Goal: Task Accomplishment & Management: Use online tool/utility

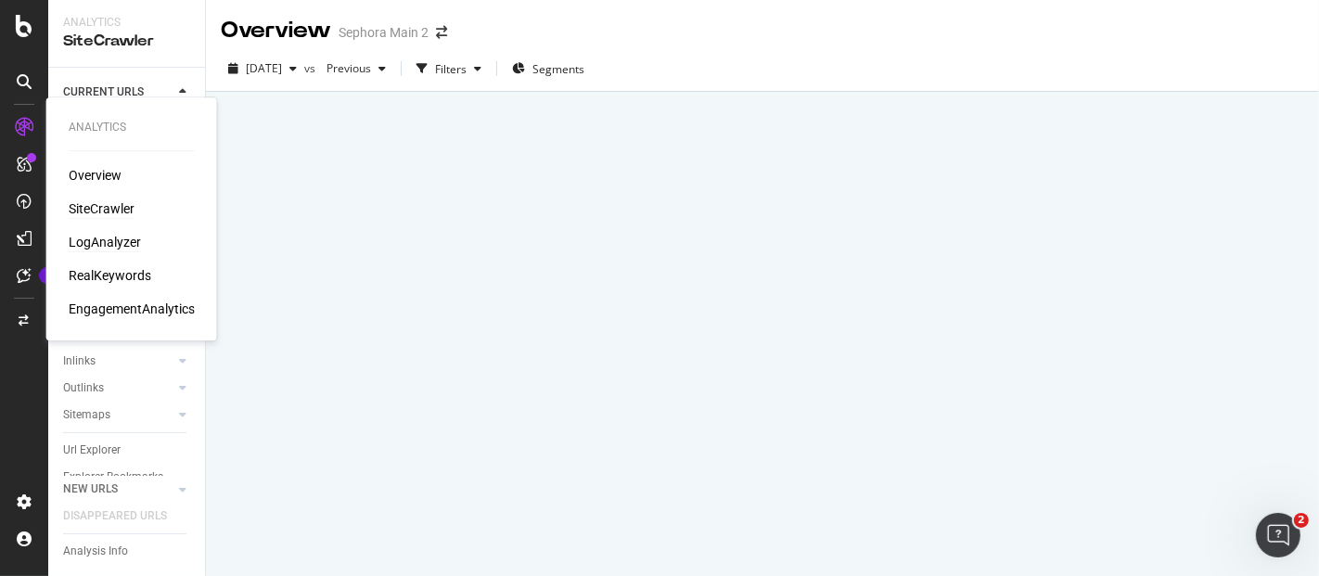
click at [92, 243] on div "LogAnalyzer" at bounding box center [105, 242] width 72 height 19
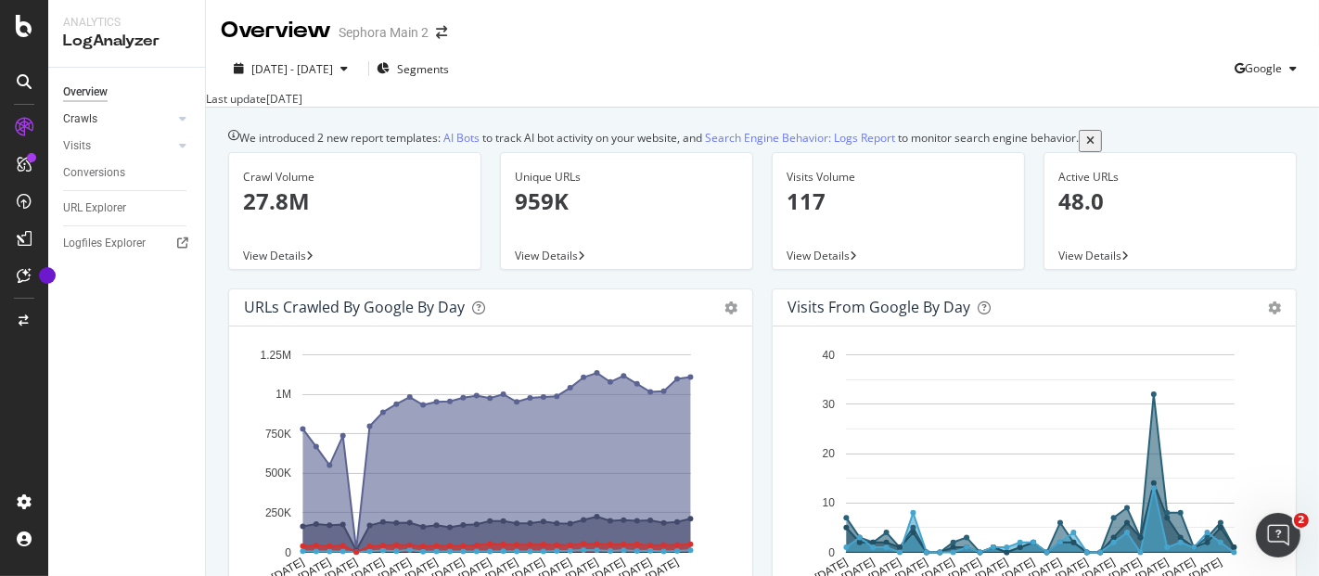
click at [171, 118] on div at bounding box center [164, 118] width 19 height 19
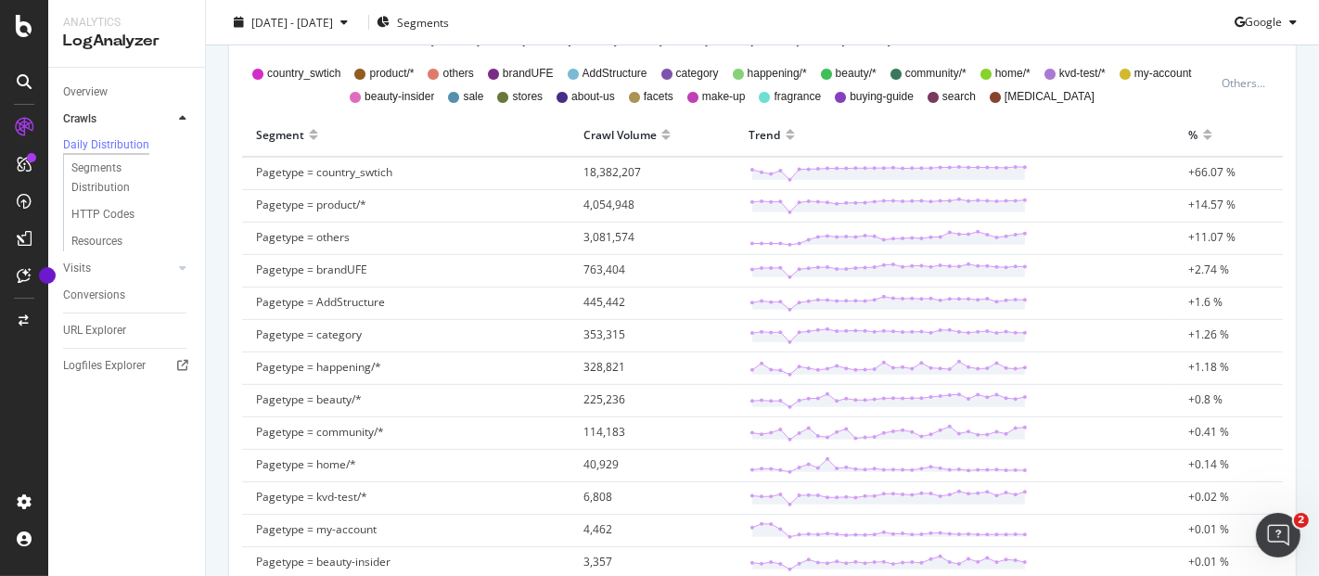
scroll to position [824, 0]
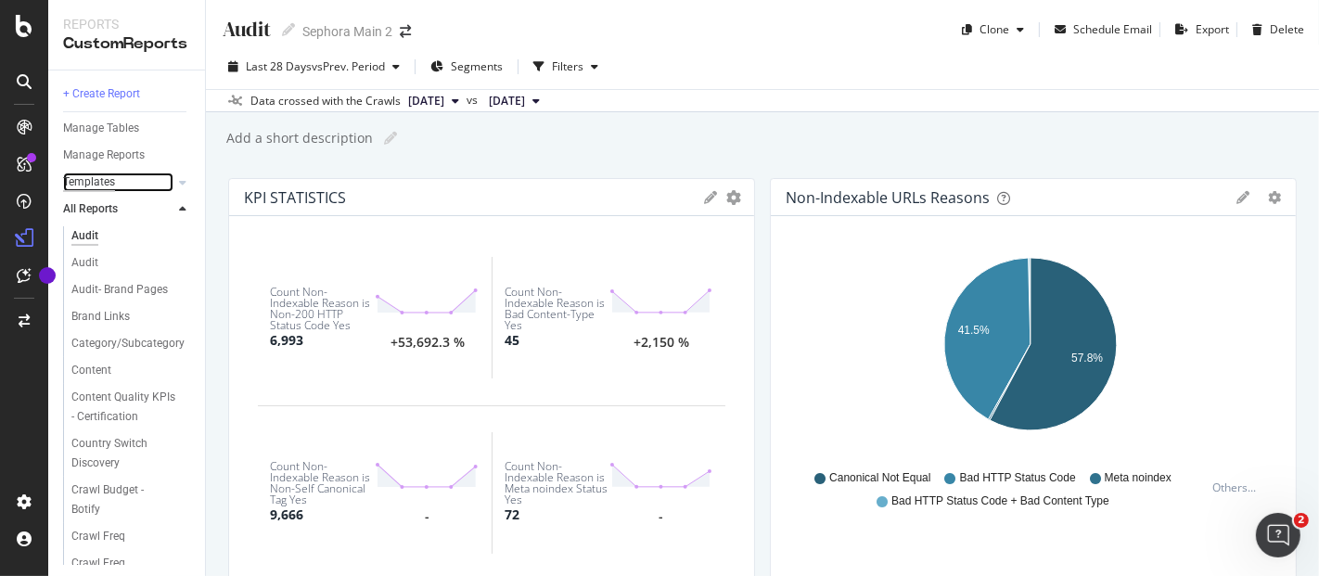
click at [114, 173] on div "Templates" at bounding box center [89, 182] width 52 height 19
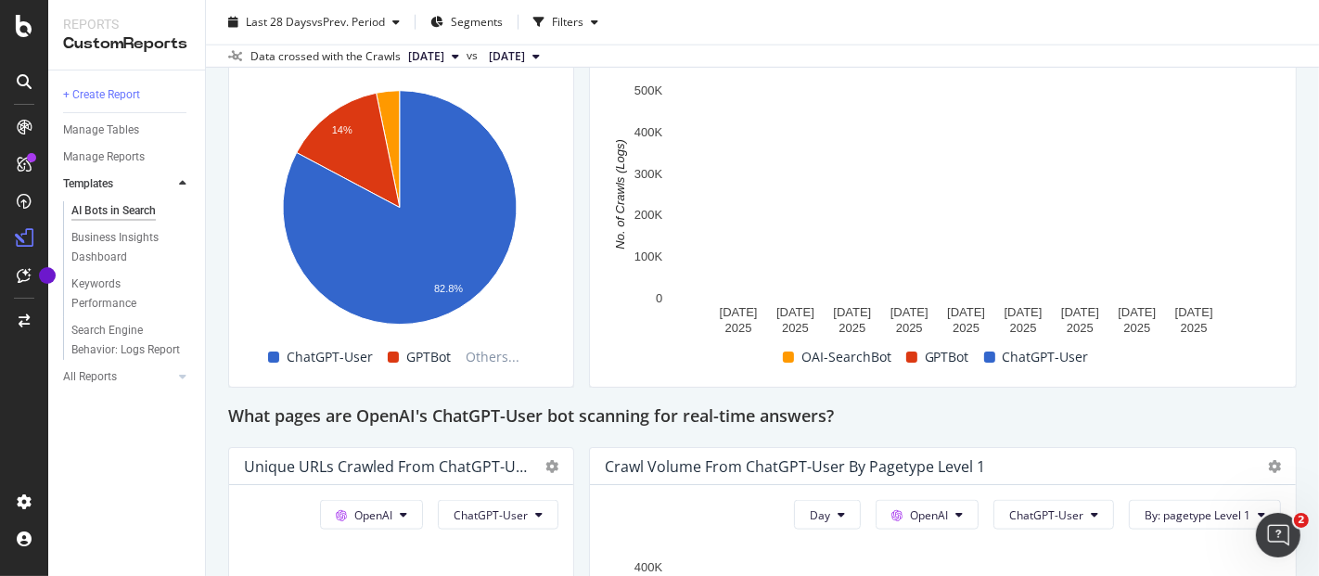
scroll to position [1545, 0]
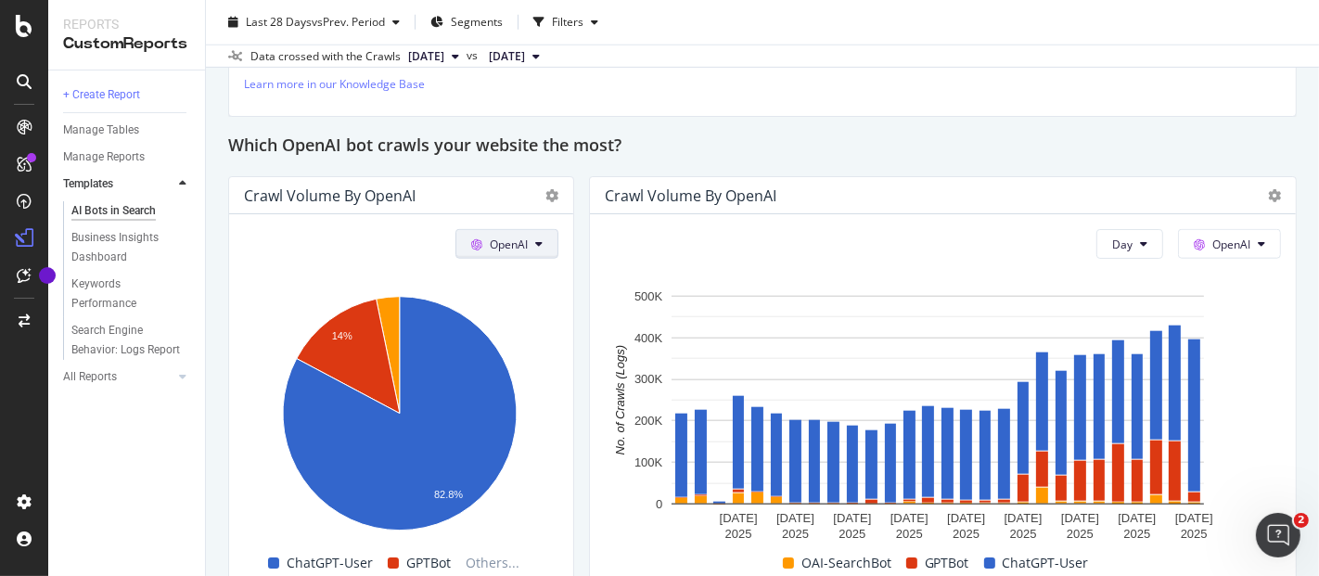
click at [525, 245] on button "OpenAI" at bounding box center [506, 244] width 103 height 30
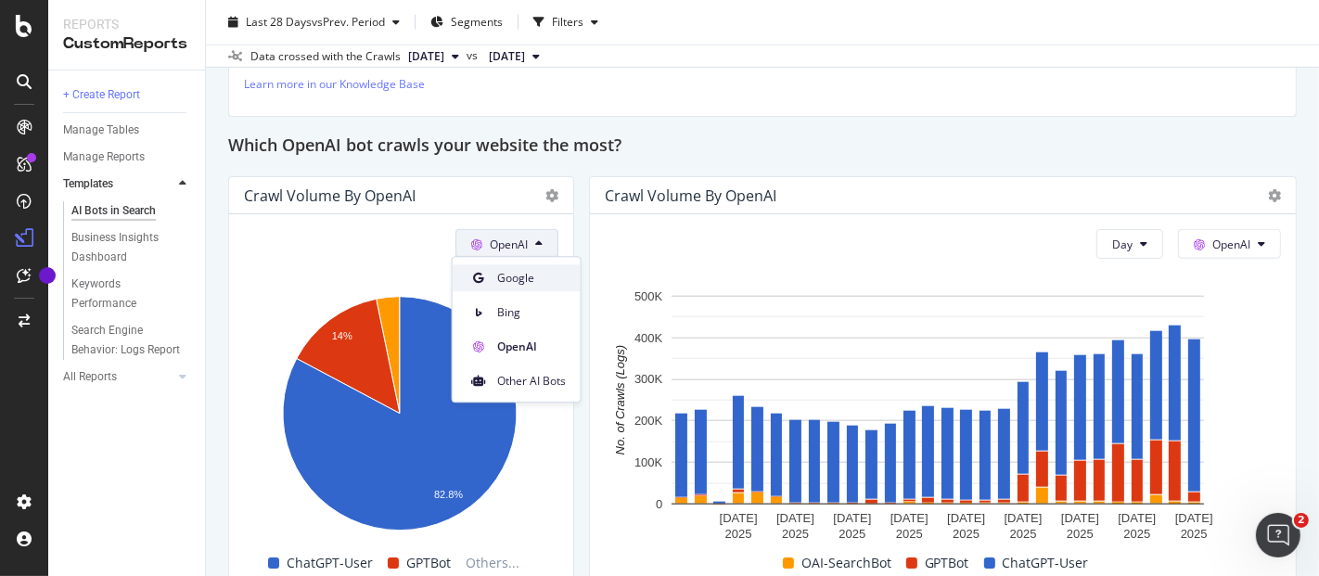
click at [508, 270] on span "Google" at bounding box center [531, 278] width 69 height 17
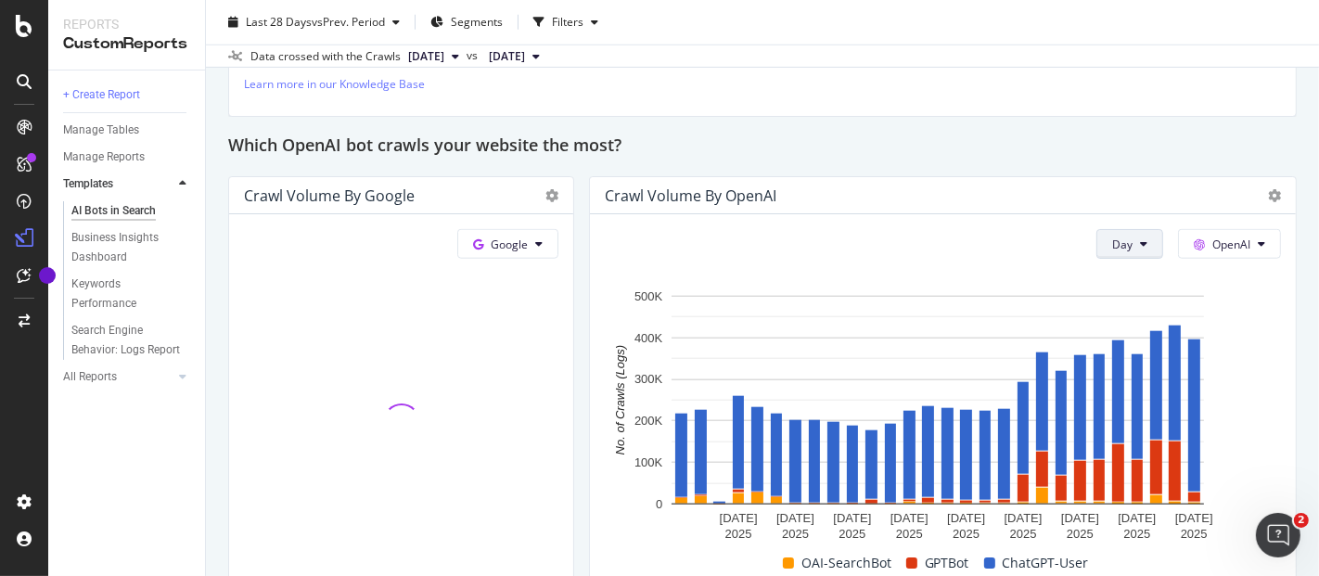
click at [1125, 249] on button "Day" at bounding box center [1129, 244] width 67 height 30
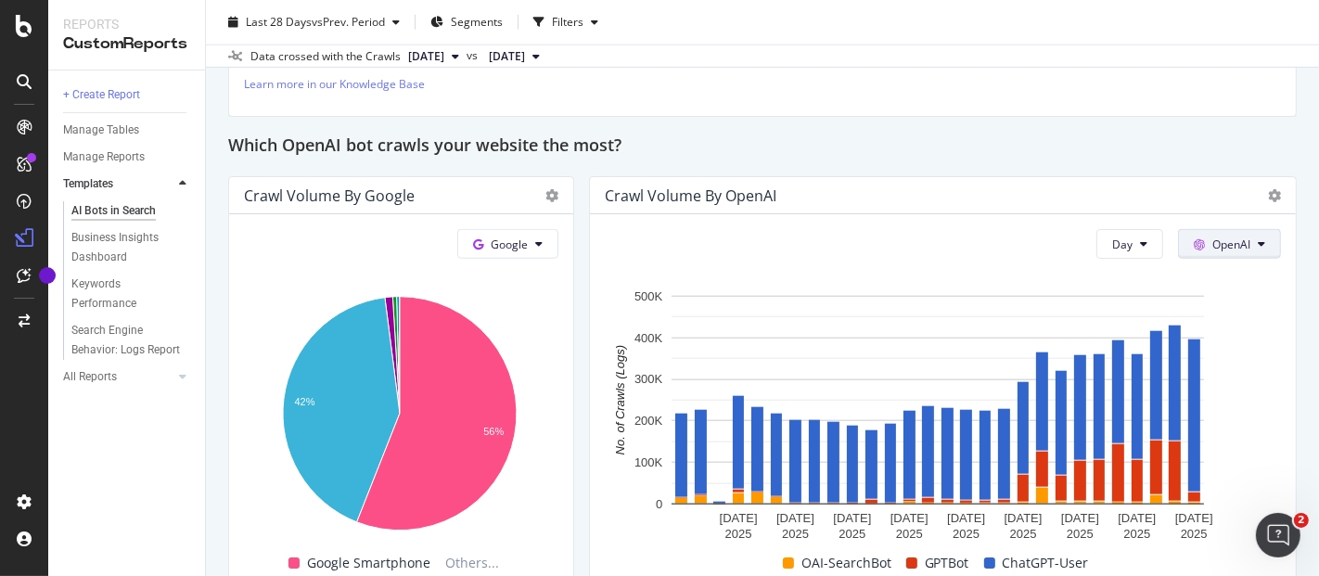
click at [1235, 249] on button "OpenAI" at bounding box center [1229, 244] width 103 height 30
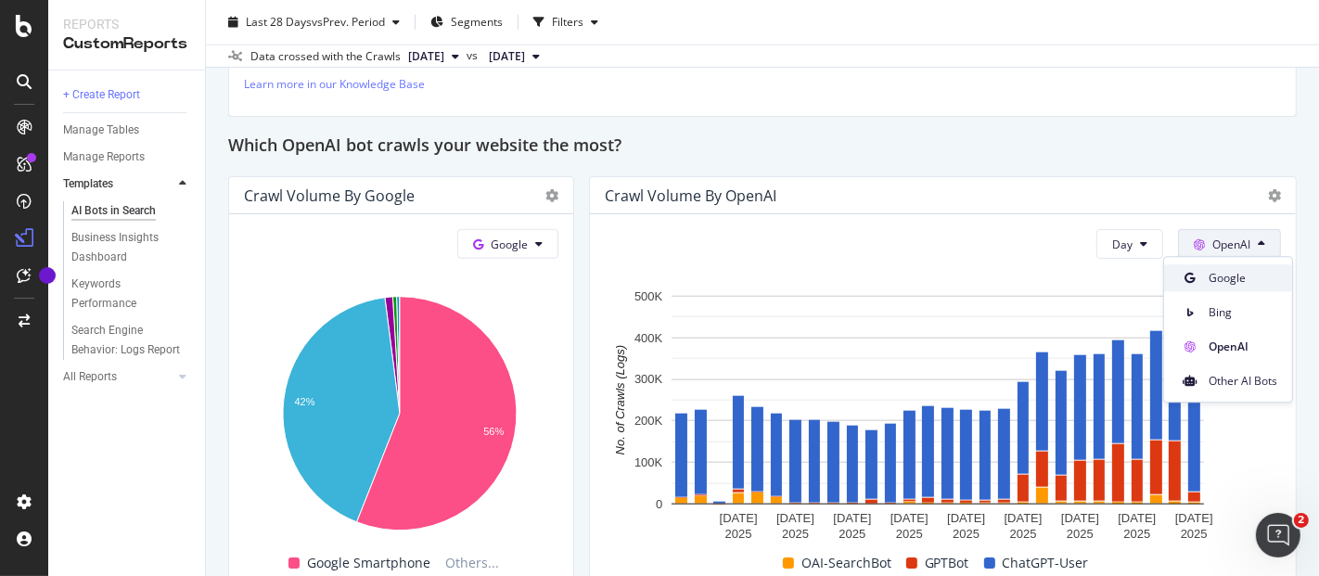
click at [1238, 284] on span "Google" at bounding box center [1242, 278] width 69 height 17
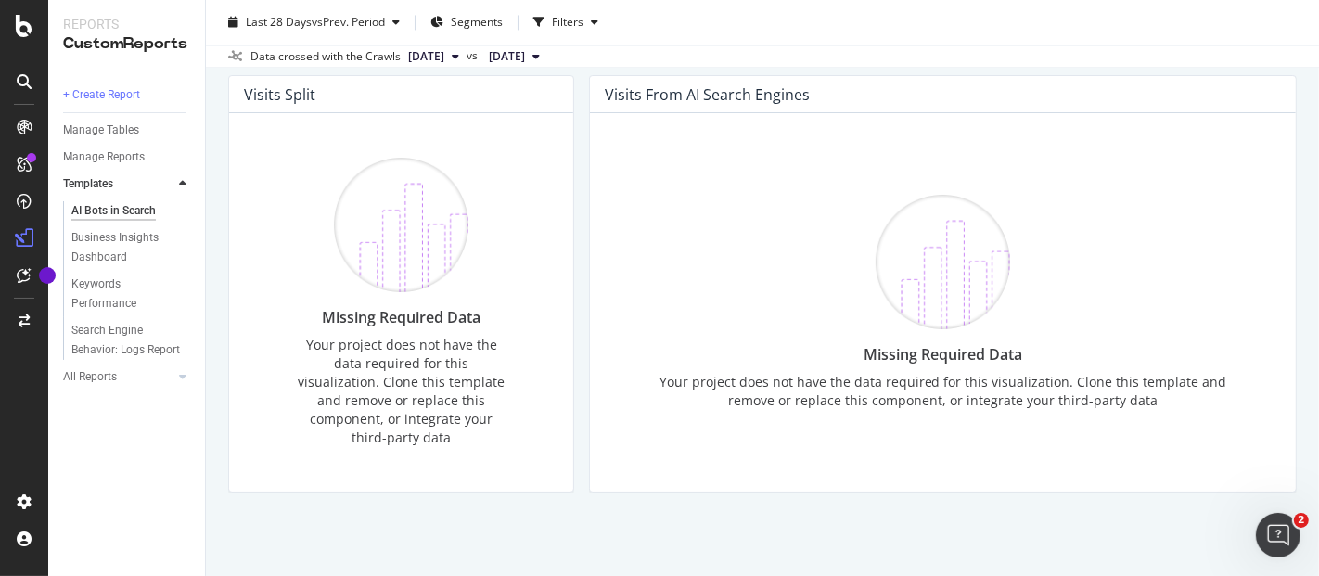
scroll to position [2825, 0]
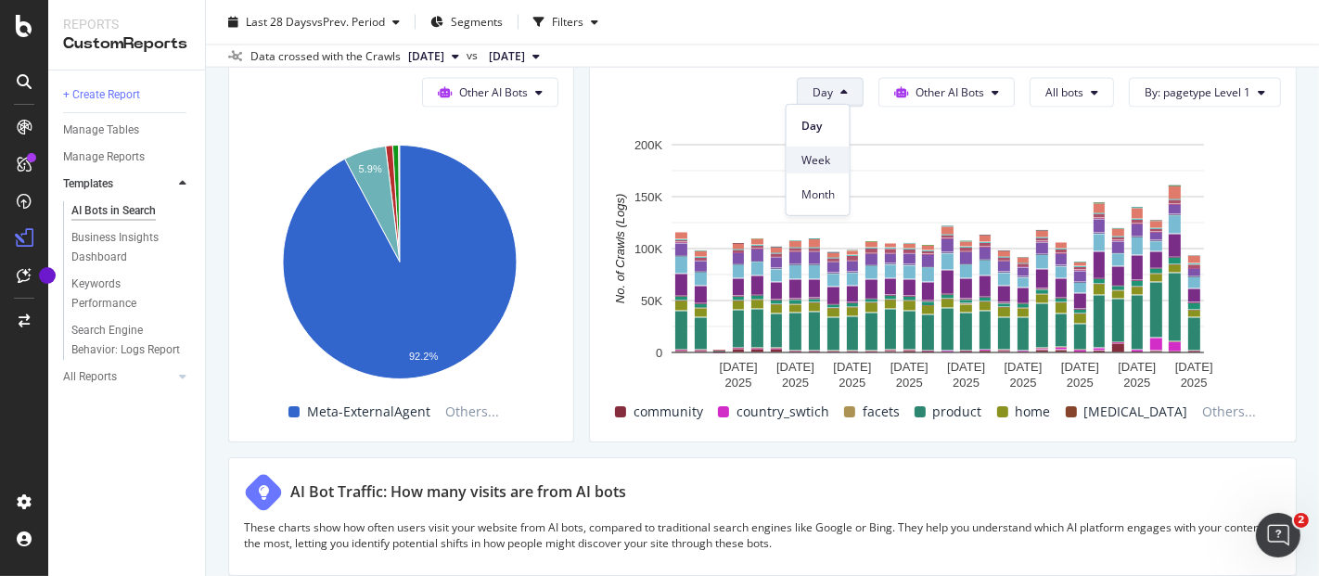
click at [809, 171] on div "Week" at bounding box center [817, 160] width 63 height 27
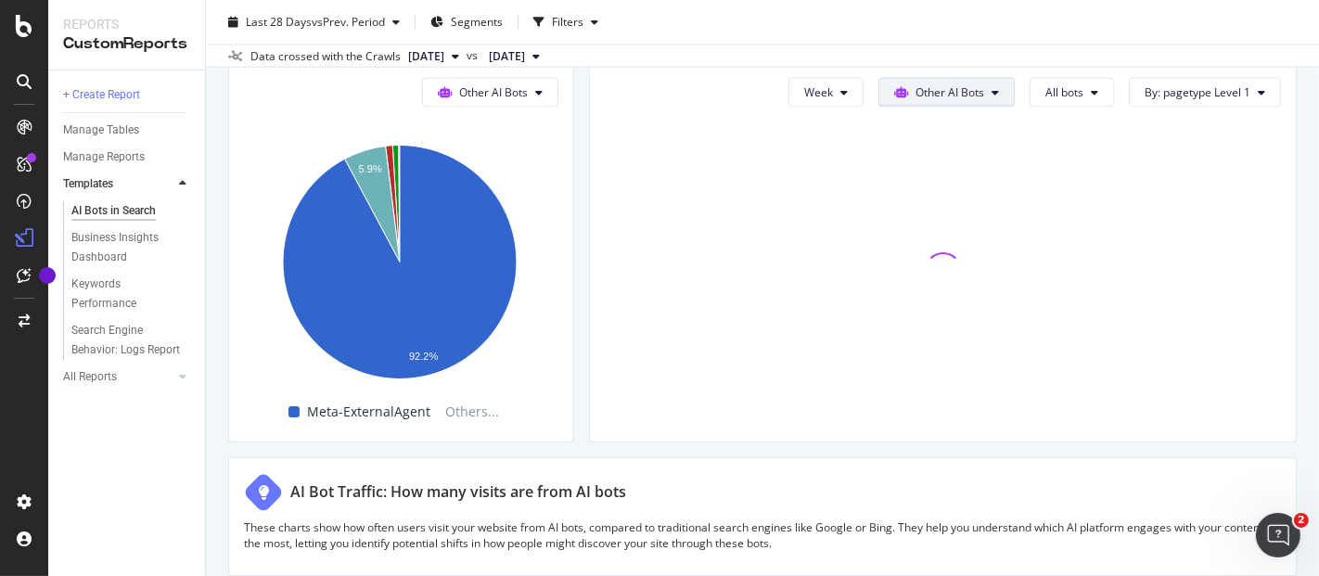
click at [942, 125] on span "Google" at bounding box center [947, 125] width 72 height 17
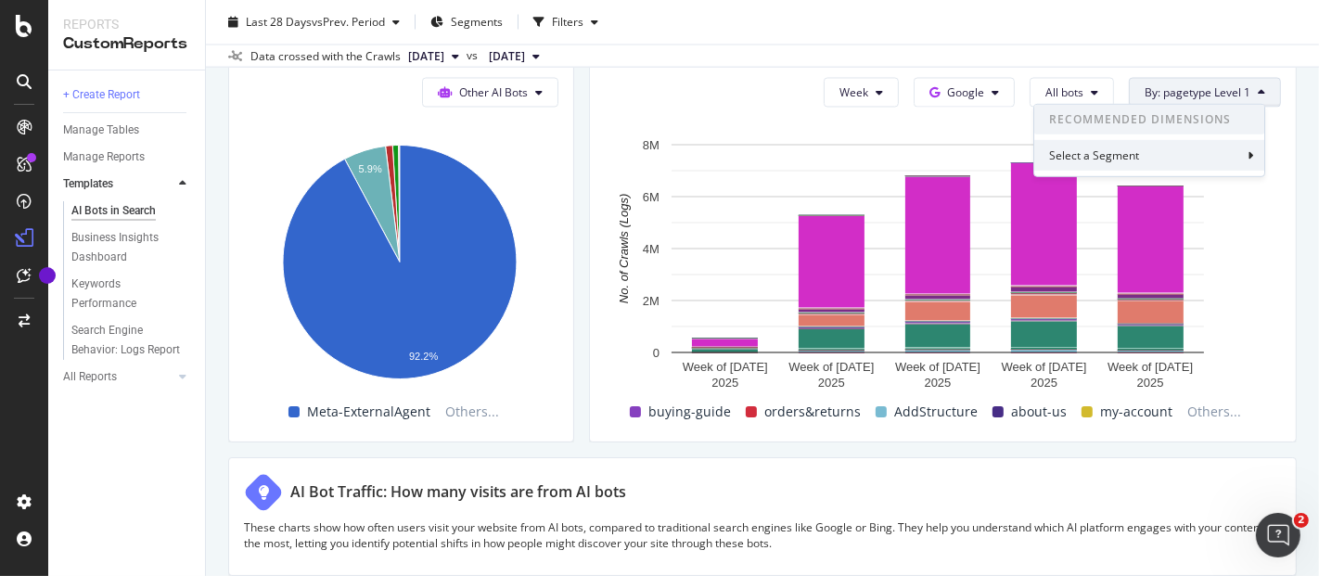
click at [1187, 160] on div "Select a Segment" at bounding box center [1149, 155] width 230 height 31
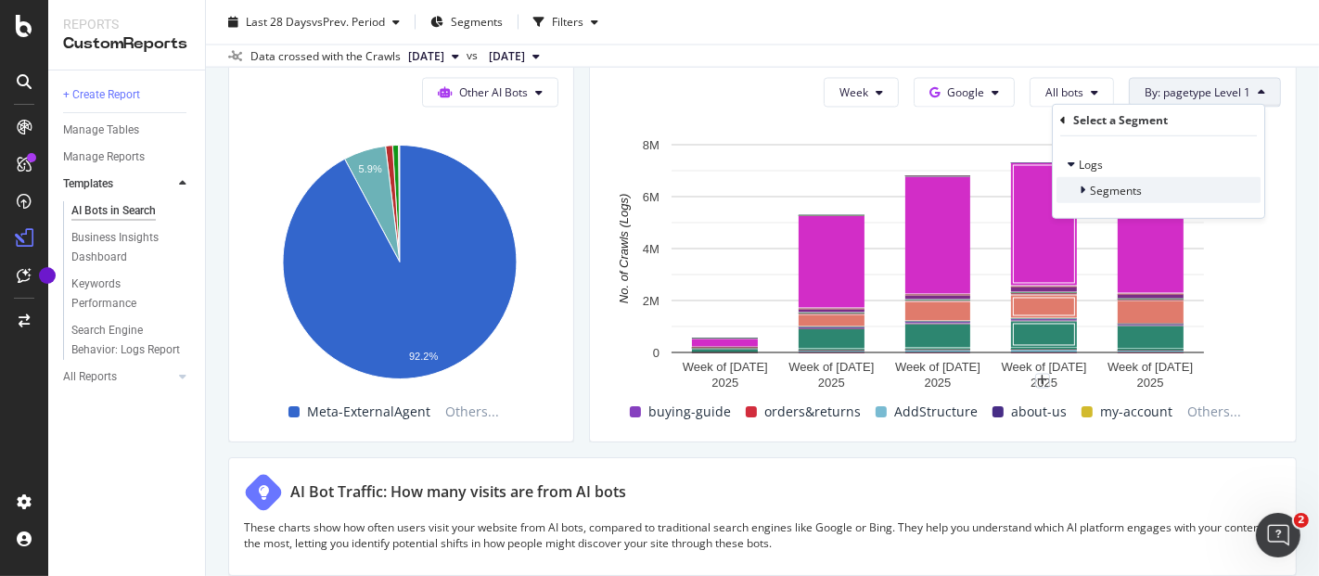
click at [1082, 185] on icon at bounding box center [1083, 190] width 6 height 11
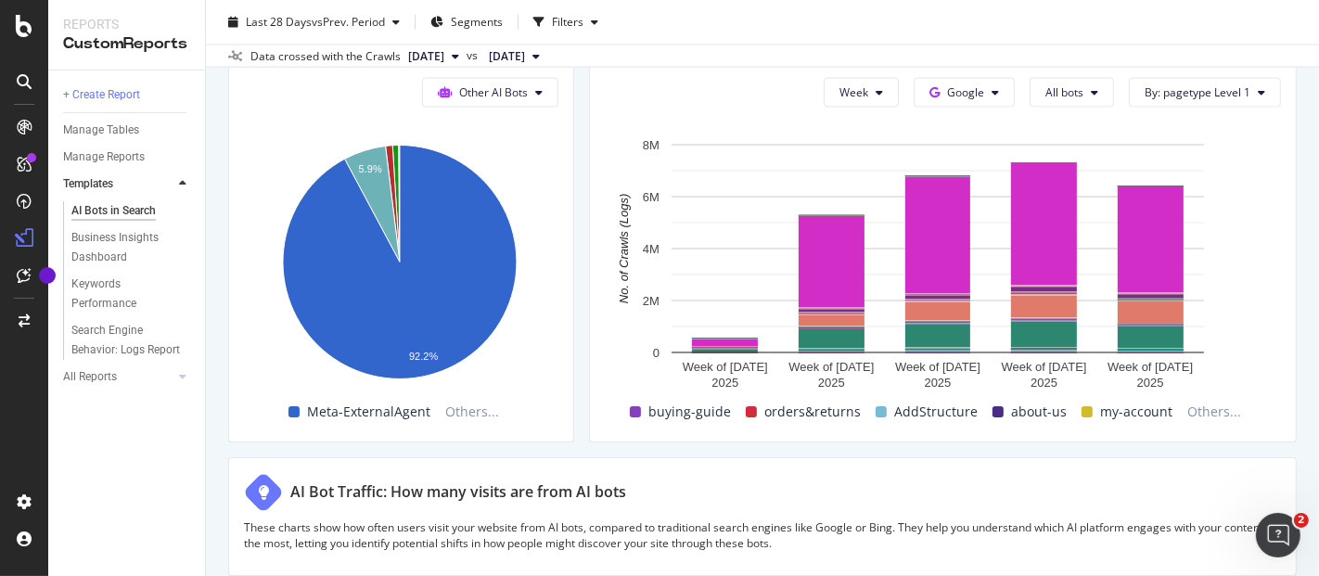
click at [1297, 218] on div "AI Bots in Search AI Bots in Search Sephora Main 2 Clone Schedule Email Export …" at bounding box center [762, 288] width 1113 height 576
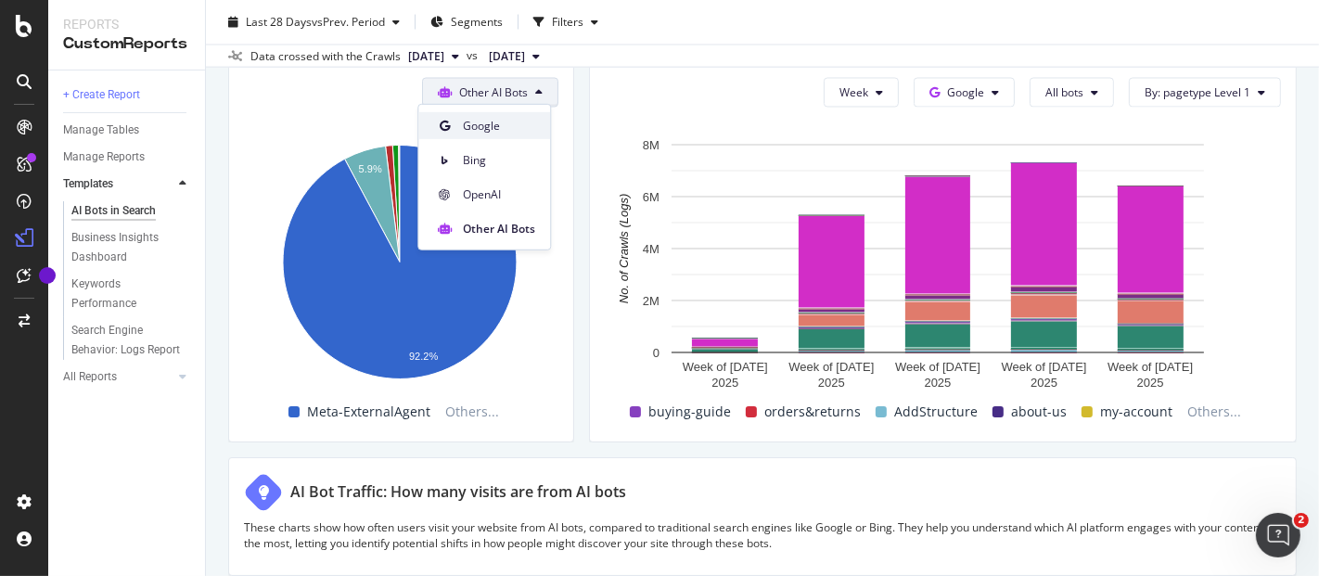
click at [515, 136] on div "Google" at bounding box center [484, 125] width 132 height 27
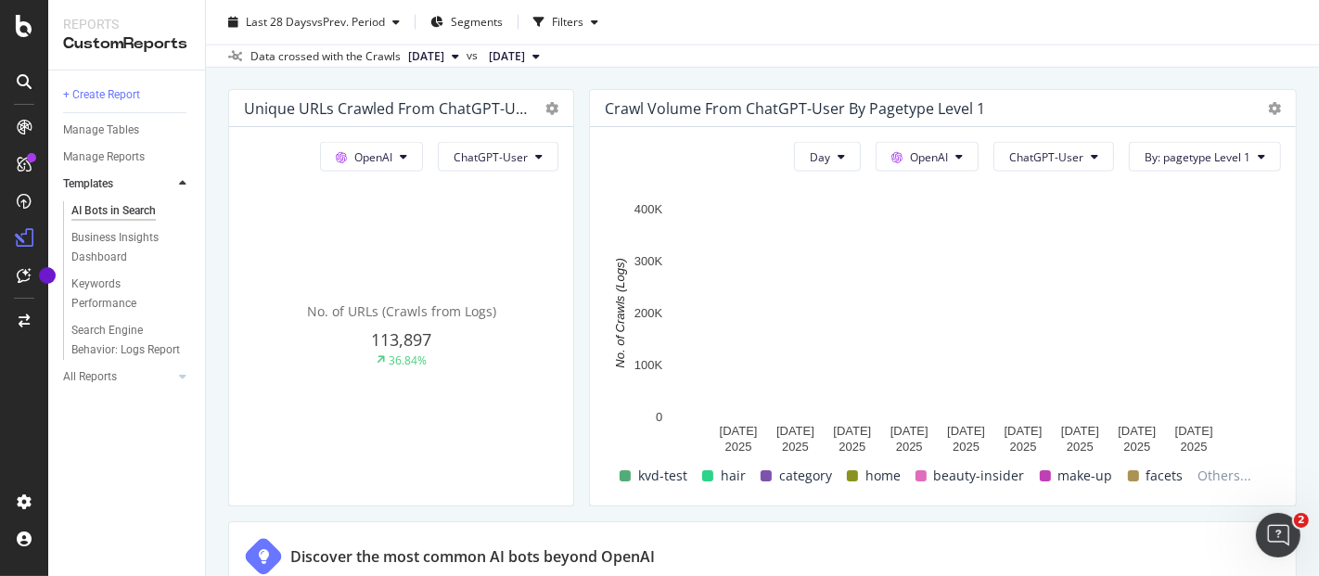
scroll to position [2103, 0]
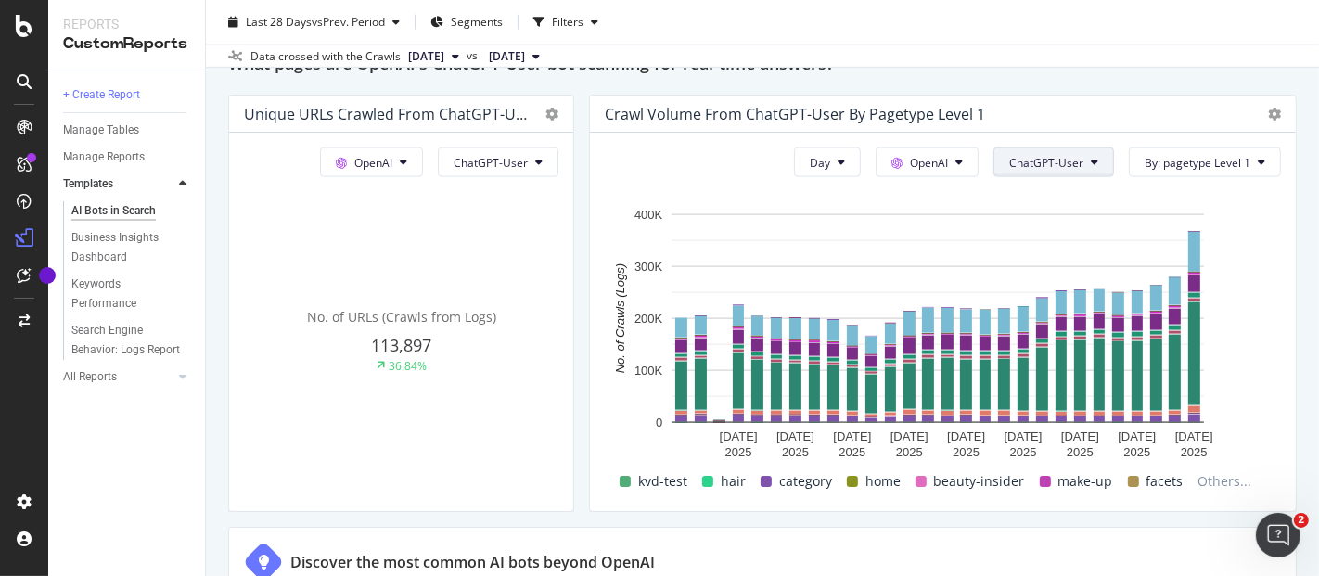
click at [1074, 165] on button "ChatGPT-User" at bounding box center [1053, 162] width 121 height 30
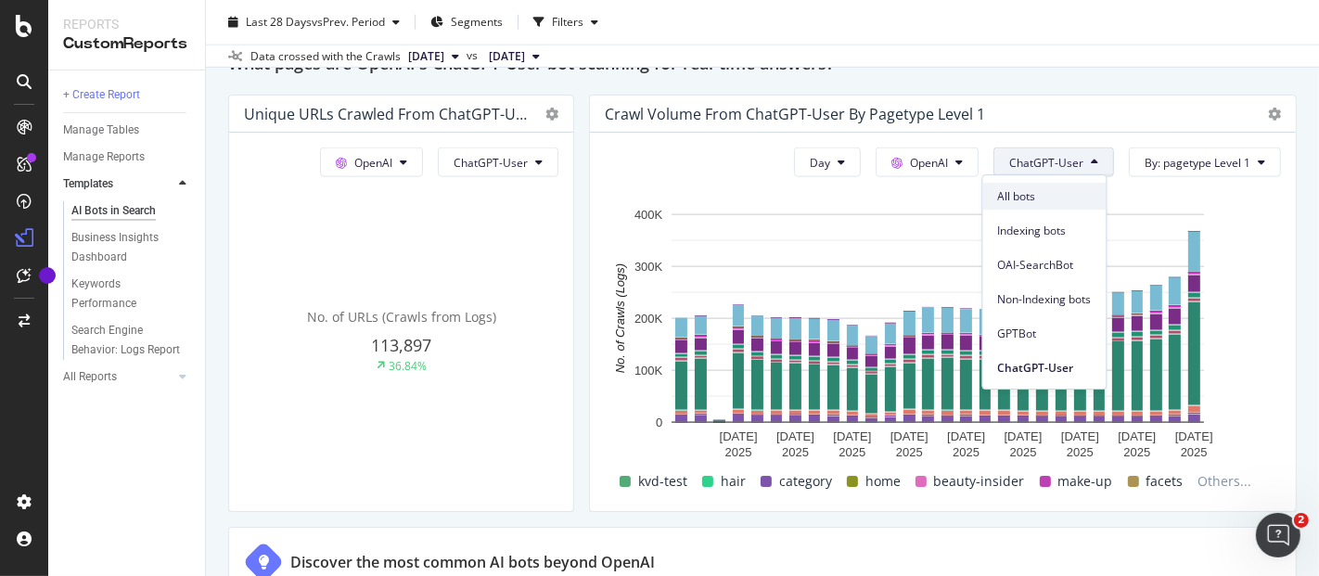
click at [1051, 188] on span "All bots" at bounding box center [1045, 196] width 94 height 17
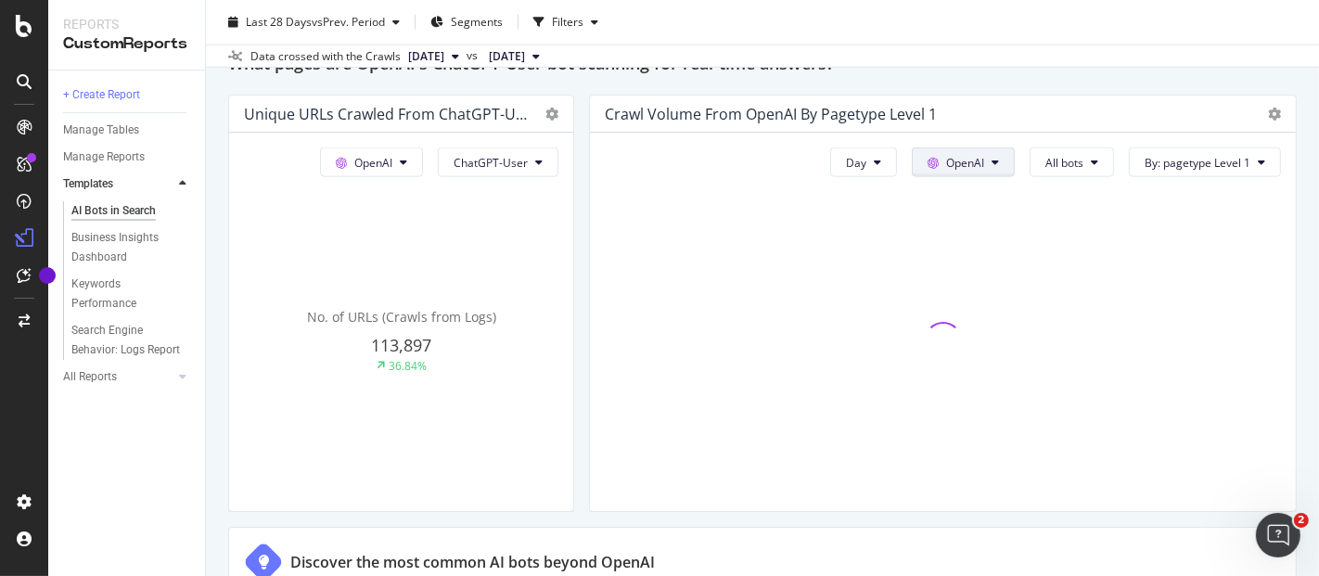
click at [966, 162] on span "OpenAI" at bounding box center [965, 163] width 38 height 16
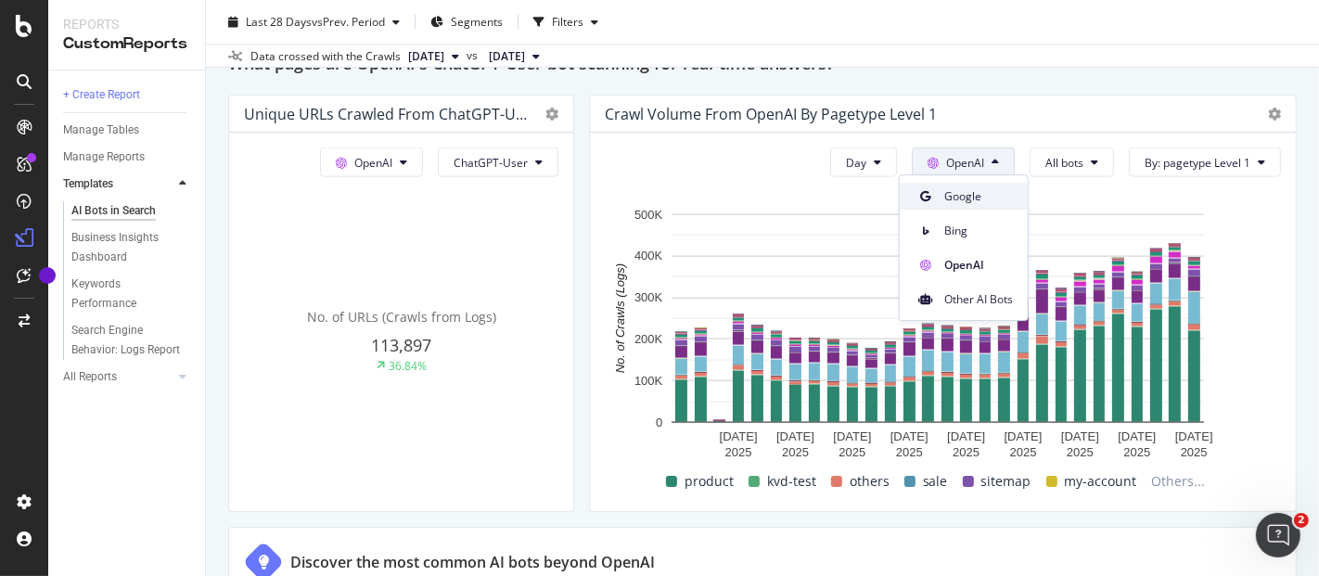
click at [975, 207] on div "Google" at bounding box center [964, 196] width 128 height 27
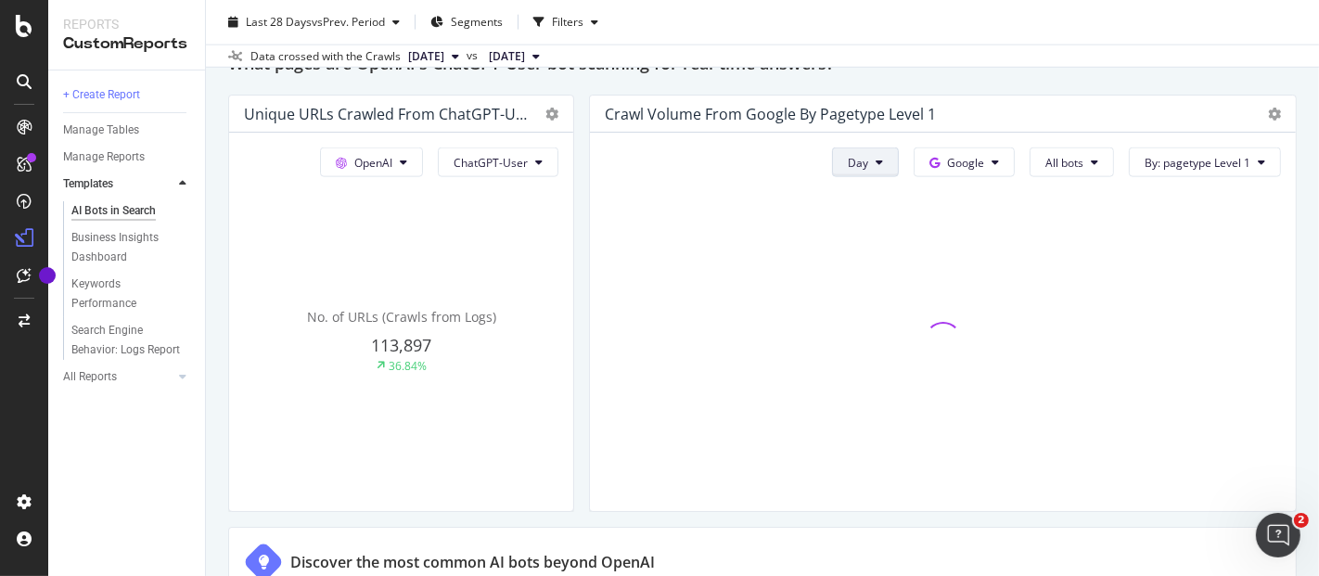
click at [871, 158] on button "Day" at bounding box center [865, 162] width 67 height 30
click at [850, 231] on span "Week" at bounding box center [853, 231] width 33 height 17
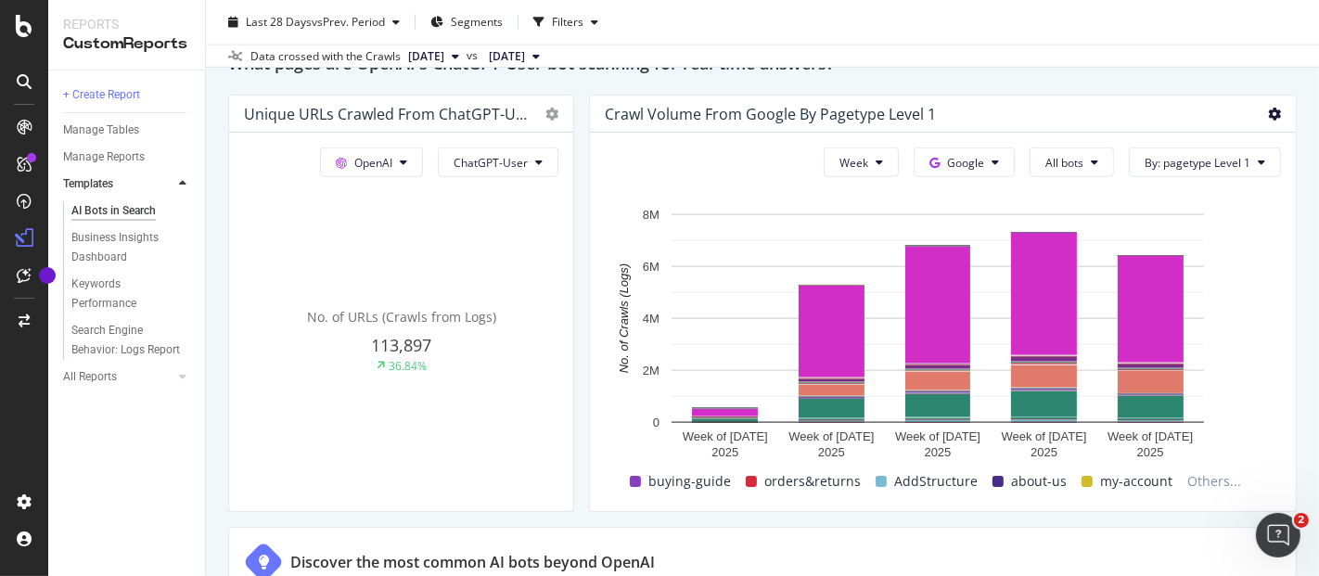
click at [1268, 115] on icon at bounding box center [1274, 114] width 13 height 13
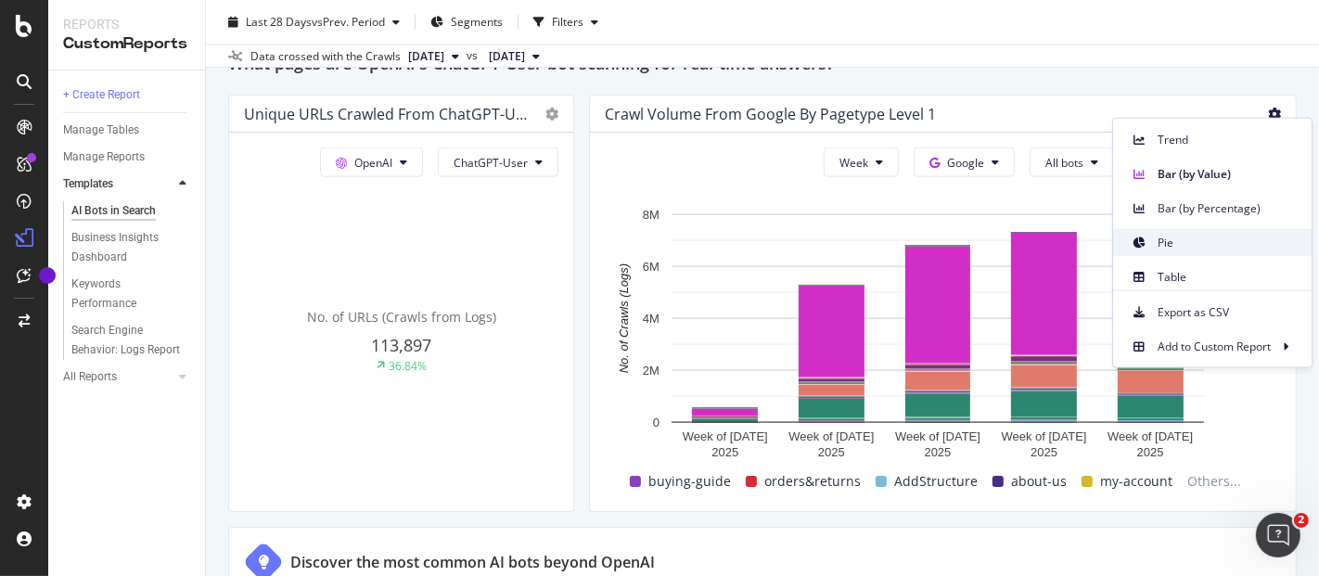
click at [1205, 236] on span "Pie" at bounding box center [1226, 242] width 139 height 17
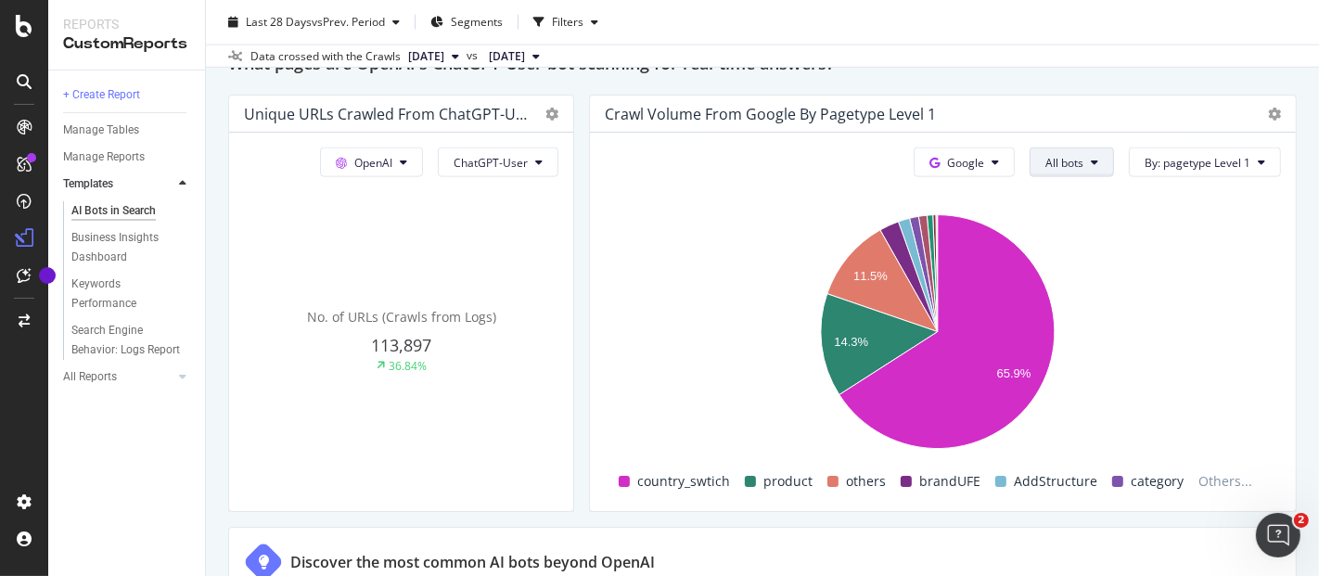
click at [1065, 159] on span "All bots" at bounding box center [1064, 163] width 38 height 16
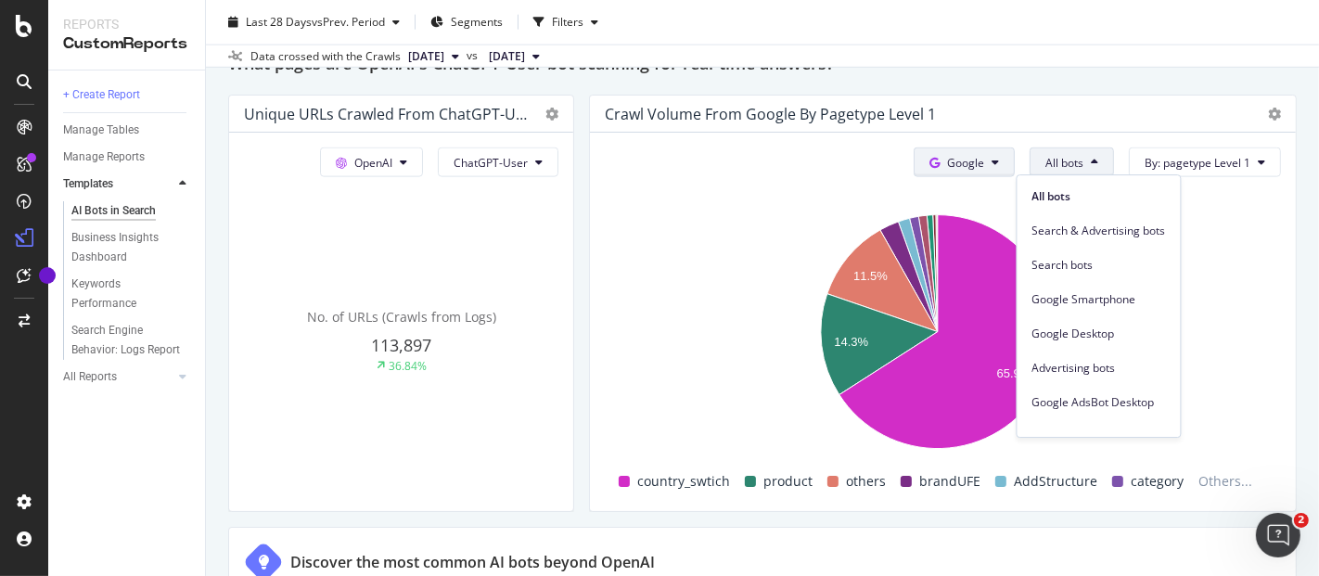
click at [964, 158] on span "Google" at bounding box center [965, 163] width 37 height 16
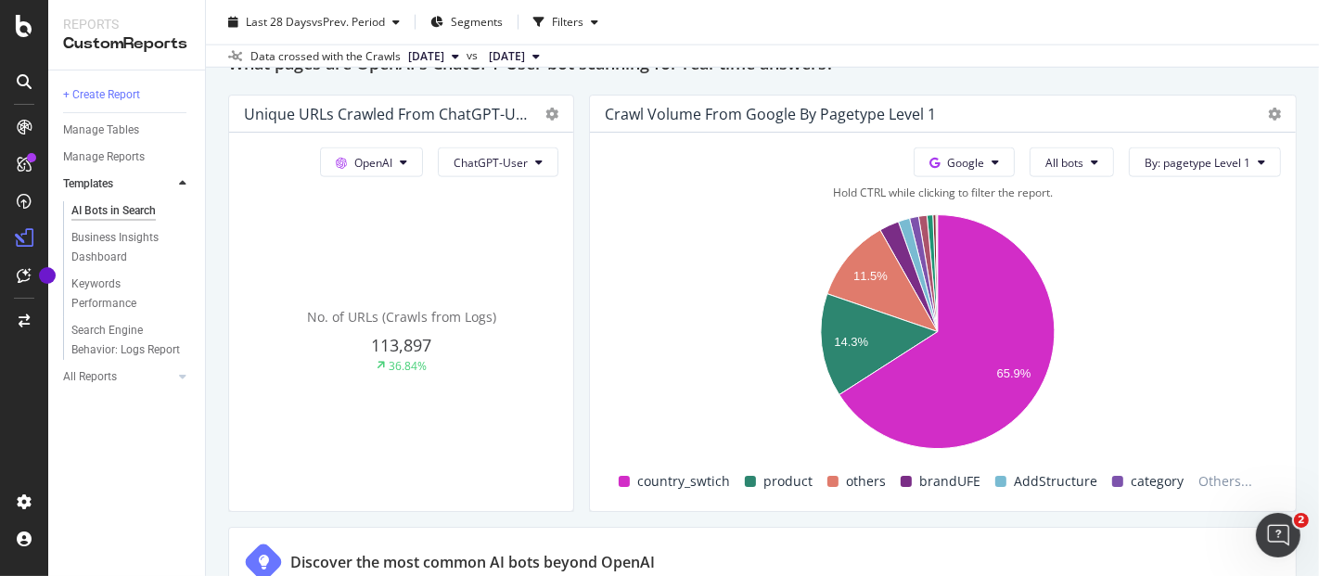
click at [1183, 227] on rect "A chart." at bounding box center [938, 335] width 666 height 261
click at [1054, 167] on span "All bots" at bounding box center [1064, 163] width 38 height 16
click at [959, 169] on button "Google" at bounding box center [964, 162] width 101 height 30
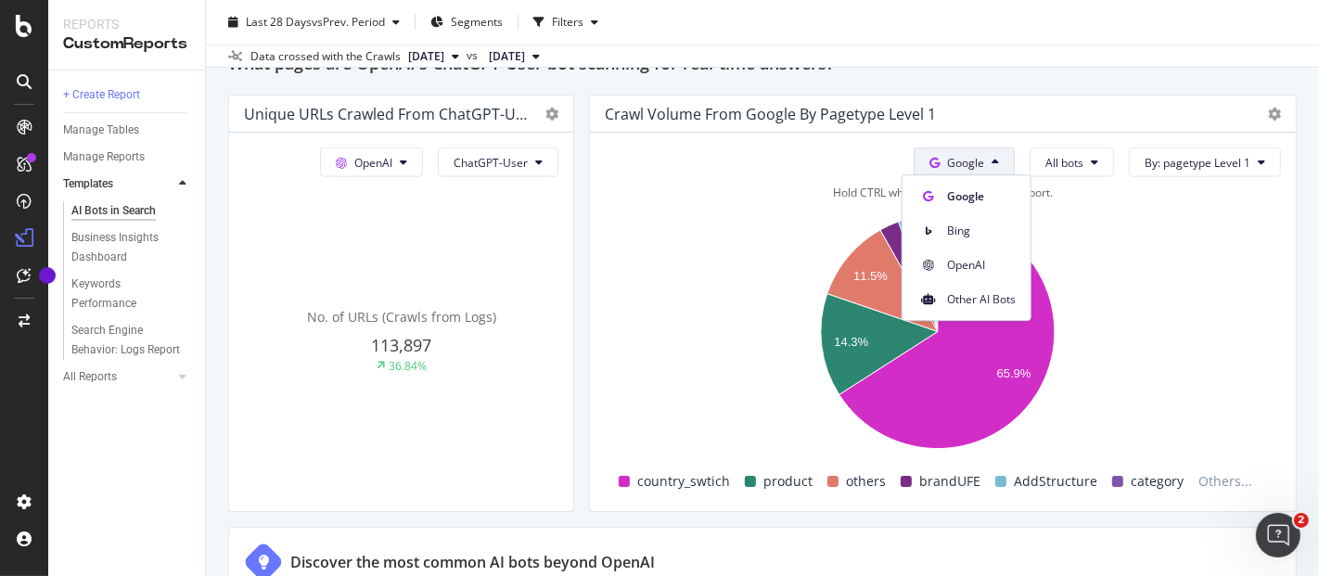
click at [1045, 185] on div "Hold CTRL while clicking to filter the report." at bounding box center [943, 193] width 676 height 16
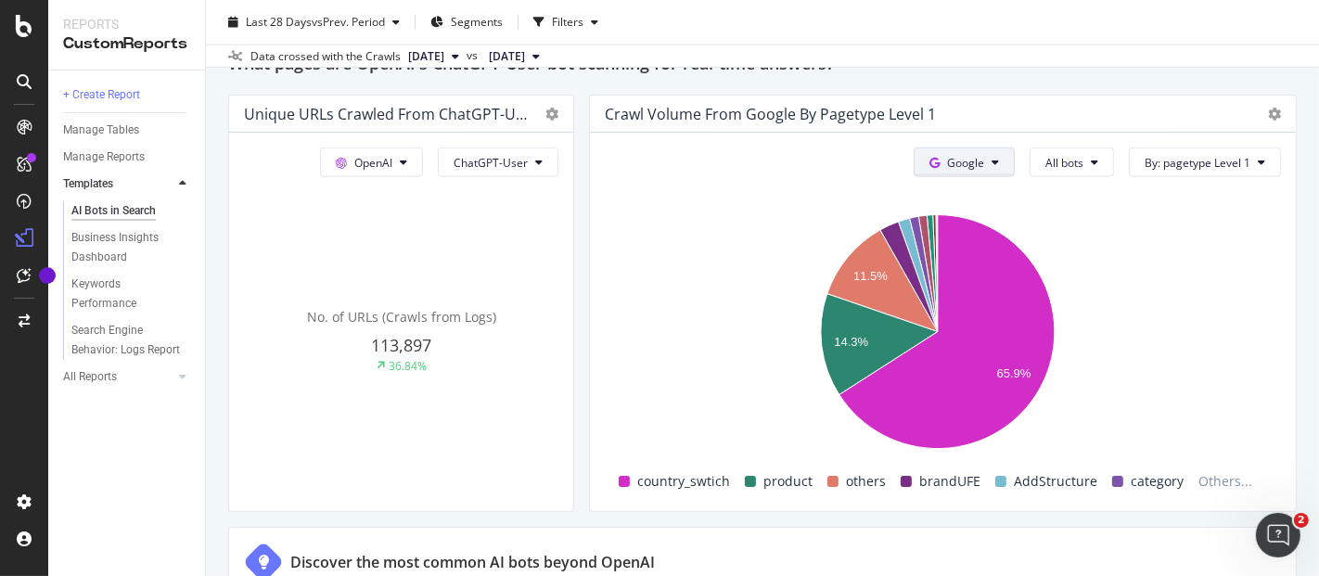
click at [990, 148] on button "Google" at bounding box center [964, 162] width 101 height 30
click at [1268, 108] on icon at bounding box center [1274, 114] width 13 height 13
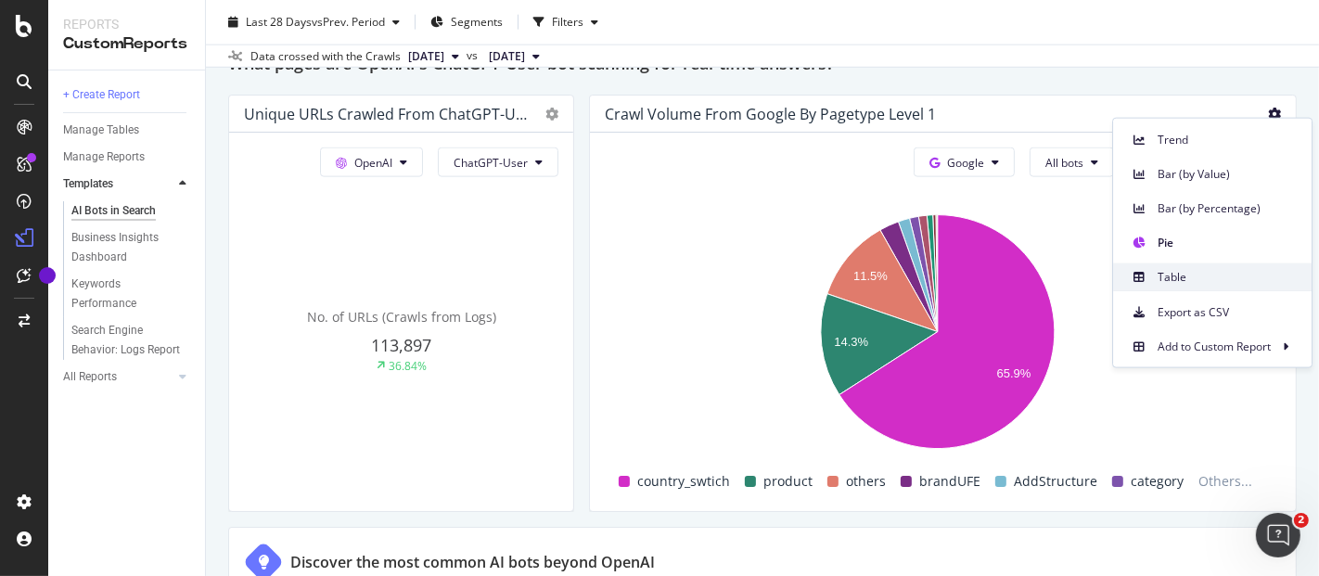
click at [1184, 284] on span "Table" at bounding box center [1226, 276] width 139 height 17
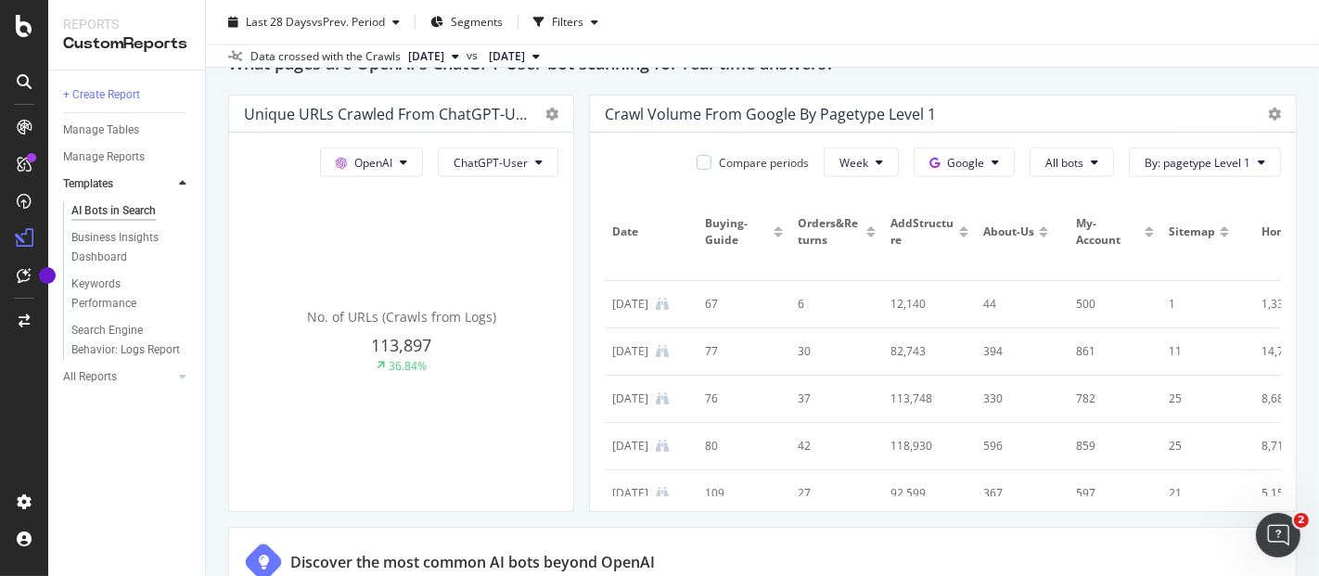
scroll to position [19, 0]
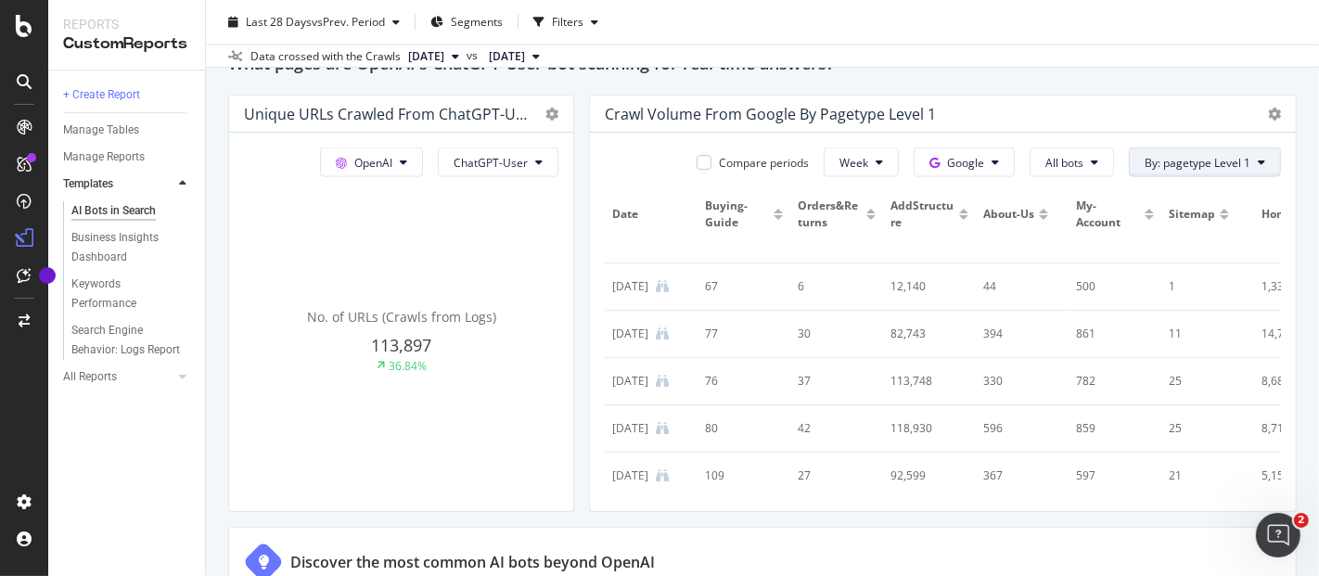
click at [1154, 149] on button "By: pagetype Level 1" at bounding box center [1205, 162] width 152 height 30
click at [1055, 160] on span "All bots" at bounding box center [1064, 163] width 38 height 16
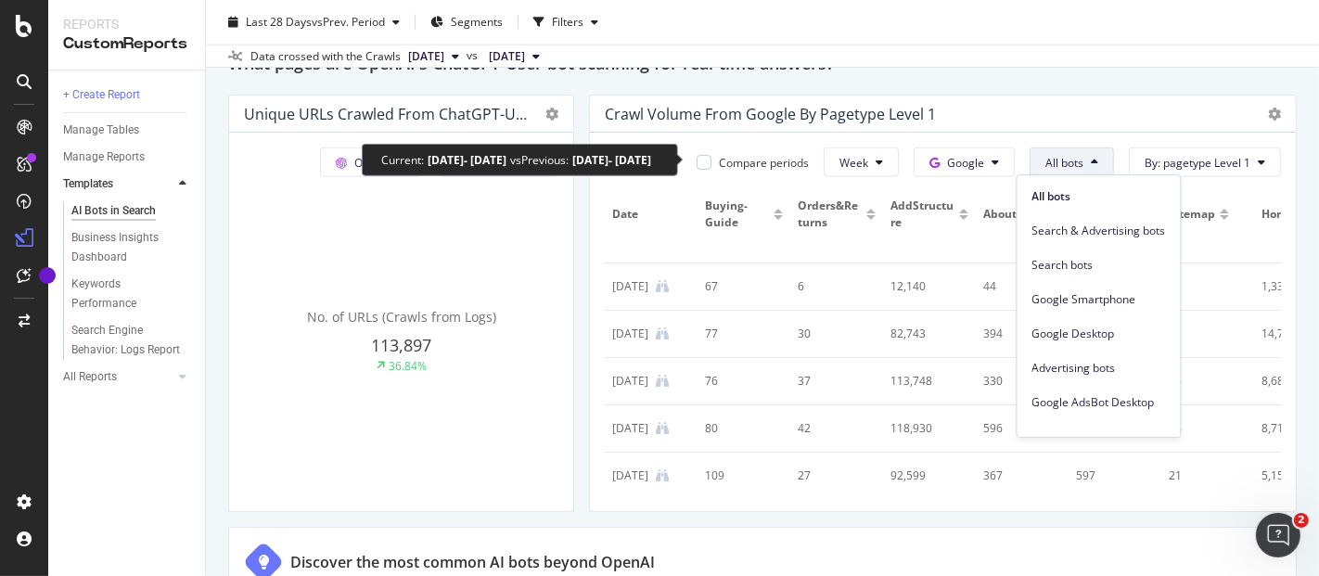
click at [766, 156] on div "Compare periods" at bounding box center [764, 163] width 90 height 16
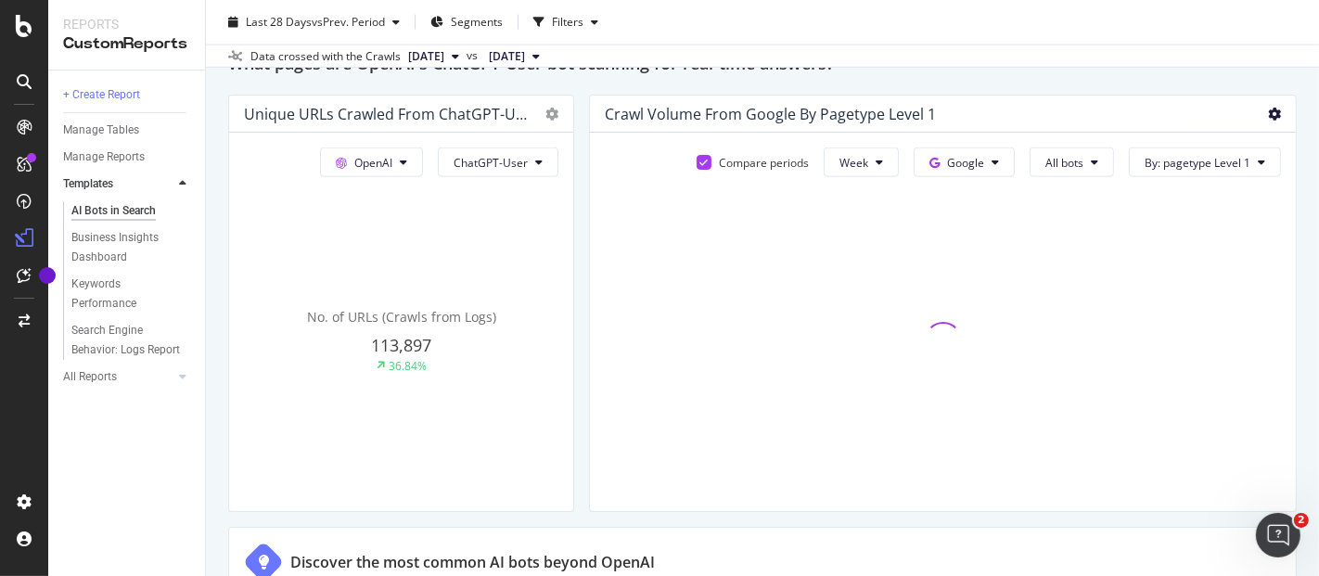
click at [1268, 113] on icon at bounding box center [1274, 114] width 13 height 13
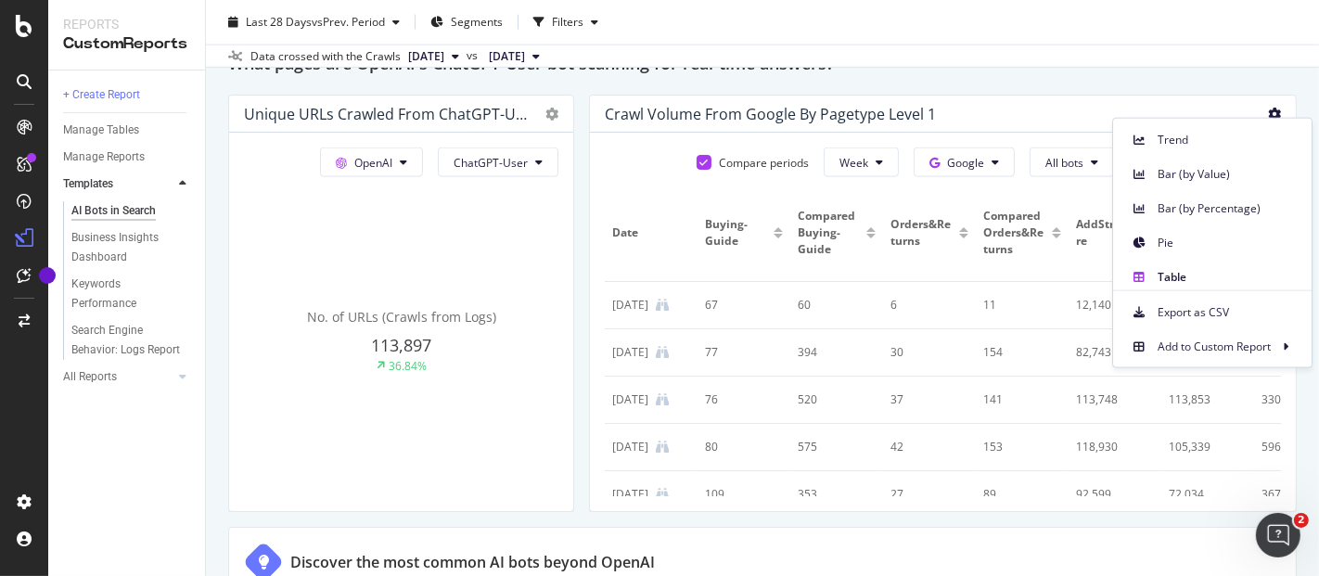
click at [1226, 189] on div "Bar (by Percentage)" at bounding box center [1212, 204] width 198 height 34
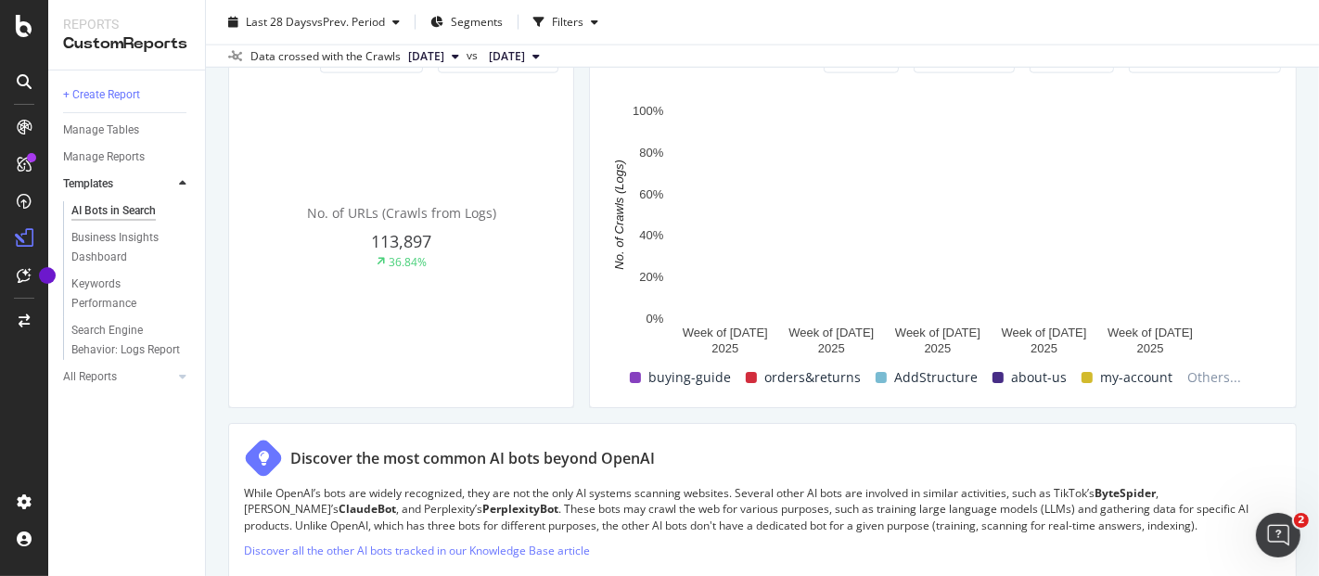
scroll to position [2103, 0]
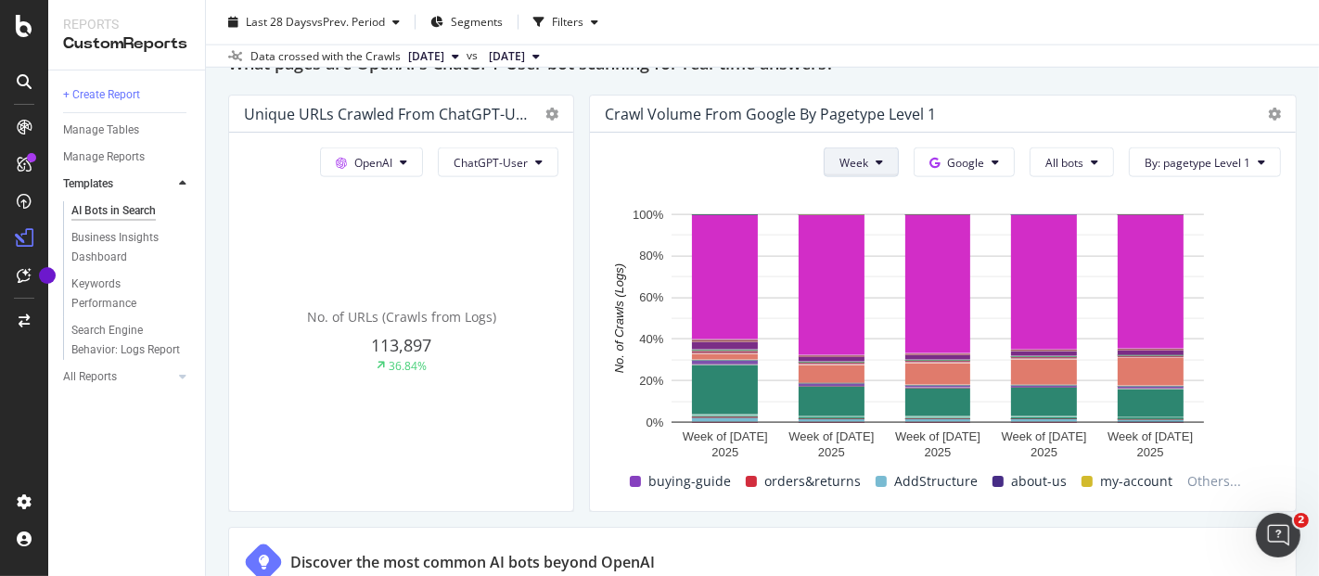
click at [863, 167] on button "Week" at bounding box center [861, 162] width 75 height 30
click at [1176, 158] on span "By: pagetype Level 1" at bounding box center [1197, 163] width 106 height 16
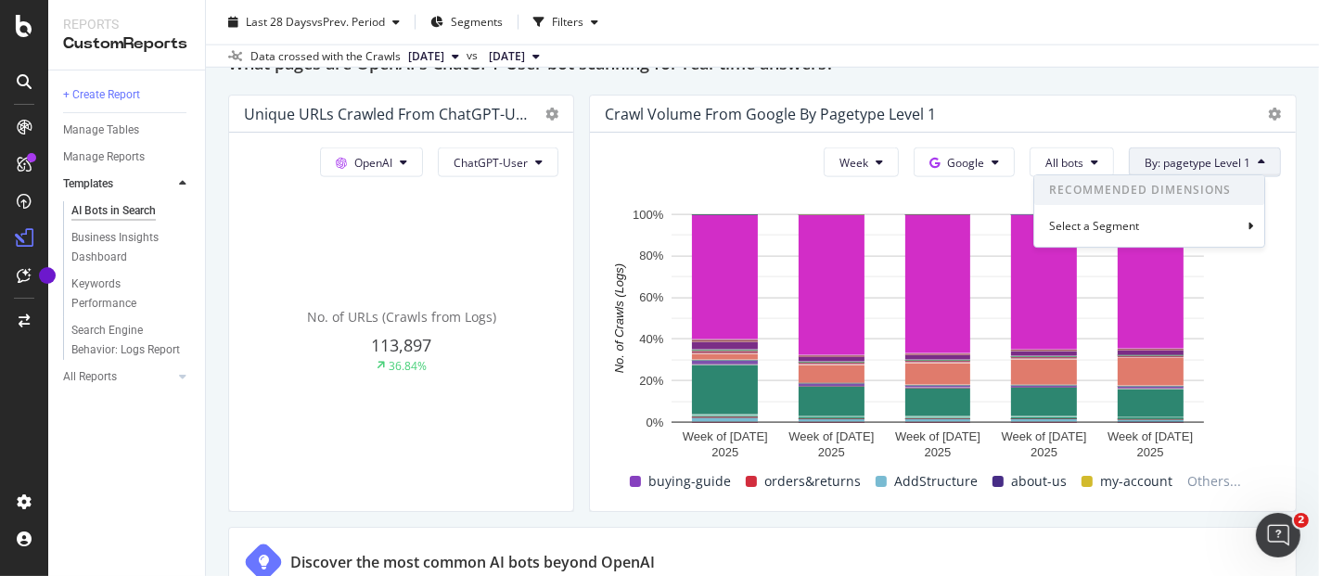
click at [1267, 107] on div "Crawl Volume from Google by pagetype Level 1" at bounding box center [943, 114] width 706 height 37
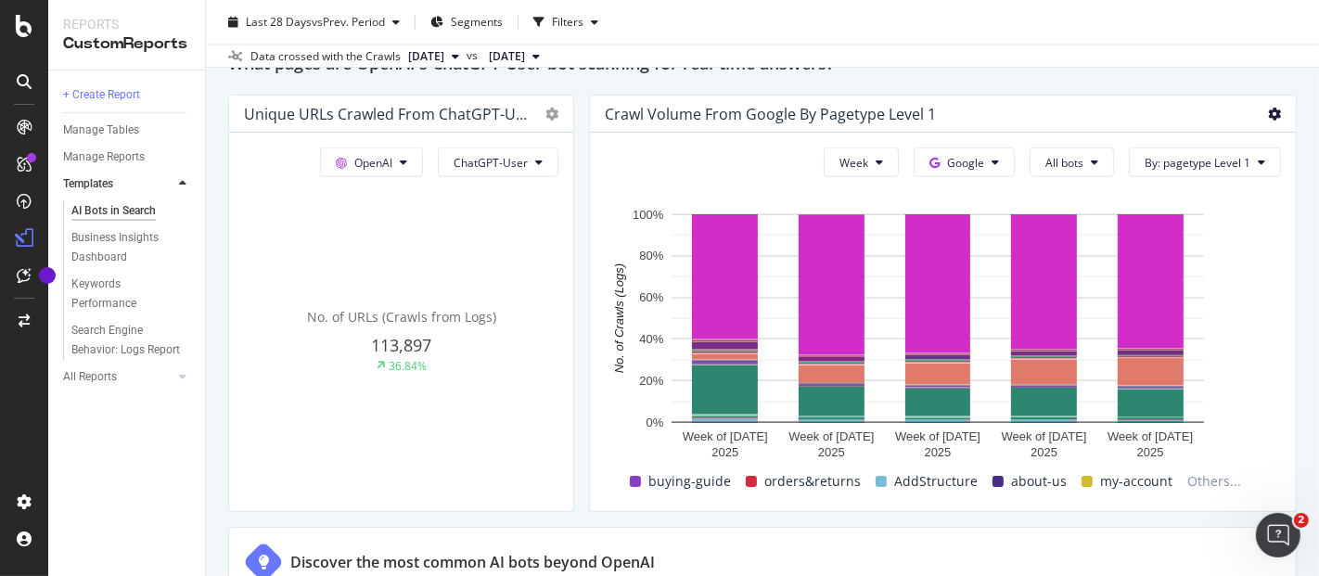
click at [1266, 110] on div "Crawl Volume from Google by pagetype Level 1" at bounding box center [943, 114] width 706 height 37
click at [1268, 111] on icon at bounding box center [1274, 114] width 13 height 13
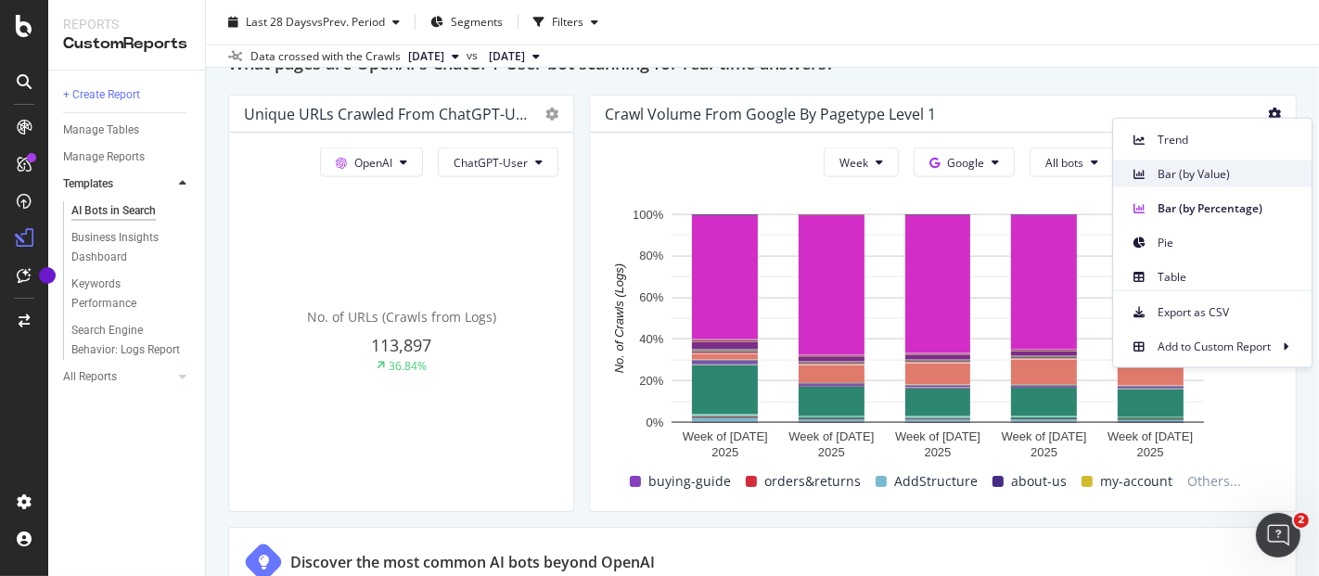
click at [1177, 171] on span "Bar (by Value)" at bounding box center [1226, 173] width 139 height 17
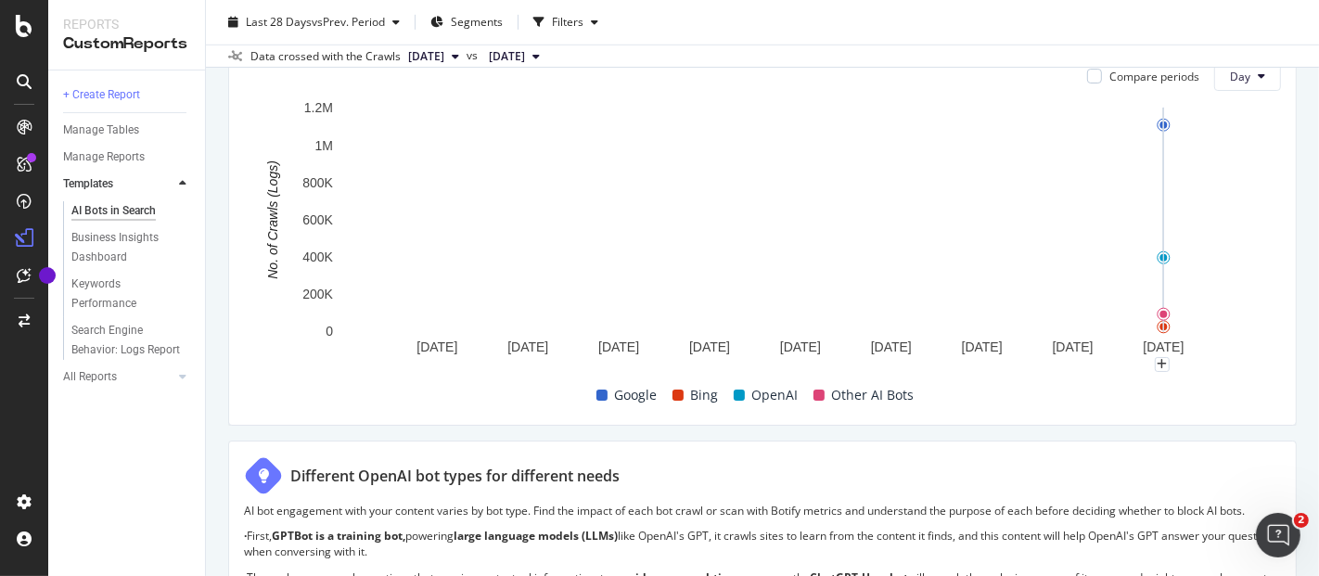
scroll to position [867, 0]
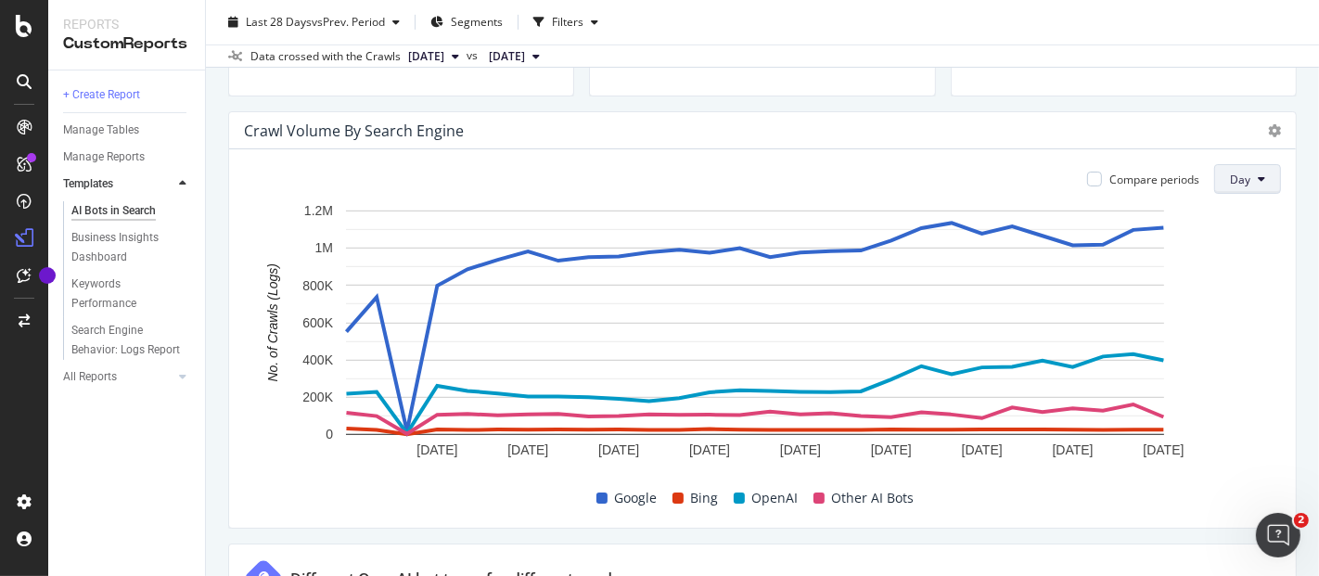
click at [1254, 171] on button "Day" at bounding box center [1247, 179] width 67 height 30
click at [1210, 256] on div "Week" at bounding box center [1232, 248] width 63 height 27
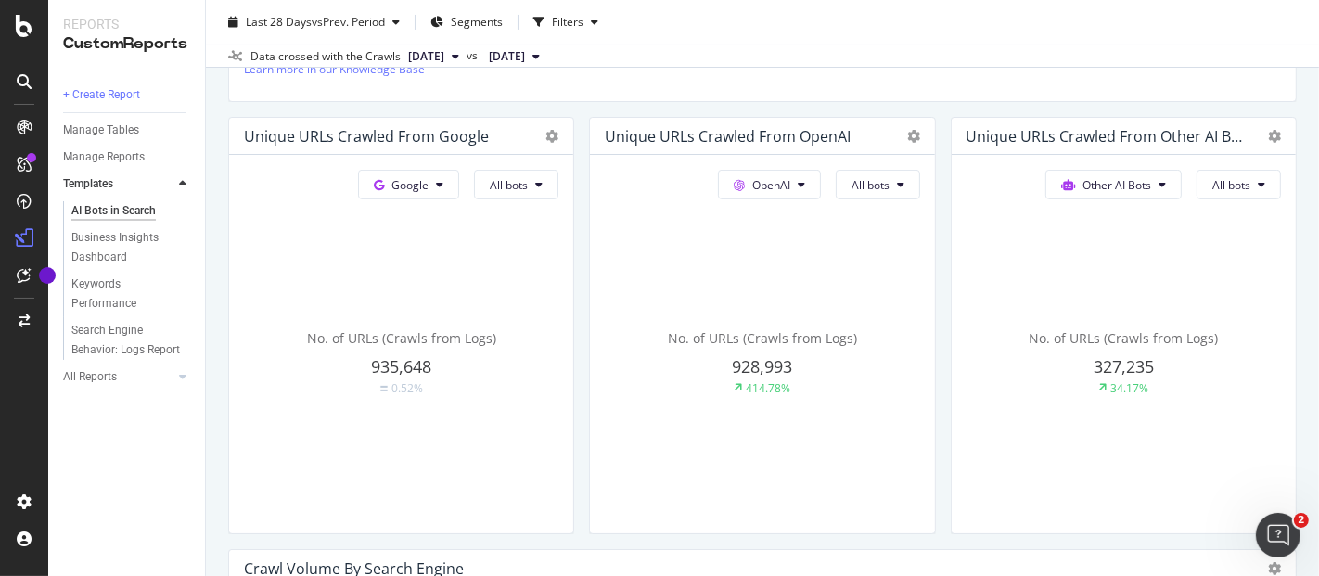
scroll to position [455, 0]
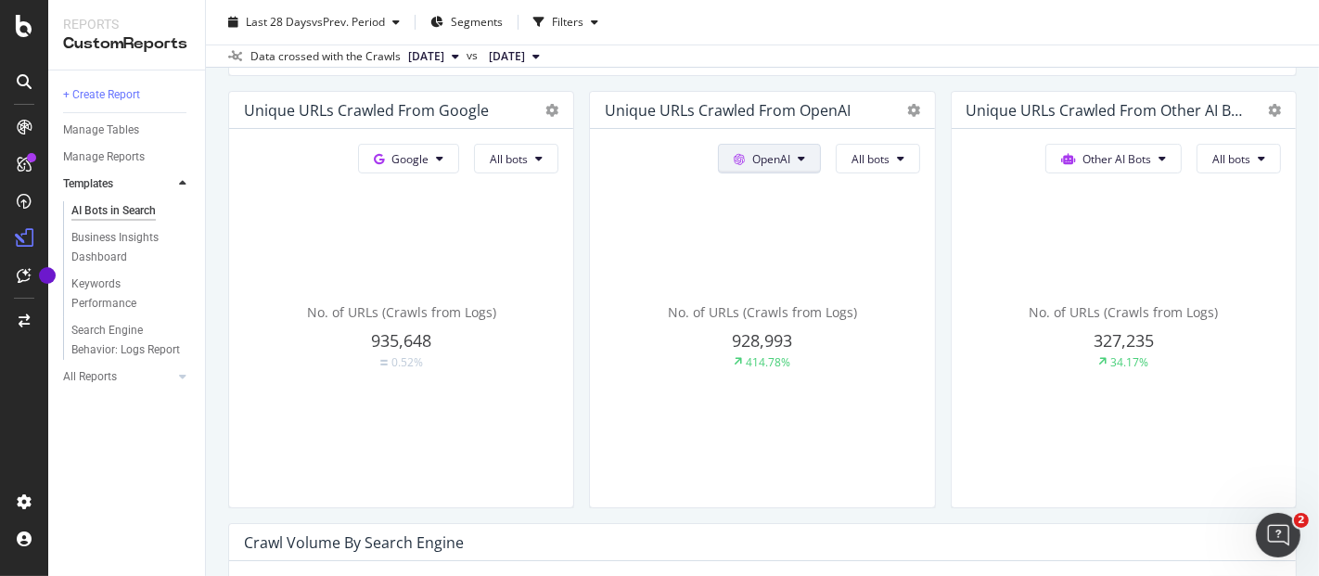
click at [443, 153] on icon at bounding box center [439, 158] width 7 height 11
click at [788, 229] on span "Bing" at bounding box center [788, 228] width 69 height 17
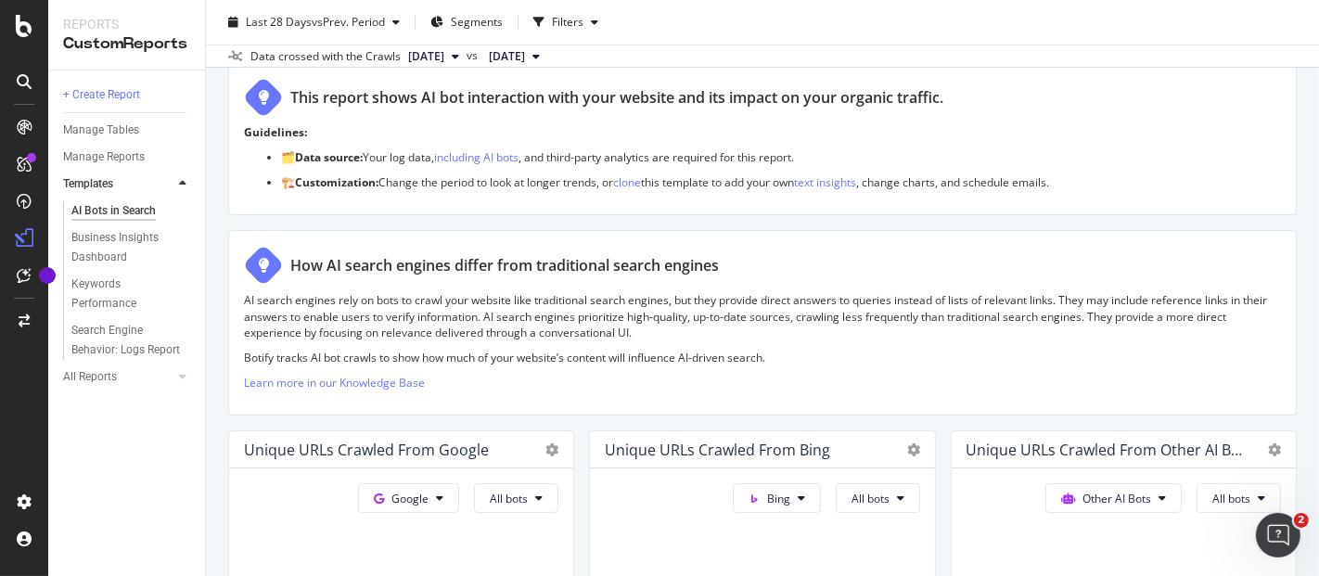
scroll to position [43, 0]
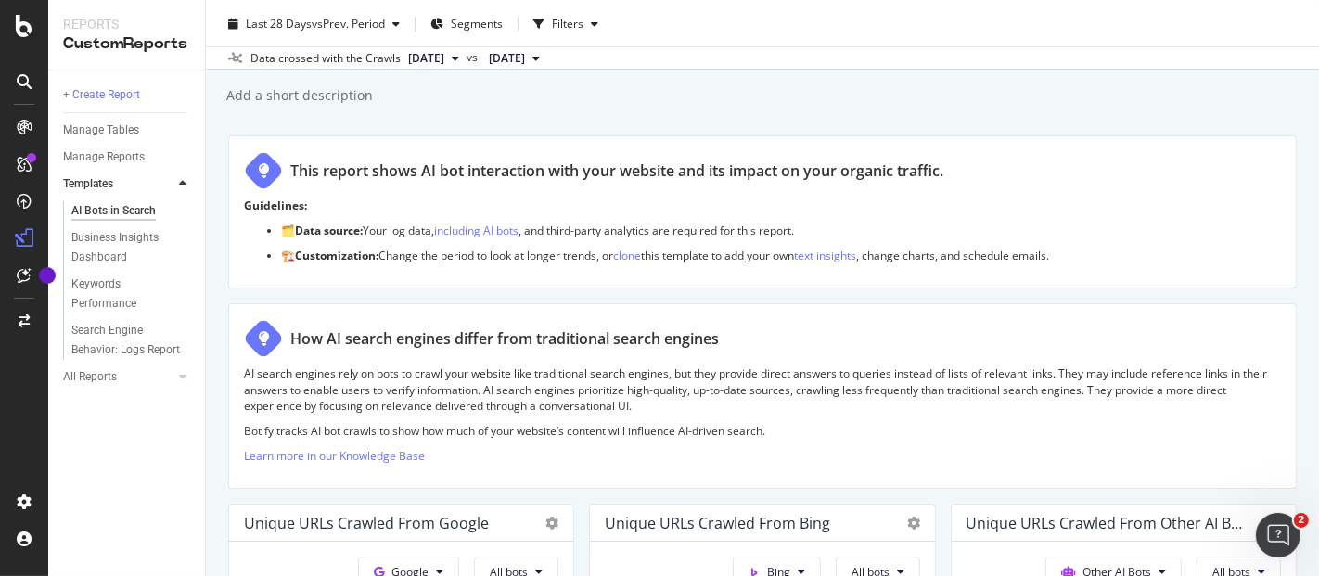
click at [444, 63] on span "[DATE]" at bounding box center [426, 58] width 36 height 17
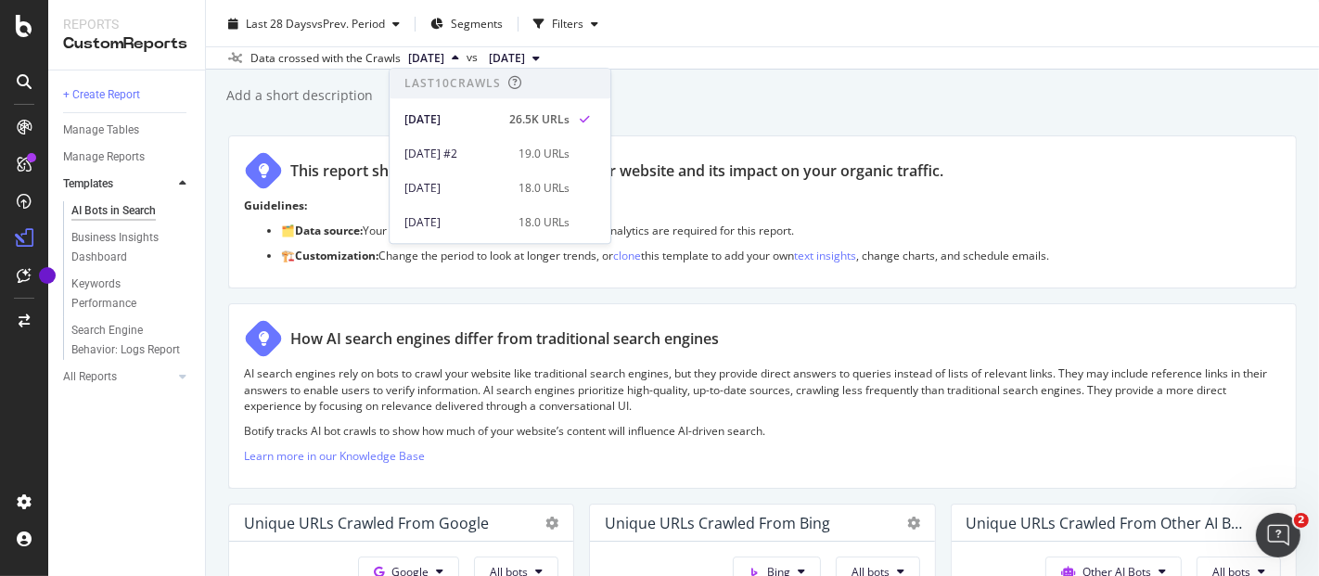
click at [525, 59] on span "2025 Jul. 24th" at bounding box center [507, 58] width 36 height 17
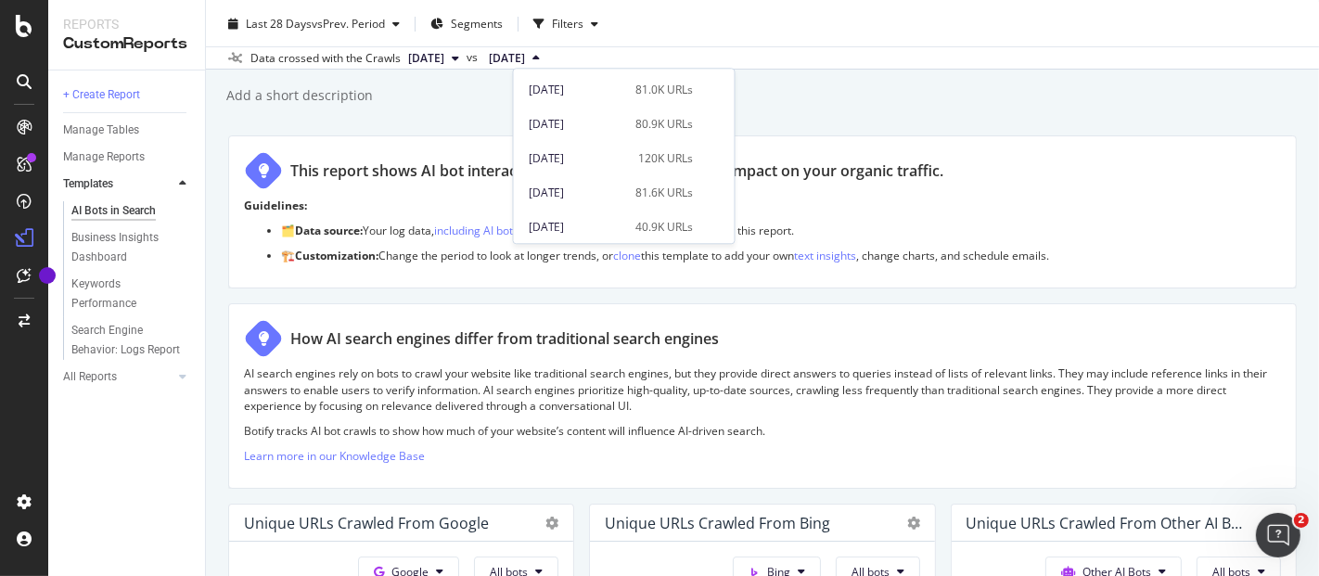
scroll to position [515, 0]
click at [450, 94] on div "Add a short description Add a short description" at bounding box center [771, 96] width 1094 height 28
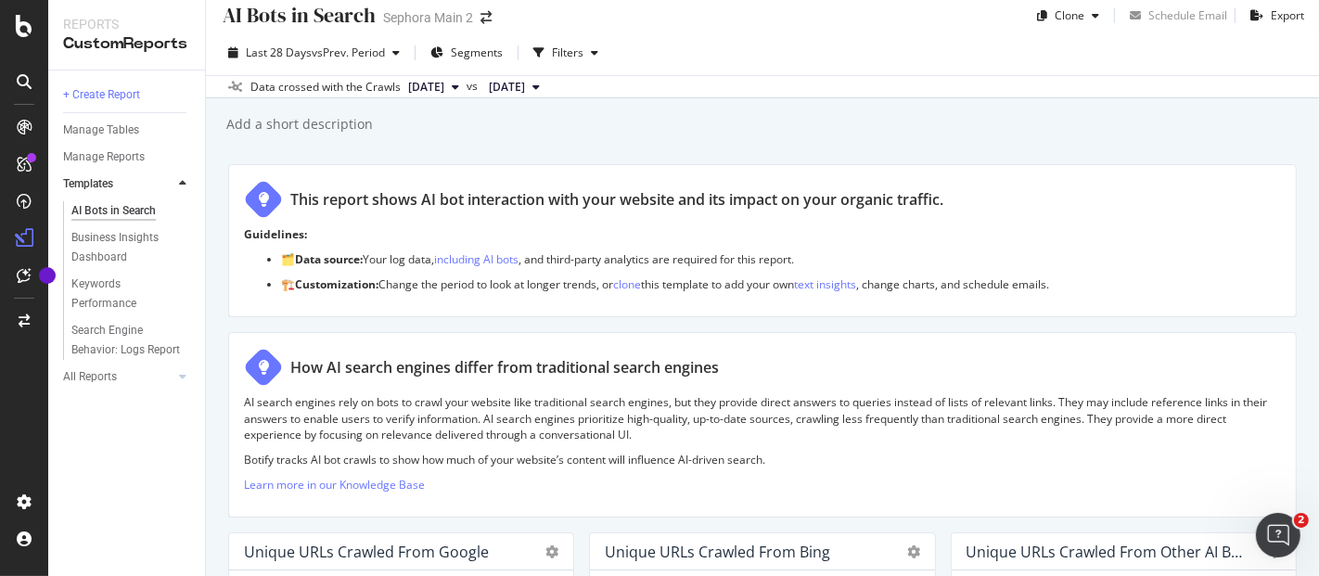
scroll to position [0, 0]
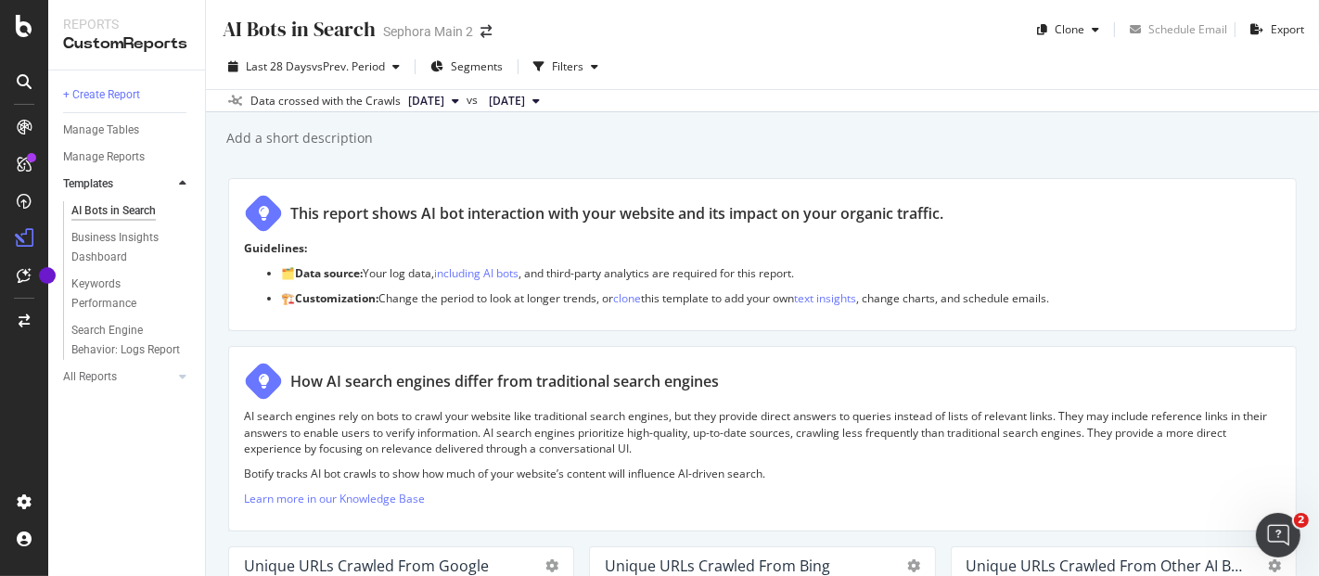
click at [525, 96] on span "2025 Jul. 24th" at bounding box center [507, 101] width 36 height 17
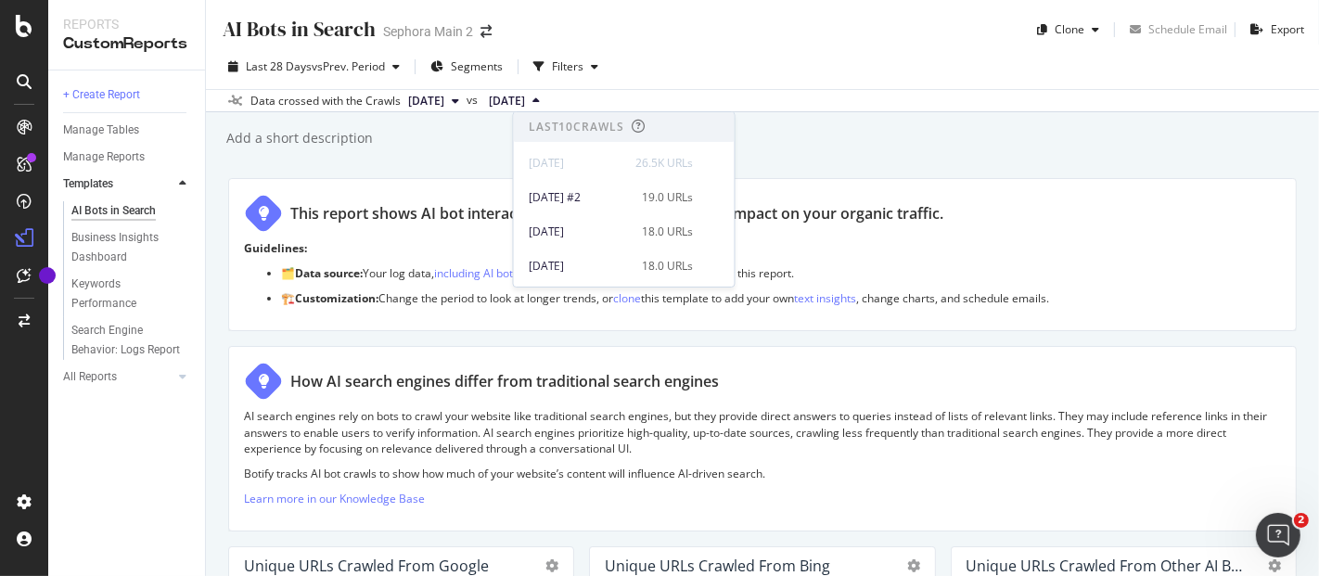
click at [466, 95] on button "[DATE]" at bounding box center [434, 101] width 66 height 22
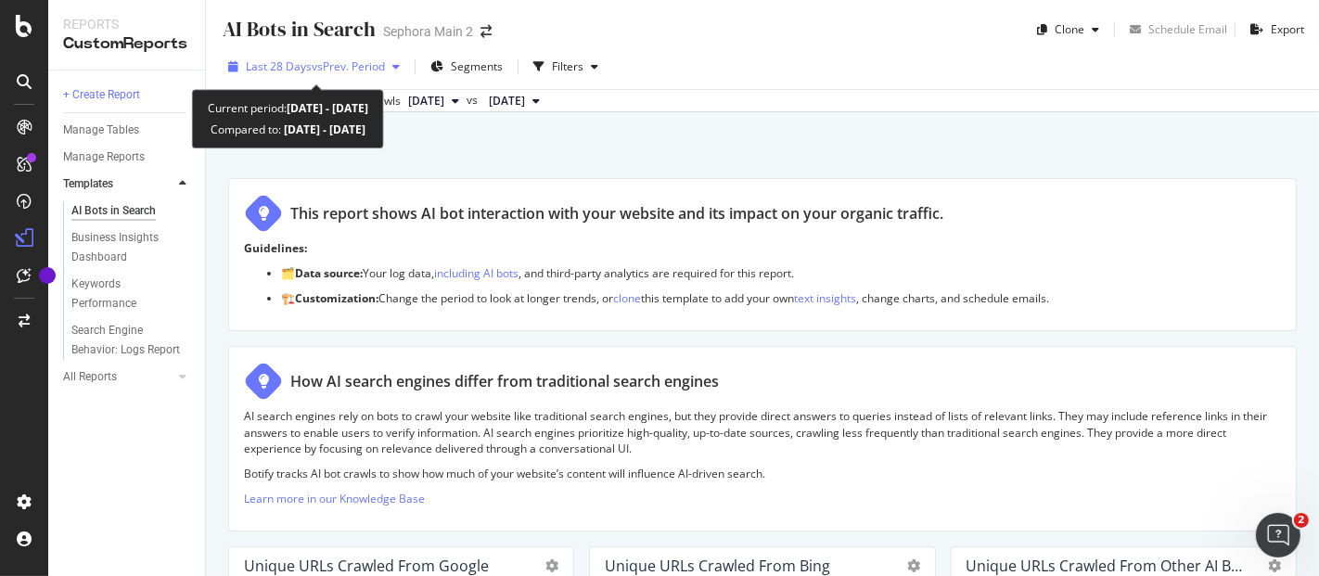
click at [395, 70] on div "button" at bounding box center [396, 66] width 22 height 11
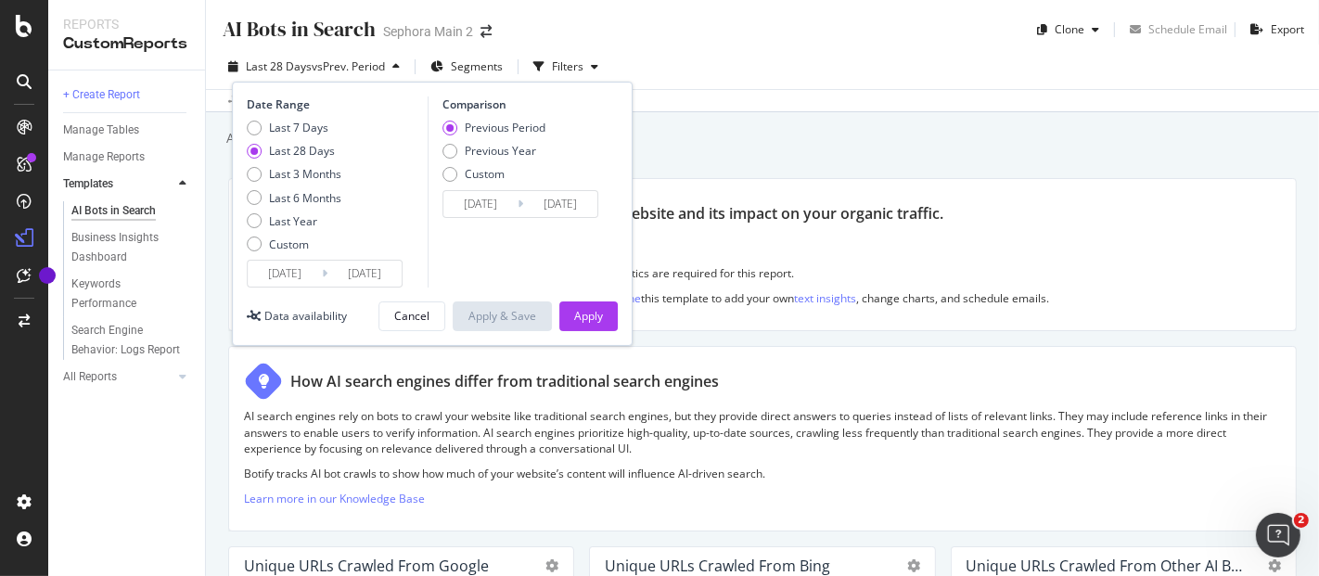
click at [444, 122] on div "Previous Period" at bounding box center [449, 128] width 15 height 15
click at [254, 240] on div "Custom" at bounding box center [254, 243] width 15 height 15
click at [251, 155] on div "Last 28 Days" at bounding box center [254, 151] width 15 height 15
click at [255, 173] on div "Last 3 Months" at bounding box center [254, 174] width 15 height 15
type input "2025/05/24"
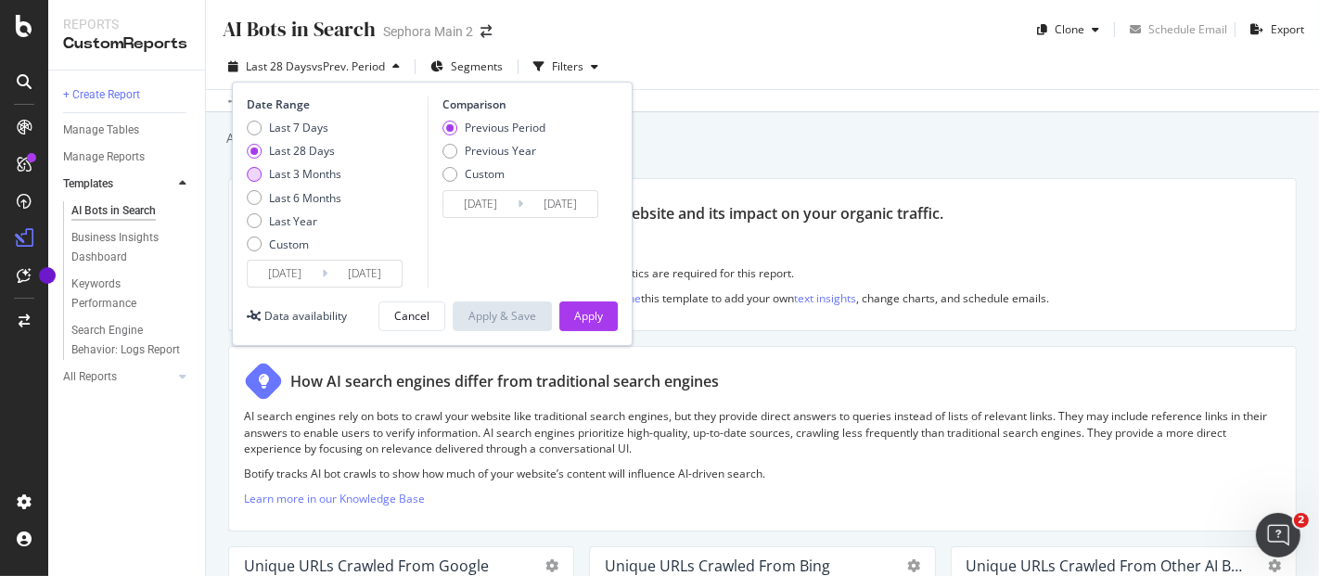
type input "2025/02/21"
type input "2025/05/23"
click at [595, 314] on div "Apply" at bounding box center [588, 316] width 29 height 16
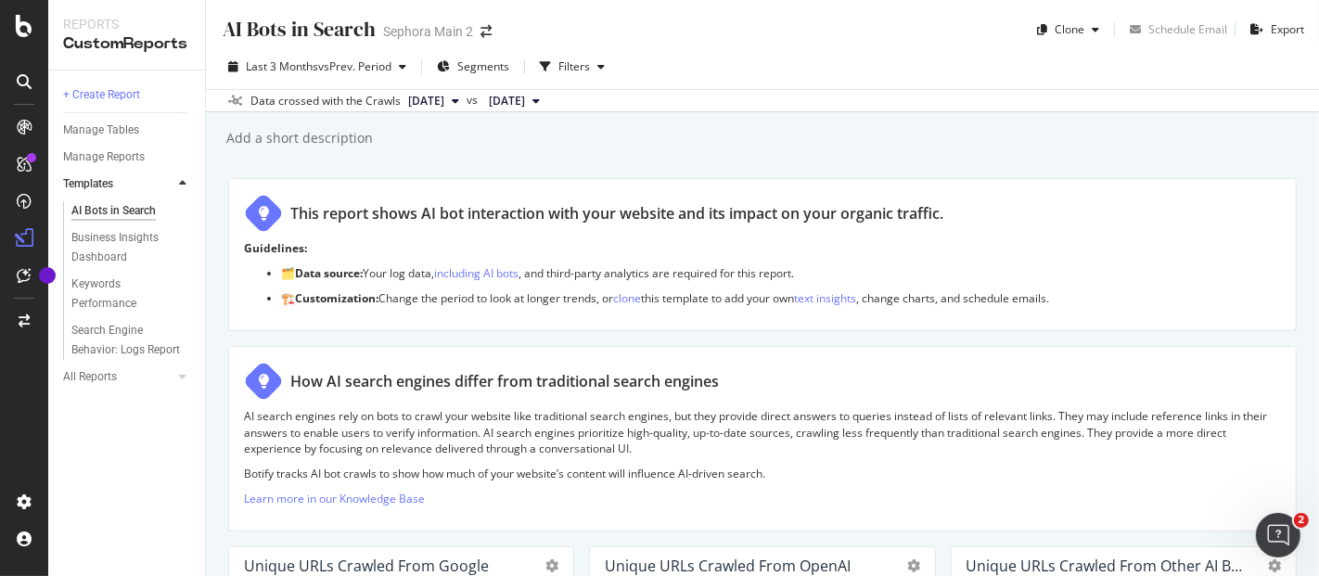
click at [525, 94] on span "2025 May. 15th" at bounding box center [507, 101] width 36 height 17
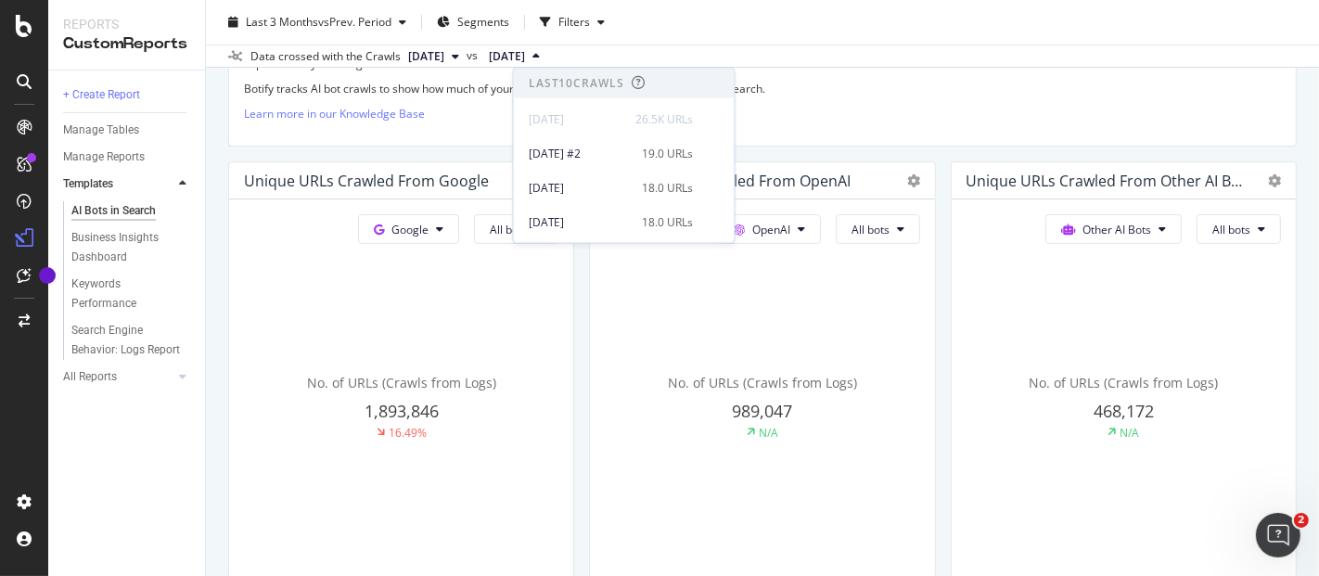
scroll to position [515, 0]
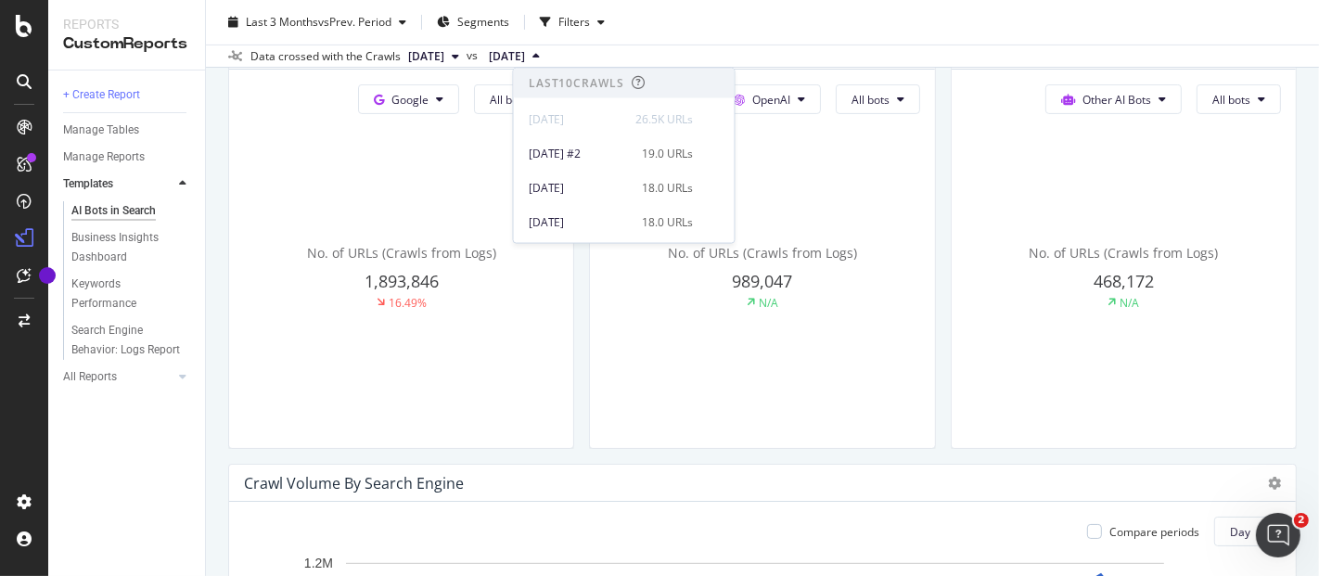
click at [573, 162] on div "Other AI Bots All bots No. of URLs (Crawls from Logs) 468,172 N/A" at bounding box center [401, 259] width 344 height 378
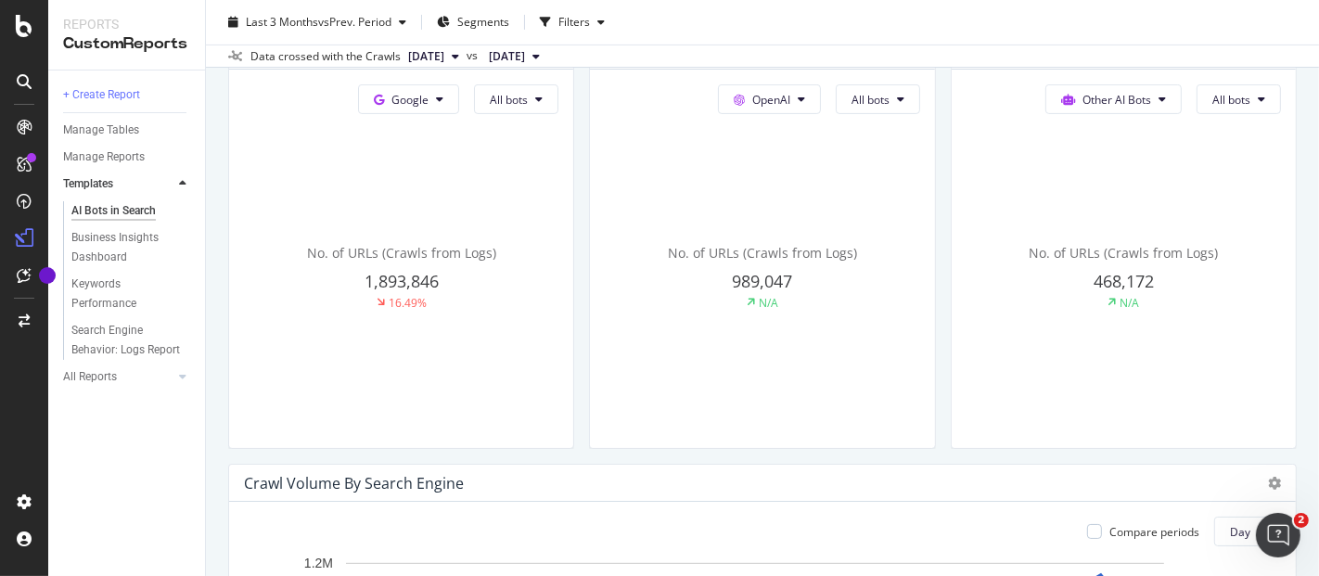
scroll to position [206, 0]
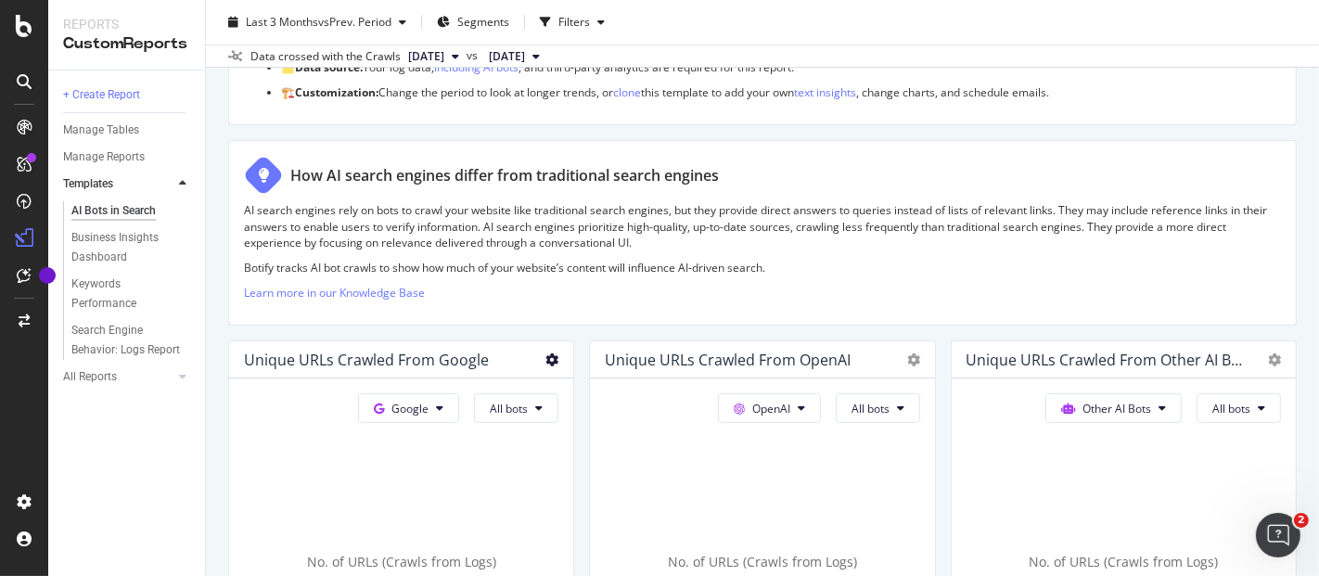
click at [546, 356] on icon at bounding box center [551, 359] width 13 height 13
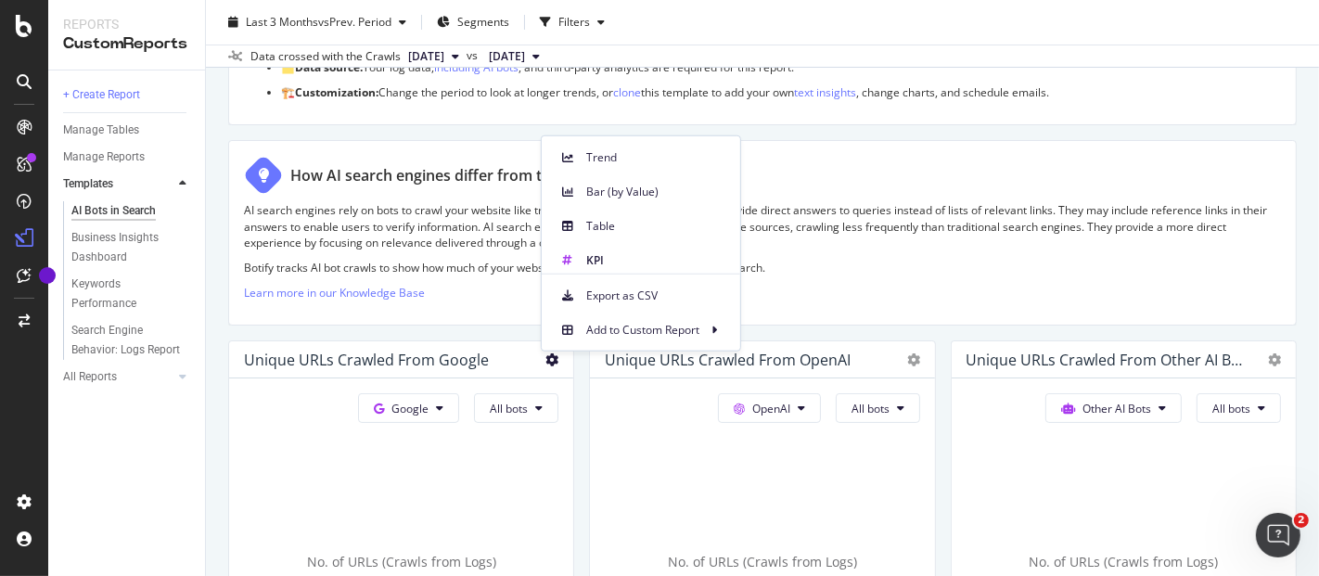
click at [454, 141] on div "How AI search engines differ from traditional search engines AI search engines …" at bounding box center [762, 232] width 1068 height 185
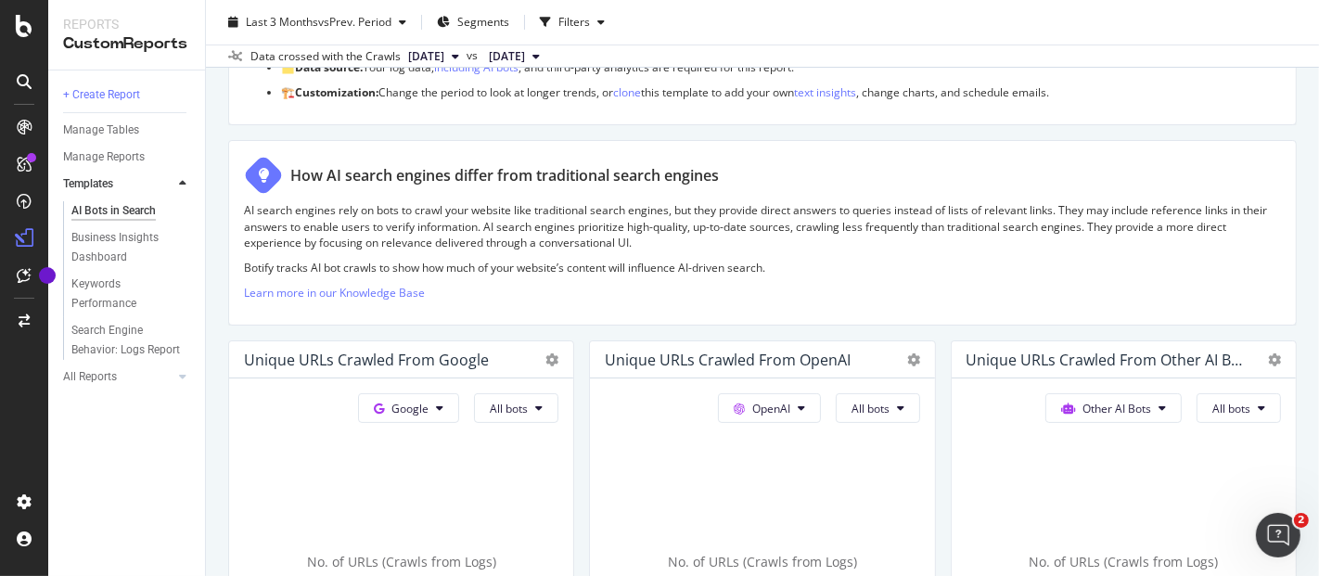
click at [525, 57] on span "2025 May. 15th" at bounding box center [507, 56] width 36 height 17
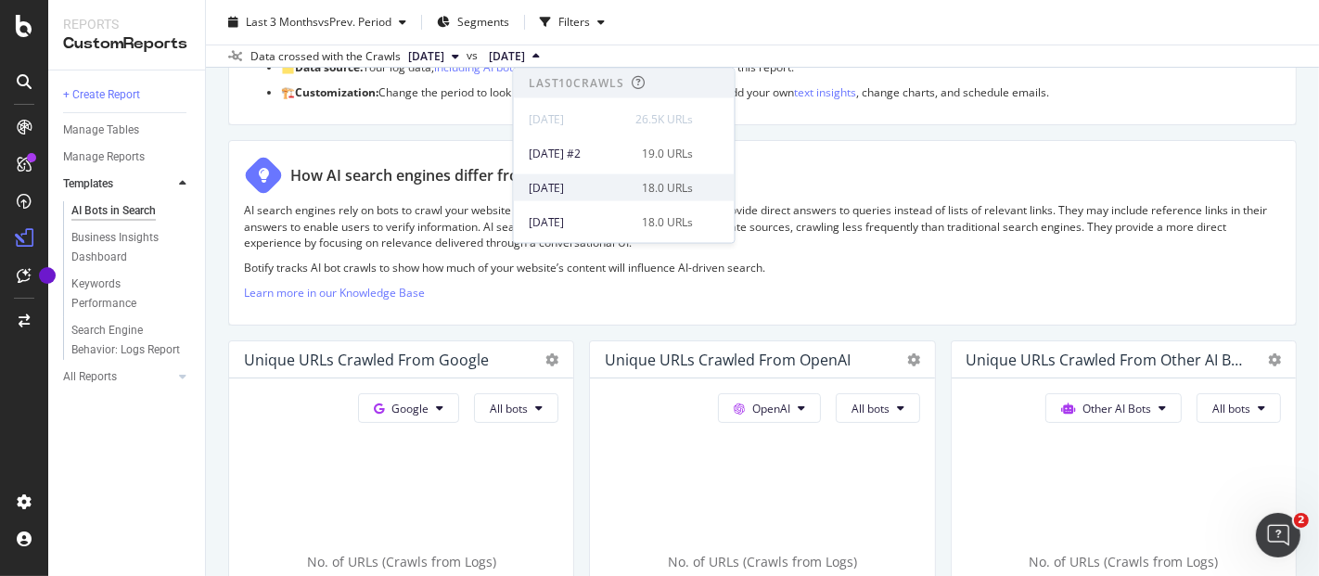
scroll to position [309, 0]
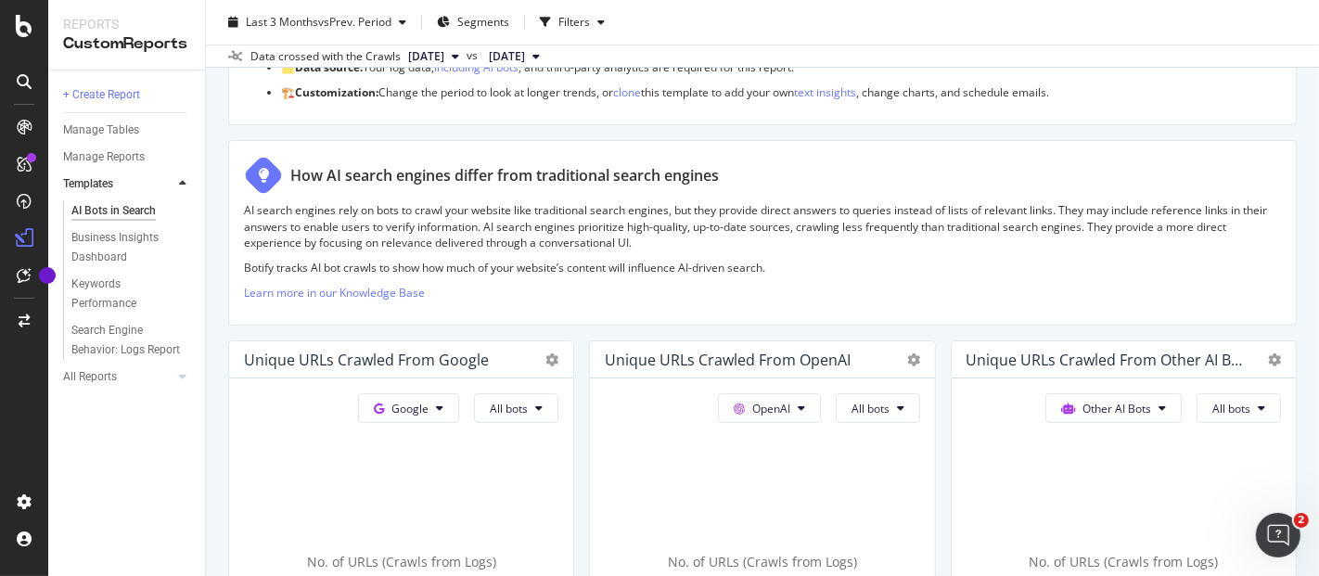
click at [444, 51] on span "[DATE]" at bounding box center [426, 56] width 36 height 17
click at [228, 343] on div "Unique URLs Crawled from Google Google All bots No. of URLs (Crawls from Logs) …" at bounding box center [401, 548] width 346 height 417
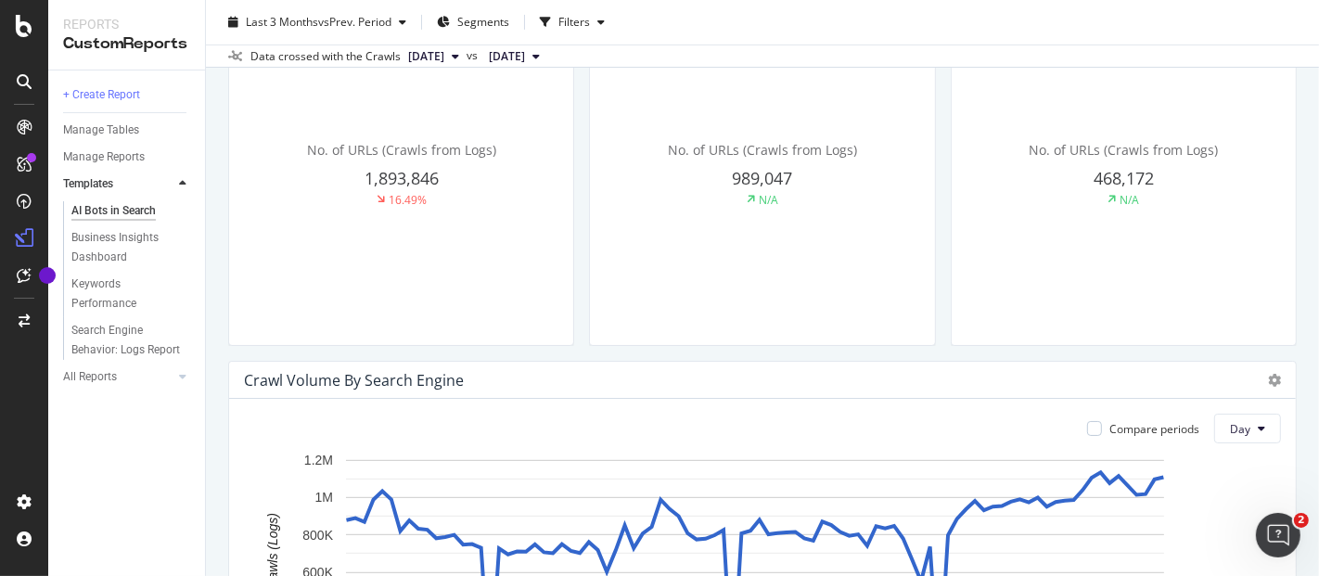
scroll to position [515, 0]
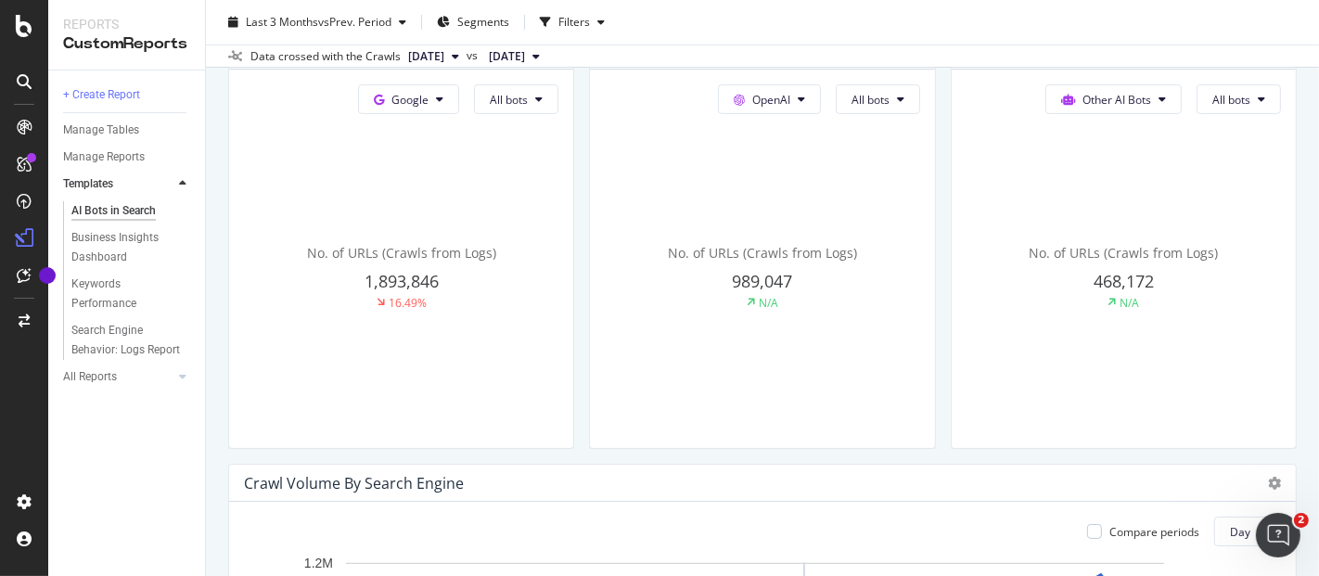
click at [224, 285] on div "AI Bots in Search AI Bots in Search Sephora Main 2 Clone Schedule Email Export …" at bounding box center [762, 288] width 1113 height 576
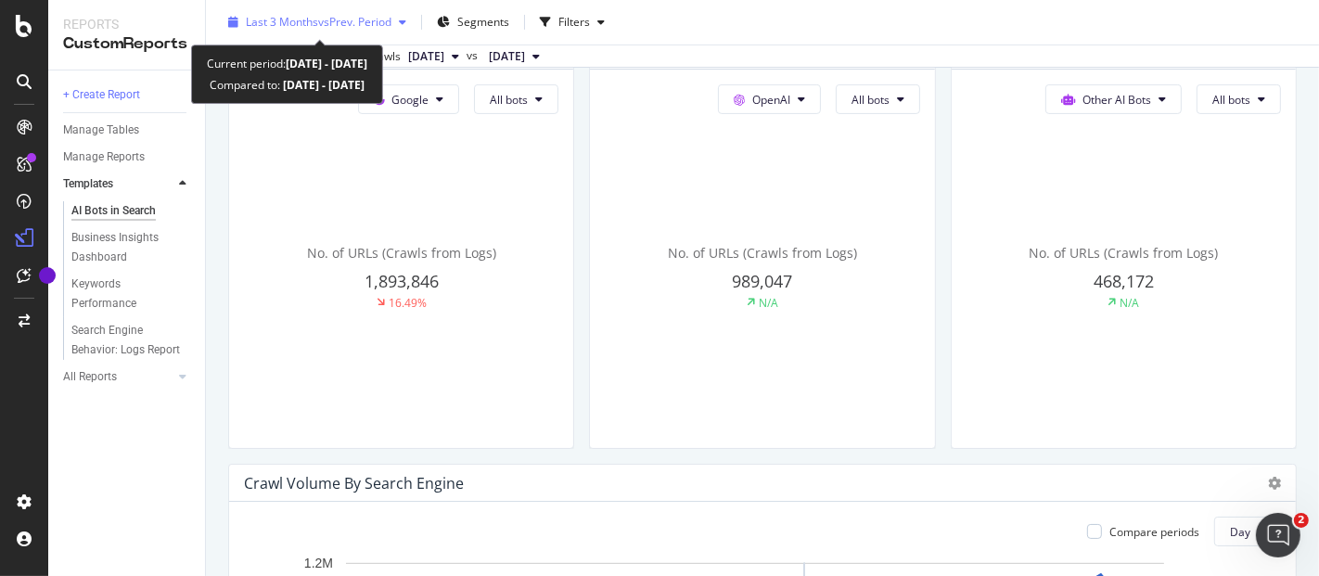
click at [318, 22] on span "vs Prev. Period" at bounding box center [354, 22] width 73 height 16
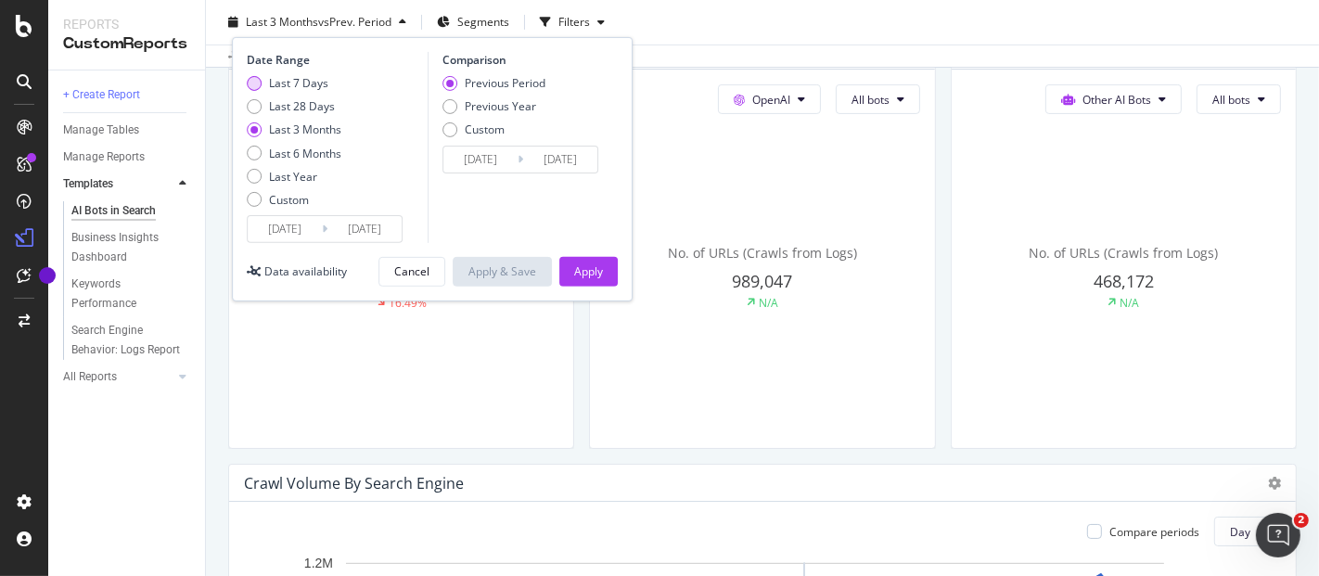
click at [286, 86] on div "Last 7 Days" at bounding box center [298, 83] width 59 height 16
type input "2025/08/17"
type input "2025/08/10"
type input "2025/08/16"
click at [586, 276] on div "Apply" at bounding box center [588, 271] width 29 height 16
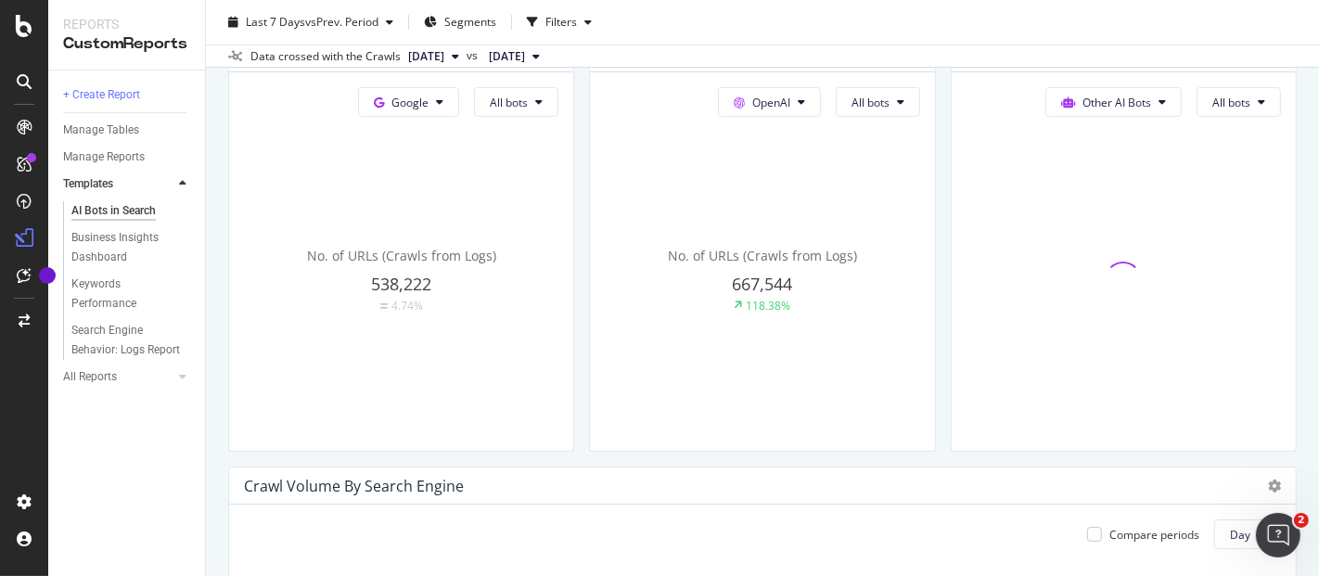
scroll to position [507, 0]
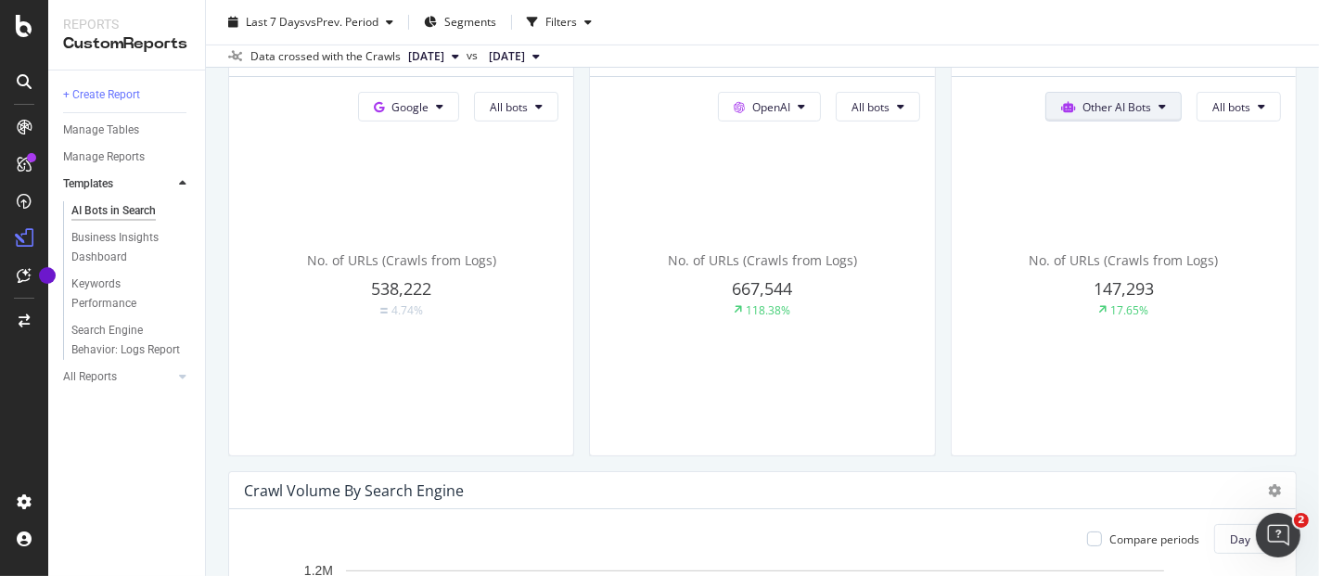
click at [459, 115] on button "Other AI Bots" at bounding box center [408, 107] width 101 height 30
click at [1133, 176] on span "Bing" at bounding box center [1113, 175] width 72 height 17
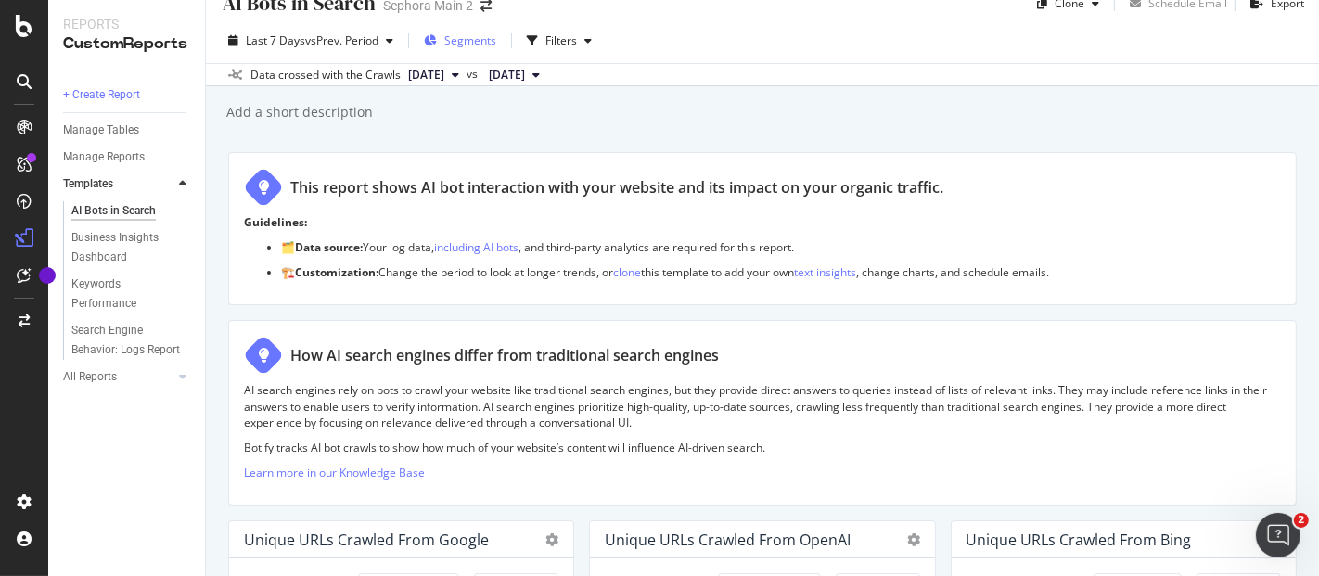
scroll to position [0, 0]
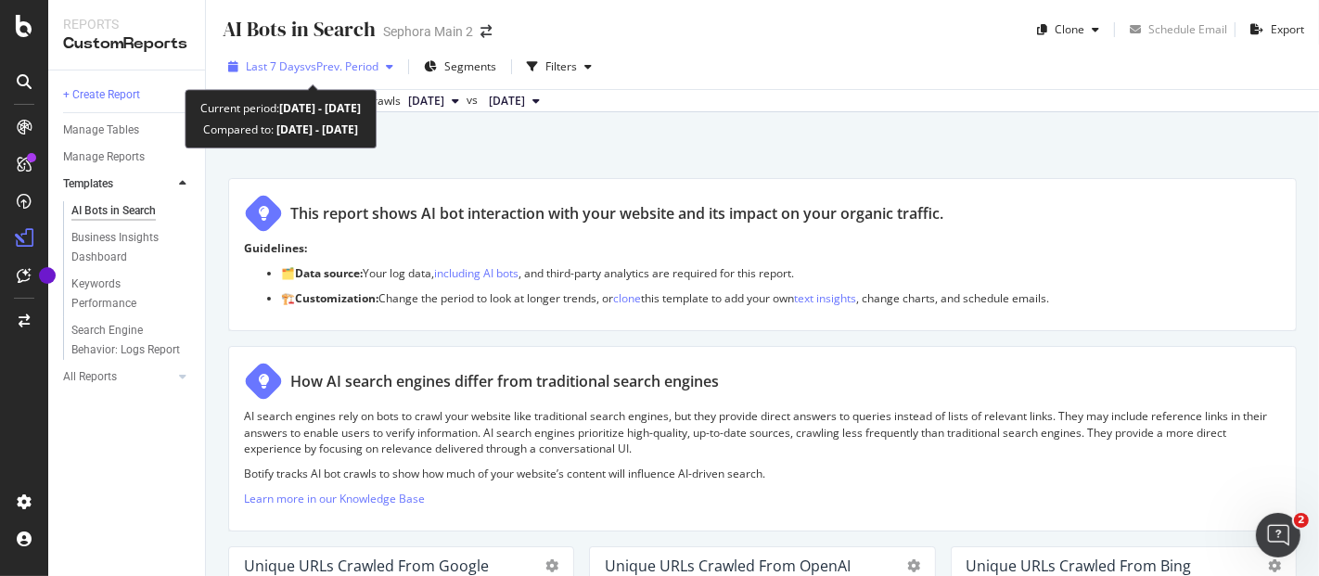
click at [390, 61] on icon "button" at bounding box center [389, 66] width 7 height 11
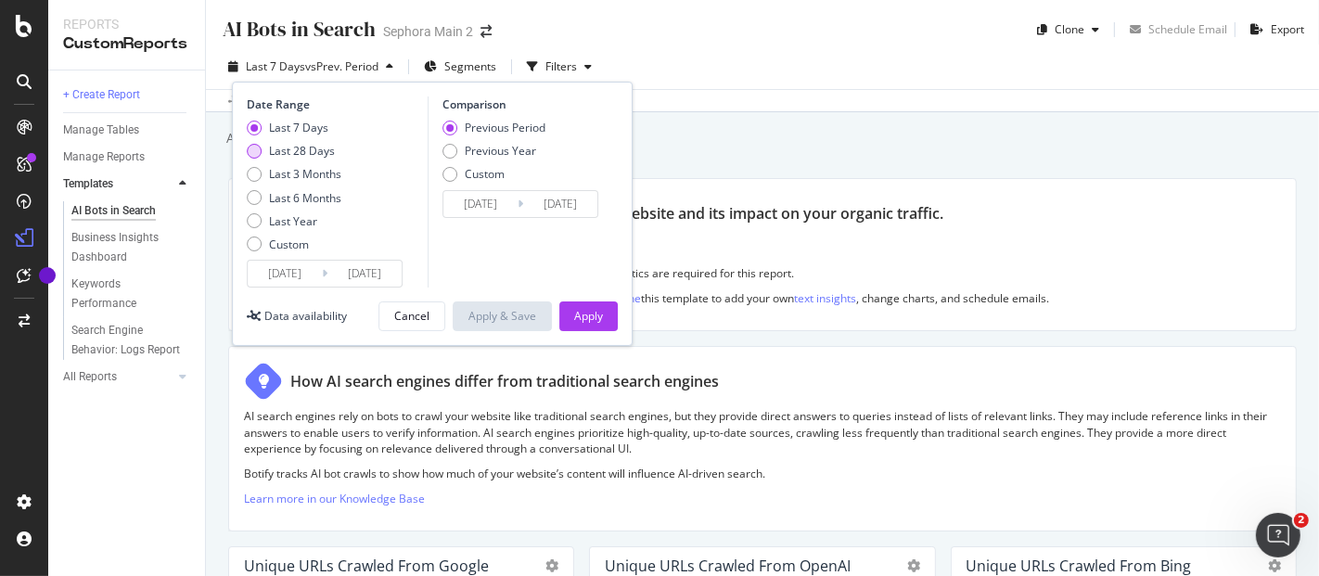
click at [324, 147] on div "Last 28 Days" at bounding box center [302, 151] width 66 height 16
type input "2025/07/27"
type input "2025/06/29"
type input "2025/07/26"
click at [592, 314] on div "Apply" at bounding box center [588, 316] width 29 height 16
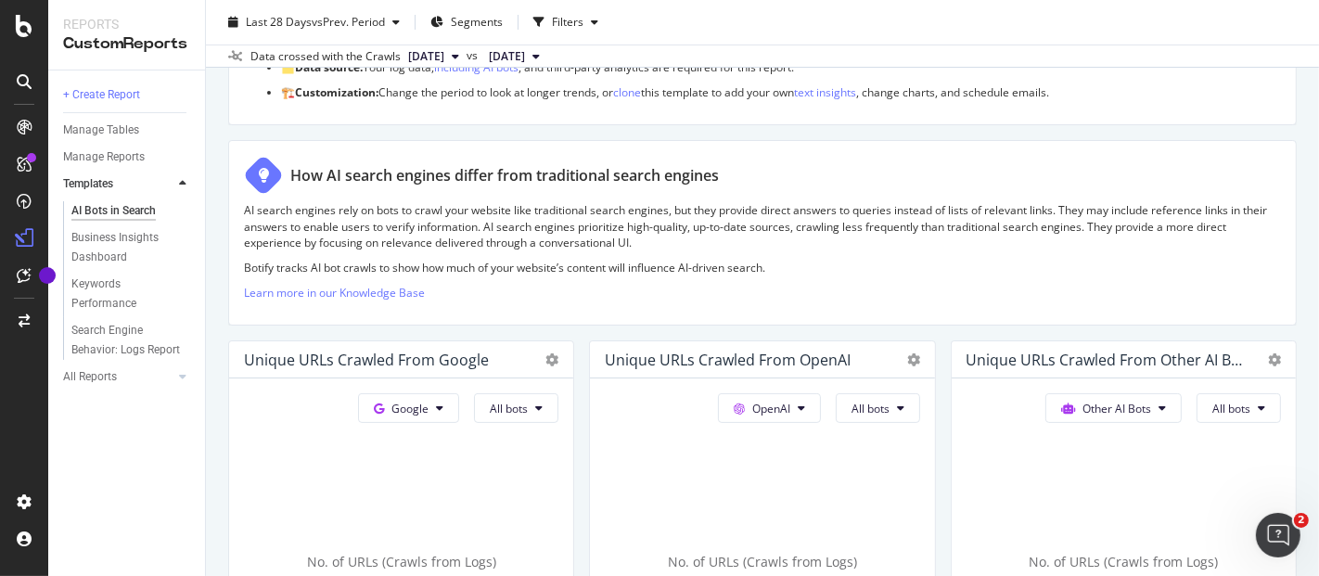
scroll to position [309, 0]
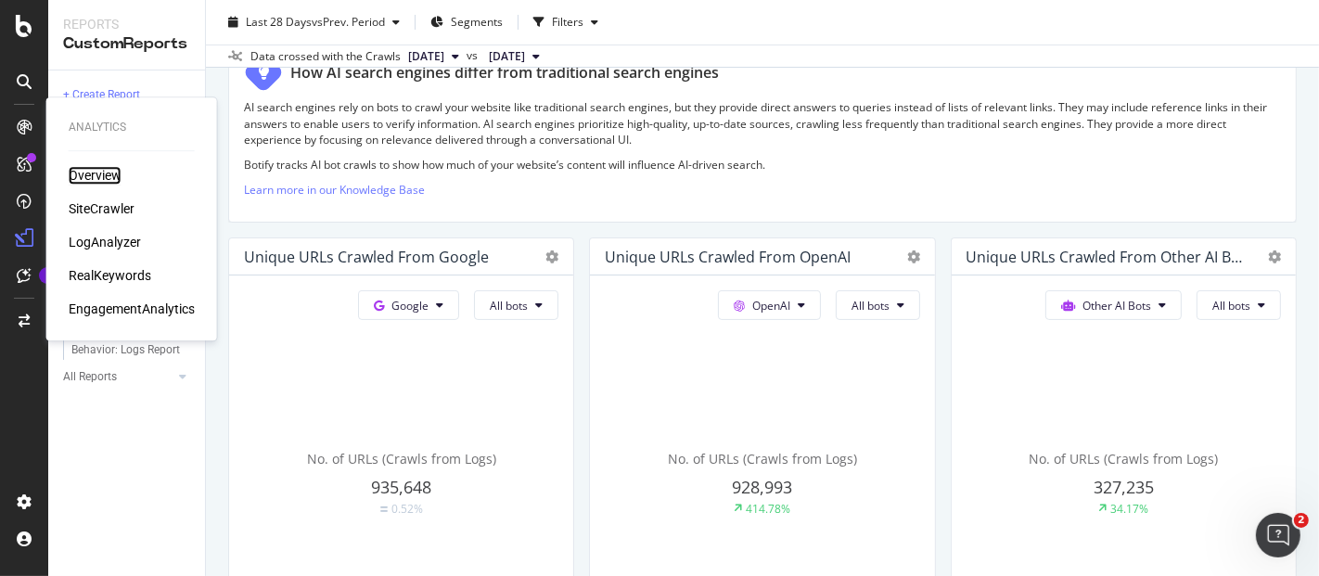
click at [98, 178] on div "Overview" at bounding box center [95, 175] width 53 height 19
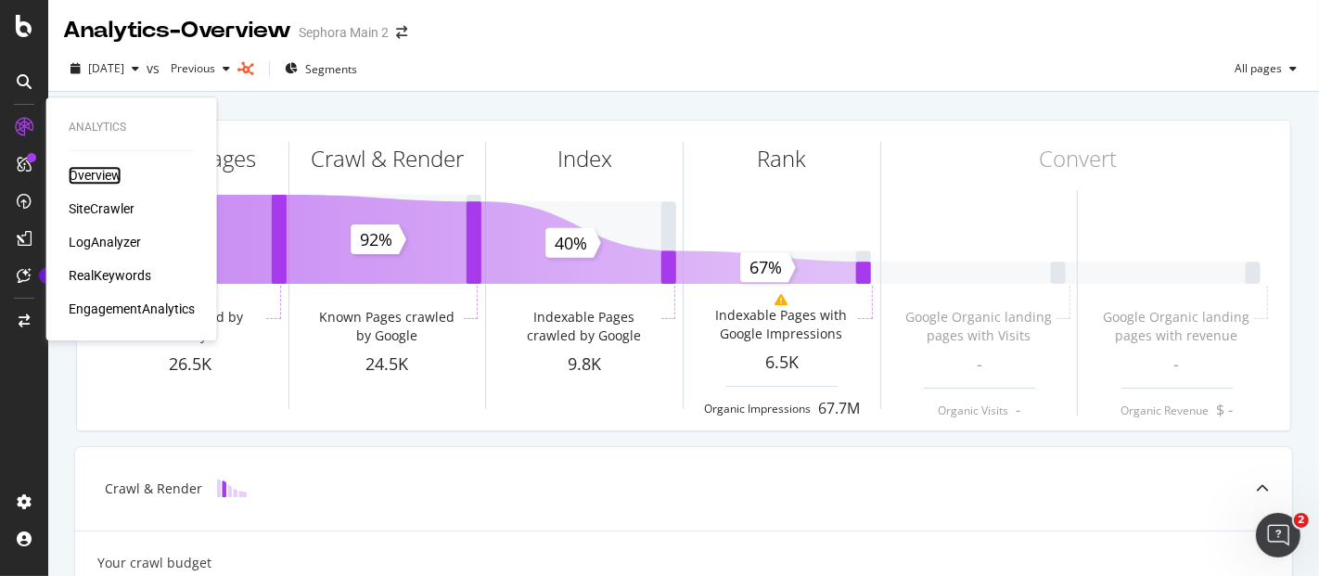
click at [100, 167] on div "Overview" at bounding box center [95, 175] width 53 height 19
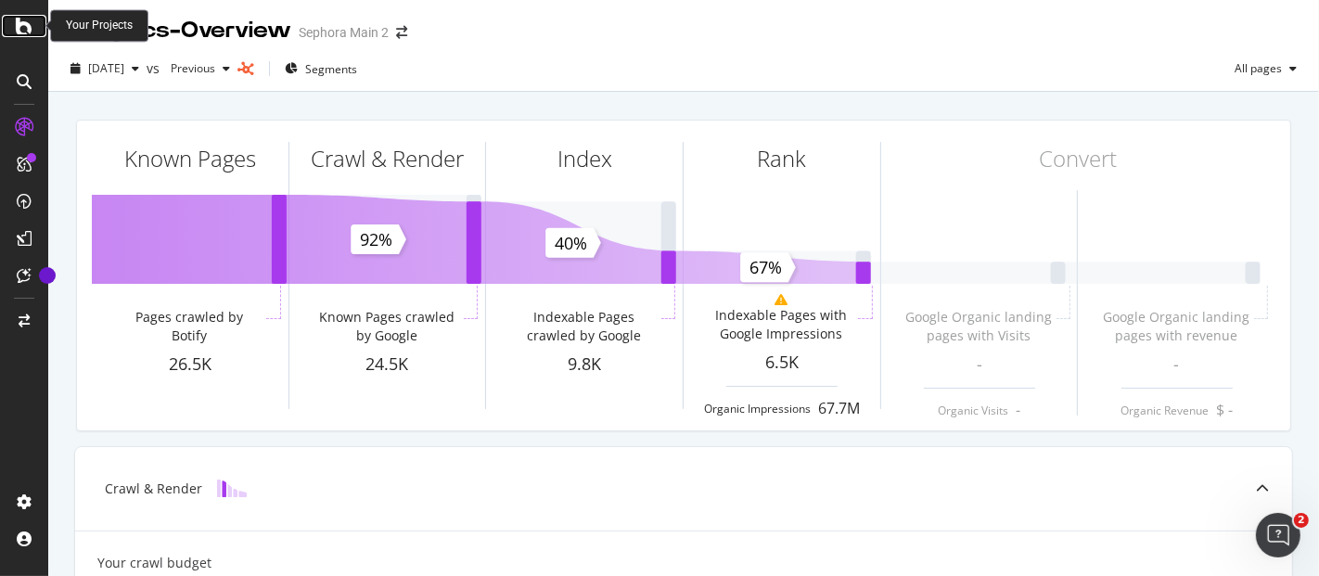
click at [23, 28] on icon at bounding box center [24, 26] width 17 height 22
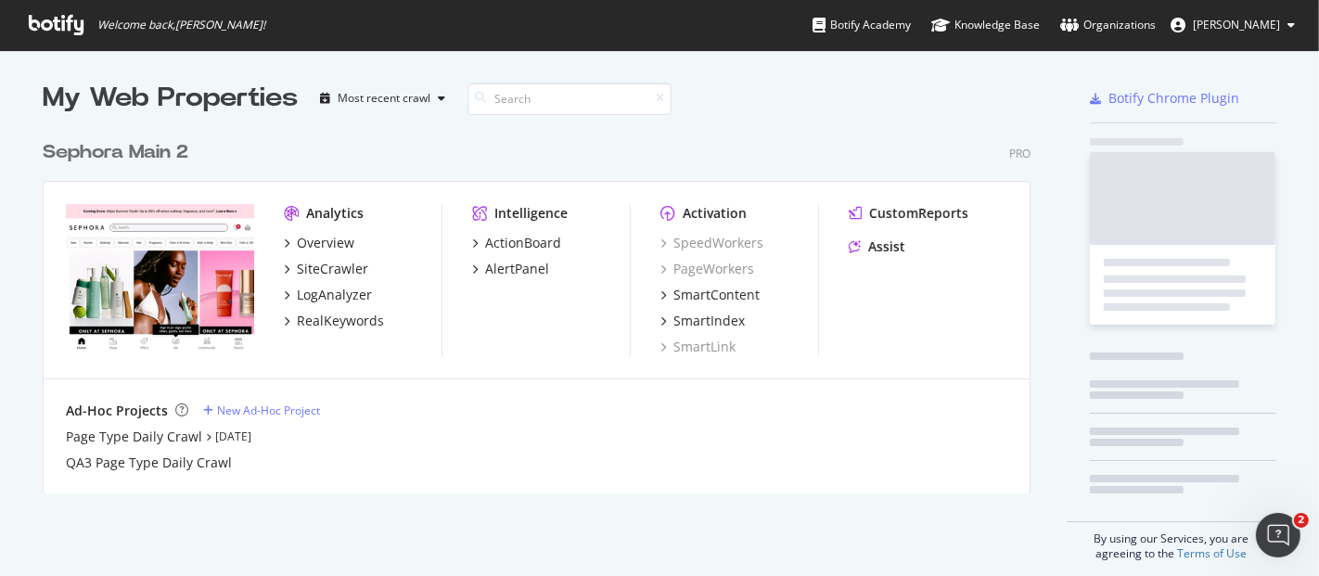
scroll to position [560, 1287]
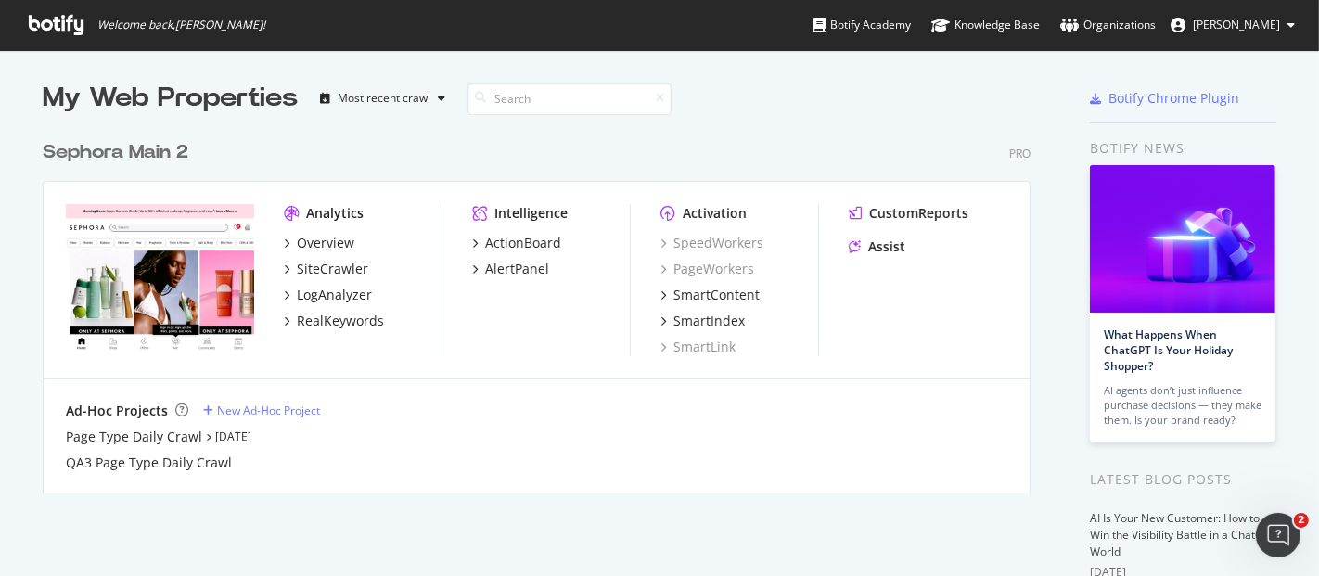
click at [143, 142] on div "Sephora Main 2" at bounding box center [116, 152] width 146 height 27
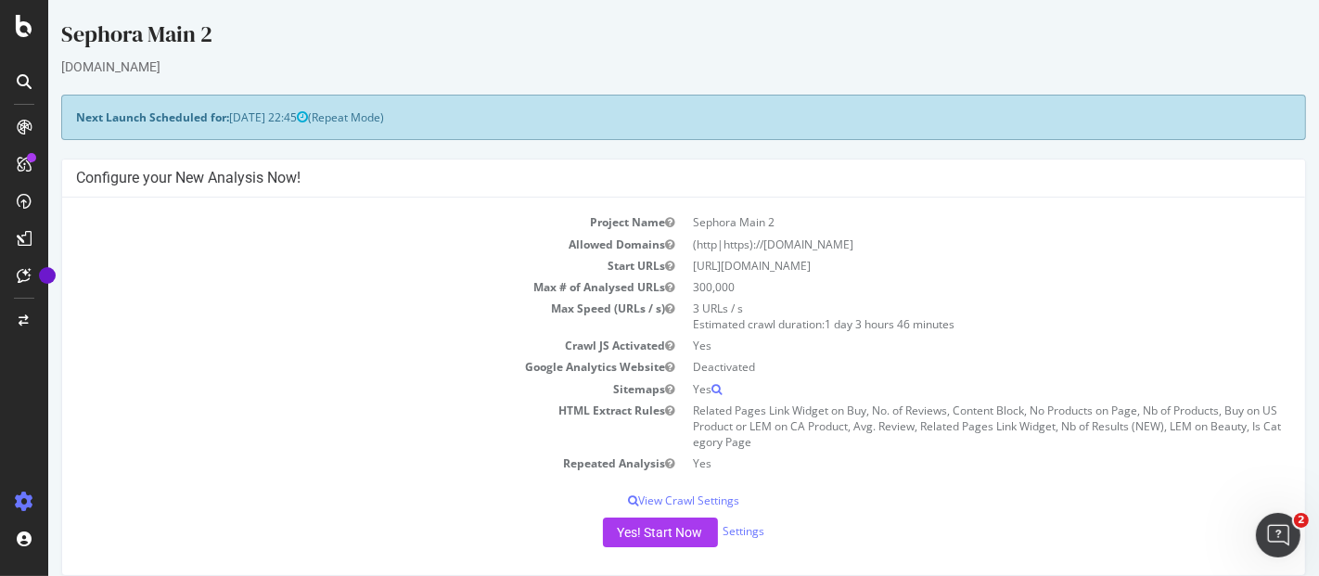
scroll to position [206, 0]
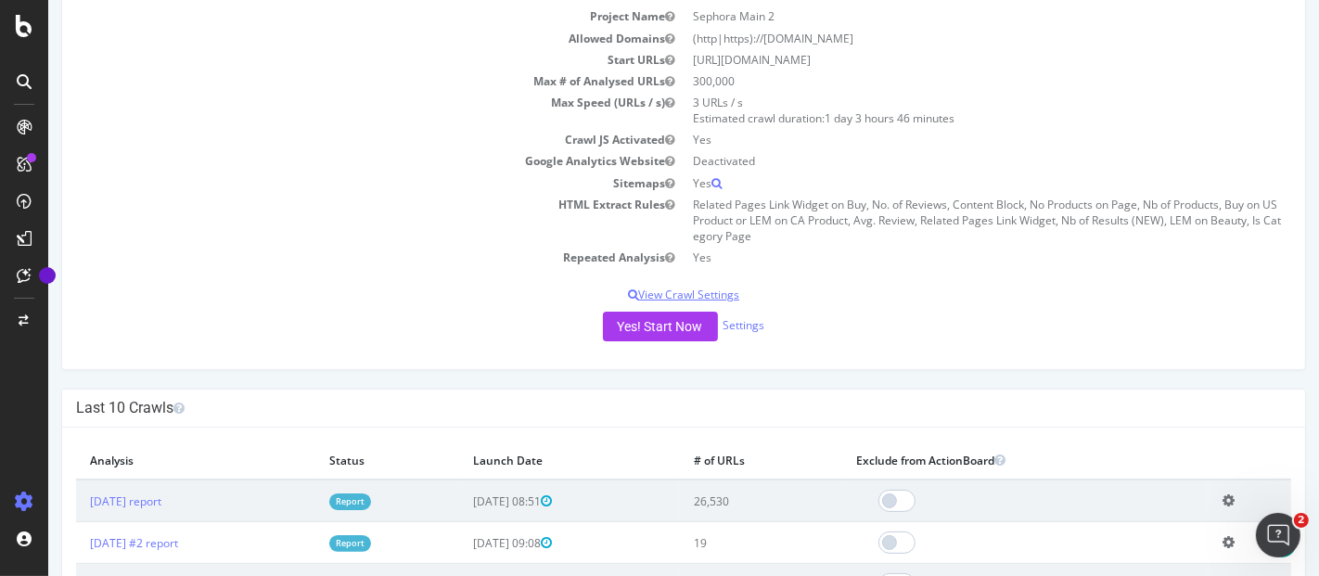
click at [721, 296] on p "View Crawl Settings" at bounding box center [682, 295] width 1215 height 16
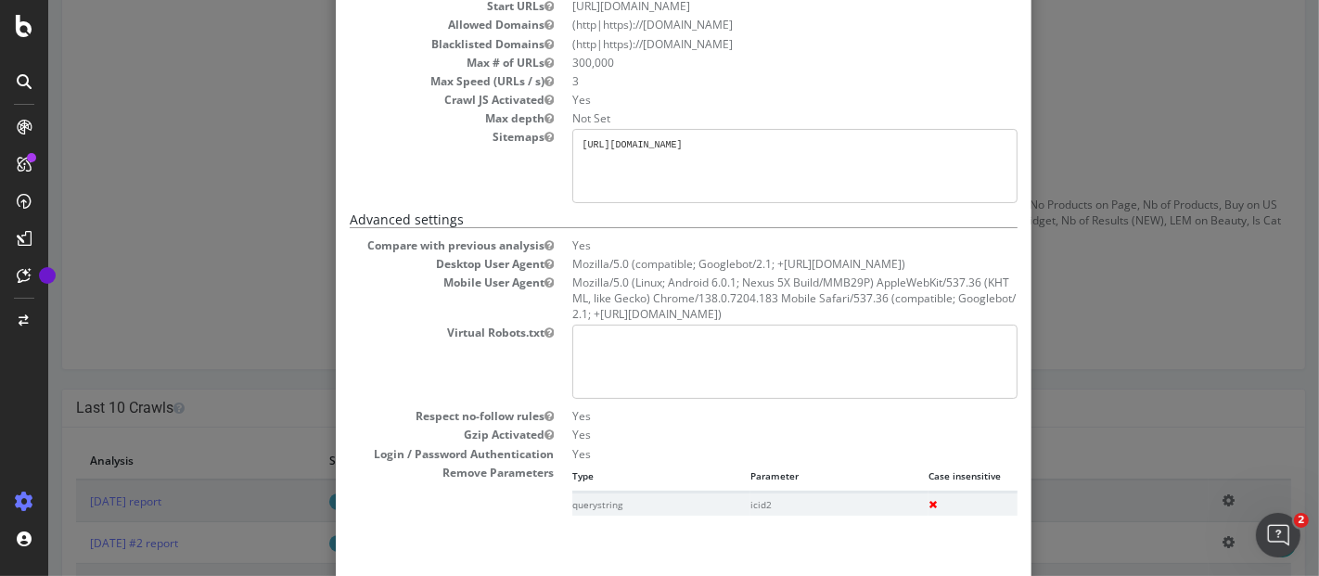
scroll to position [0, 0]
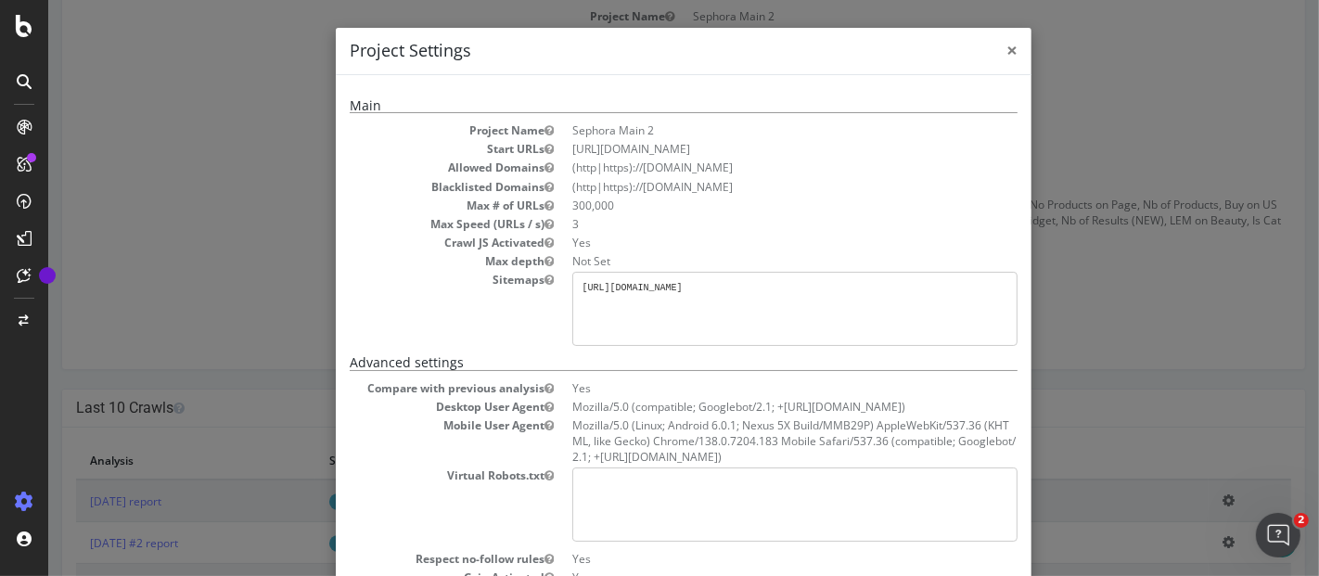
click at [1005, 54] on span "×" at bounding box center [1010, 50] width 11 height 26
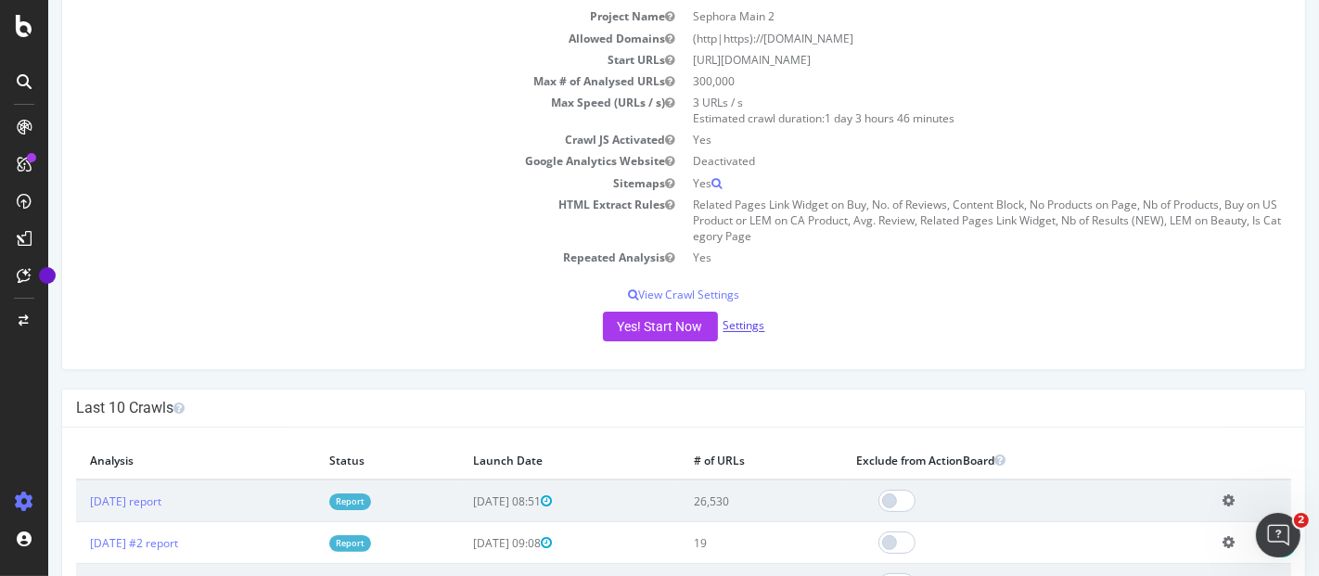
click at [740, 326] on link "Settings" at bounding box center [743, 326] width 42 height 16
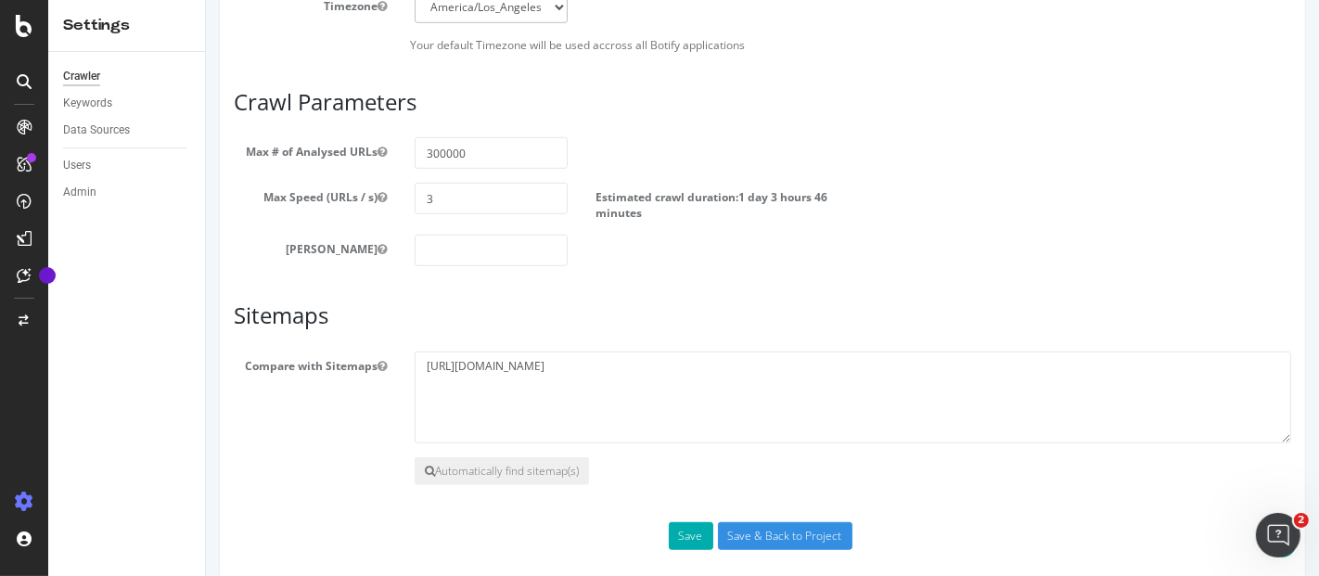
scroll to position [1073, 0]
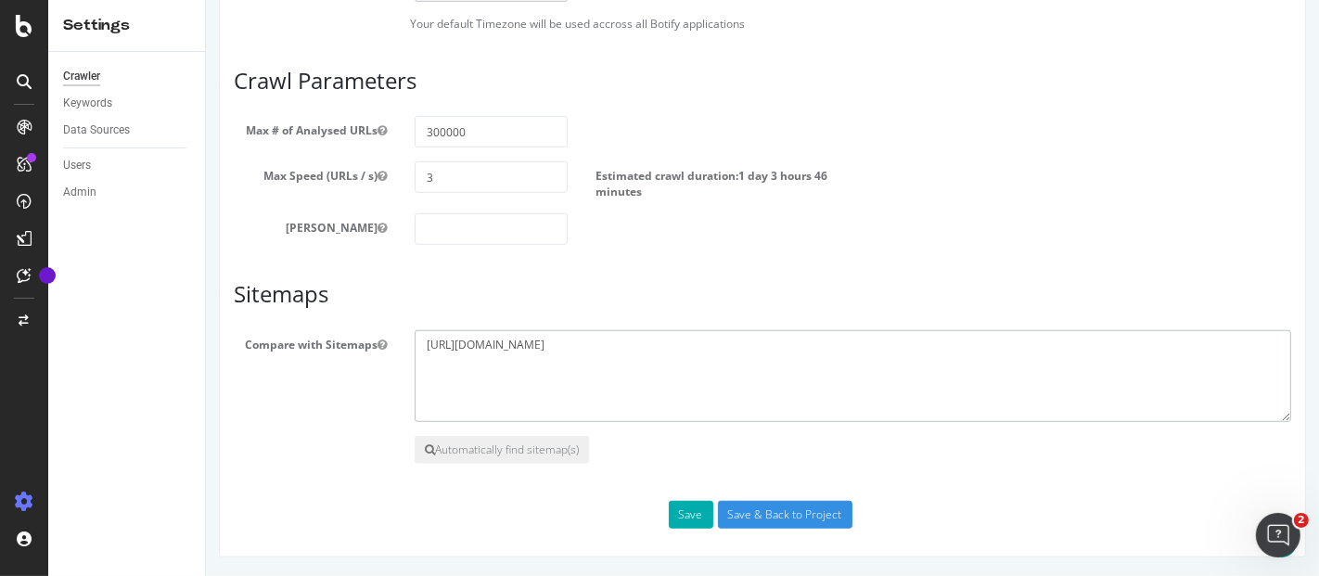
drag, startPoint x: 595, startPoint y: 351, endPoint x: 142, endPoint y: 344, distance: 453.6
paste textarea "s/sitemap"
type textarea "https://www.sephora.com/sitemaps/sitemap.xml"
click at [788, 518] on input "Save & Back to Project" at bounding box center [784, 515] width 134 height 28
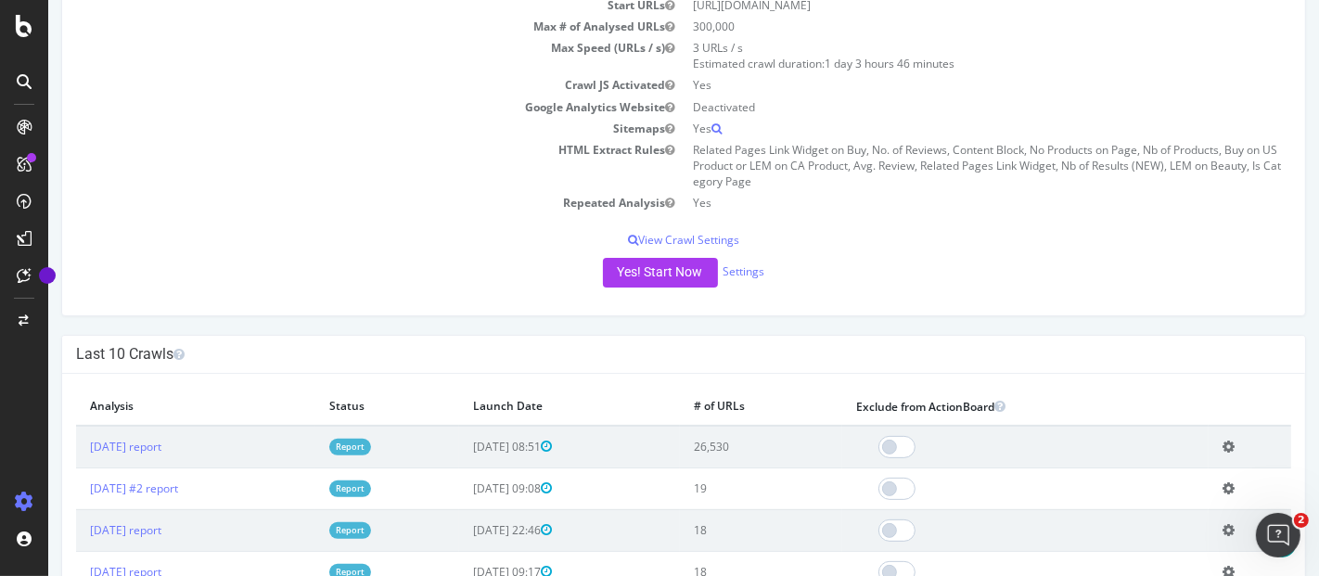
scroll to position [206, 0]
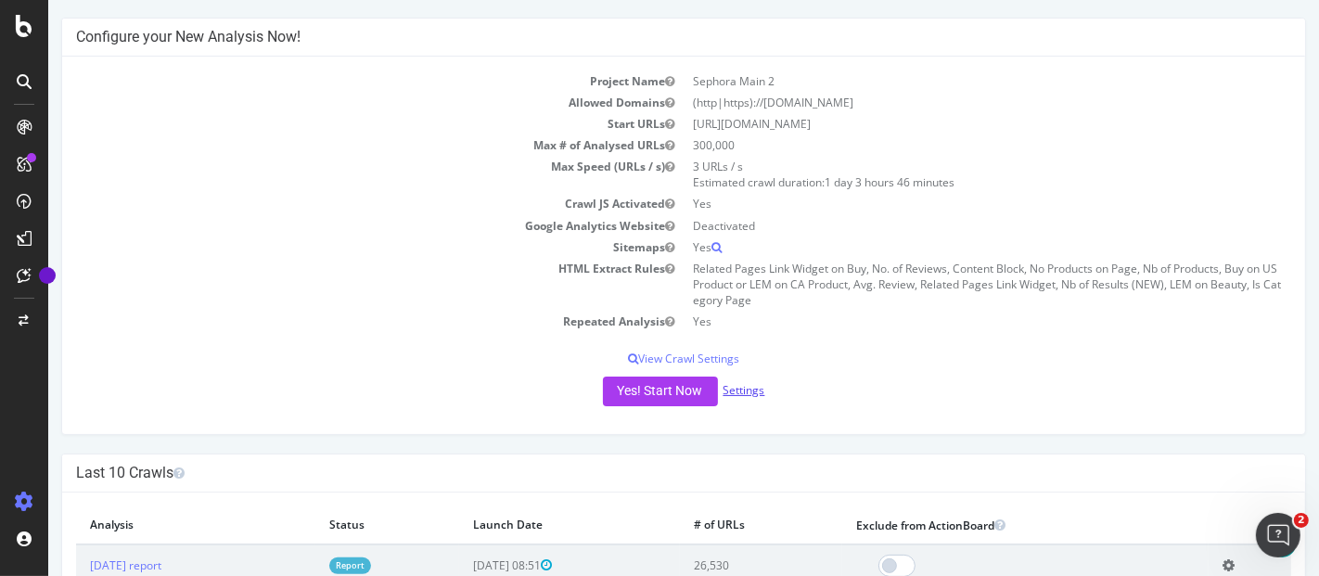
click at [731, 385] on link "Settings" at bounding box center [743, 390] width 42 height 16
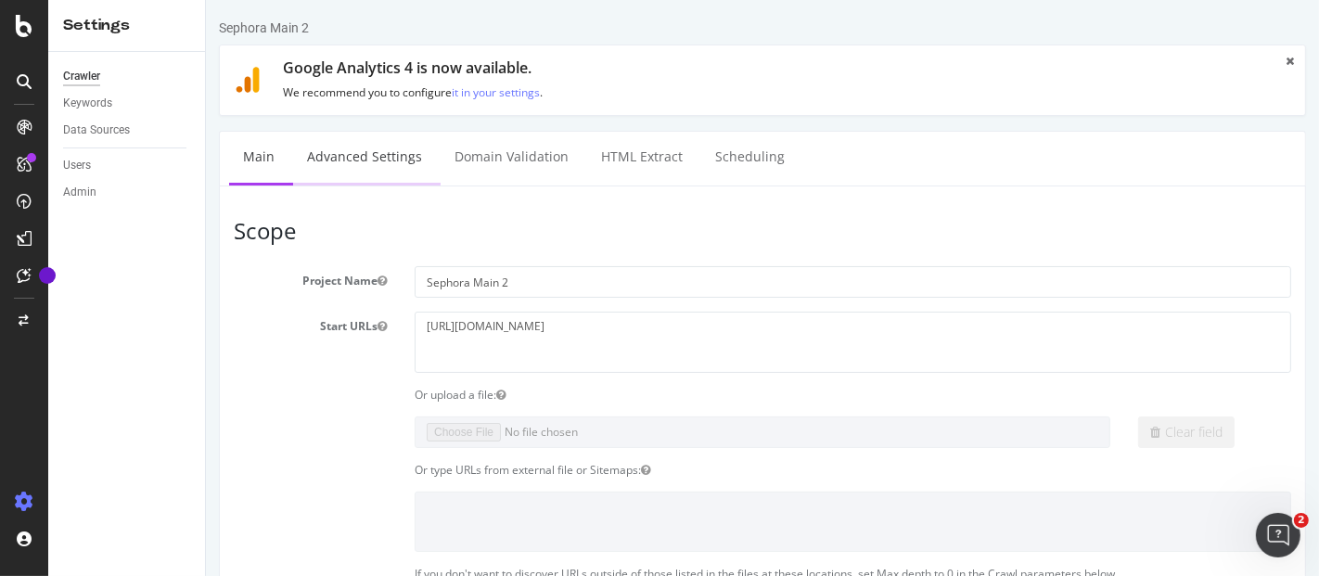
click at [368, 164] on link "Advanced Settings" at bounding box center [363, 157] width 143 height 51
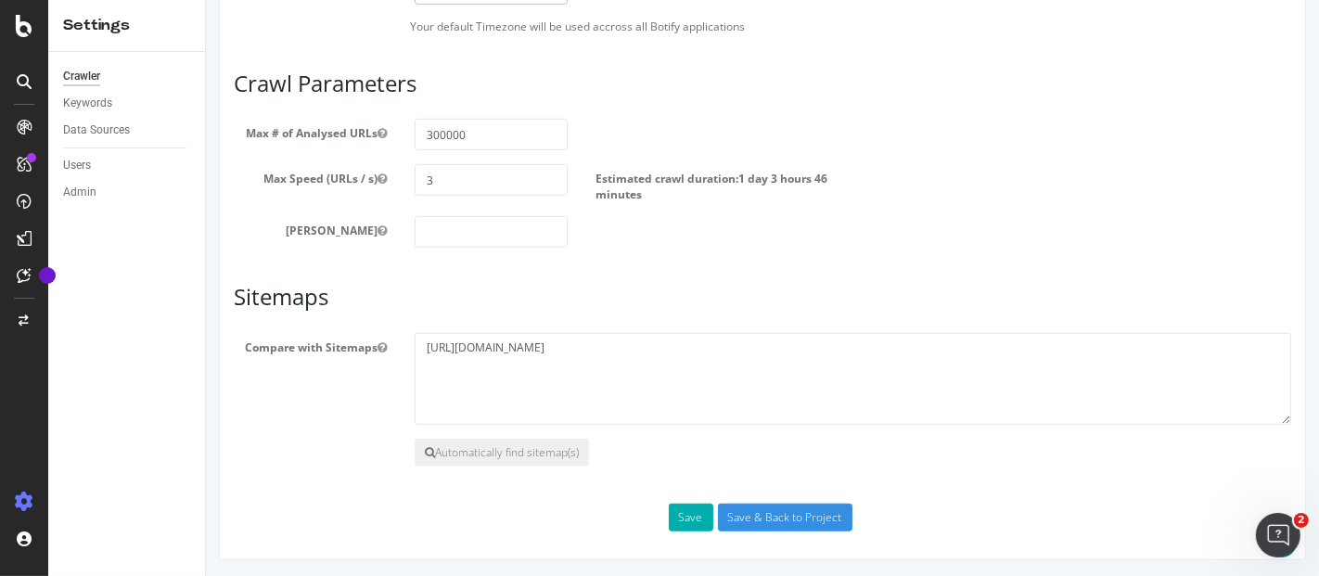
scroll to position [1073, 0]
click at [735, 522] on input "Save & Back to Project" at bounding box center [784, 515] width 134 height 28
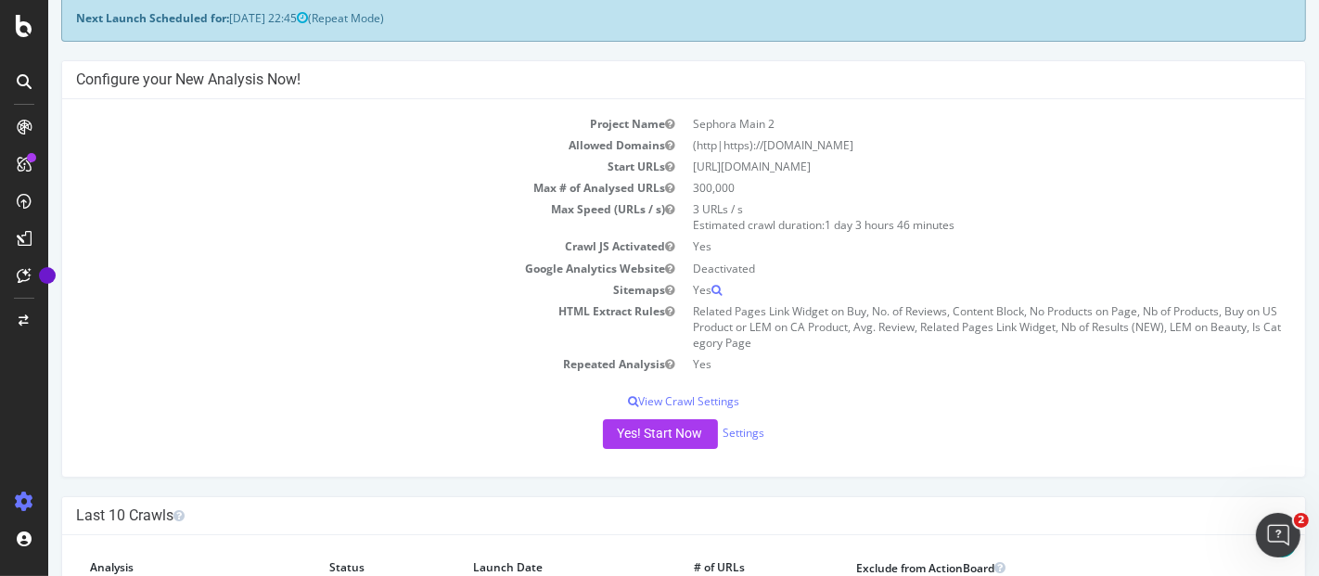
scroll to position [412, 0]
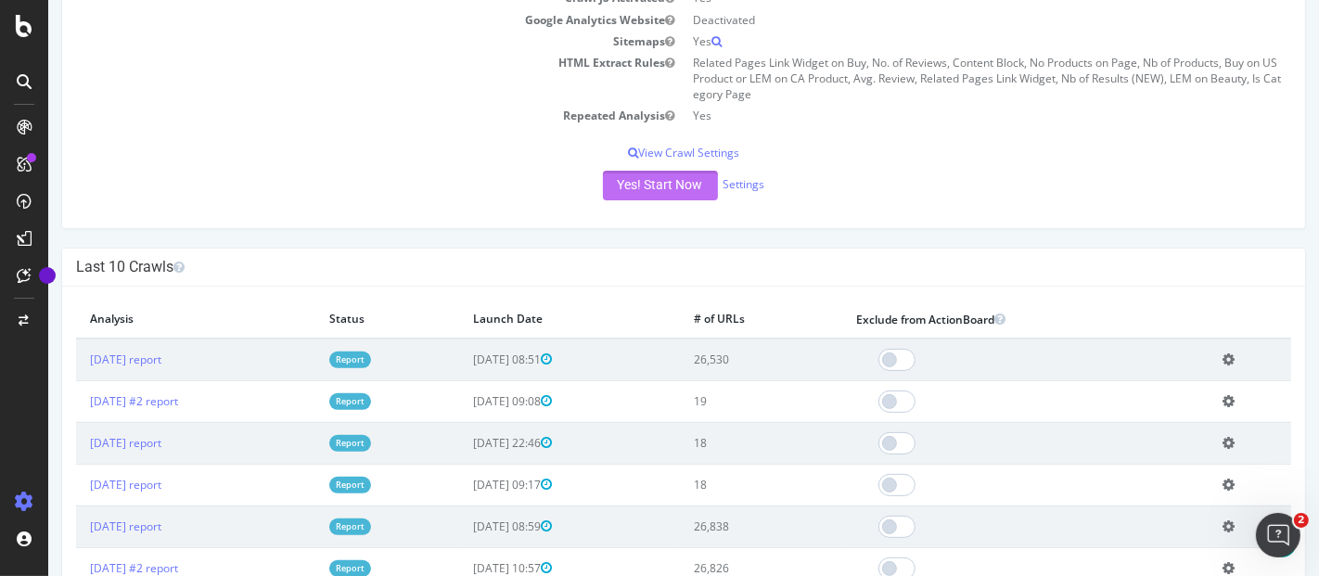
click at [683, 187] on button "Yes! Start Now" at bounding box center [659, 186] width 115 height 30
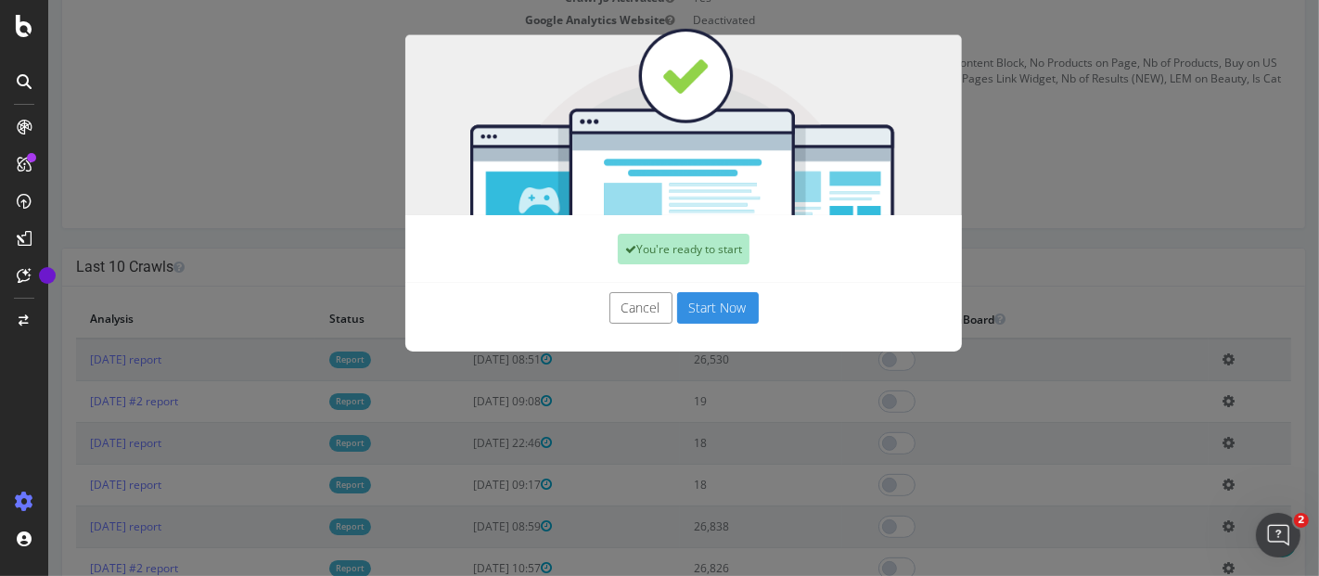
click at [698, 315] on button "Start Now" at bounding box center [717, 308] width 82 height 32
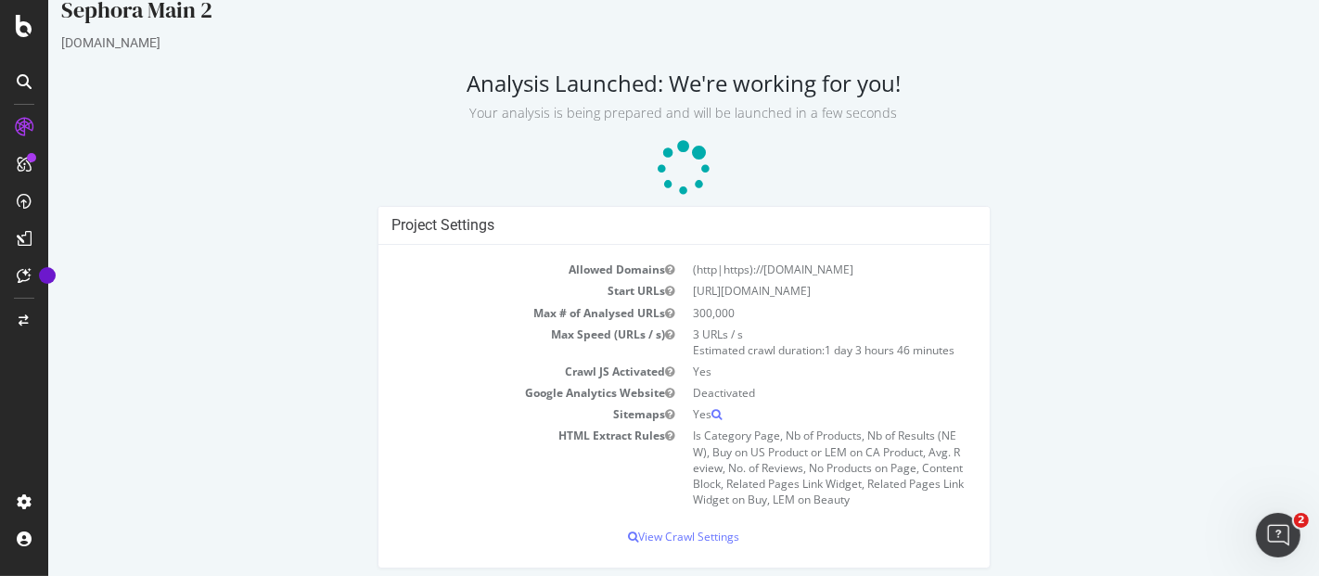
scroll to position [34, 0]
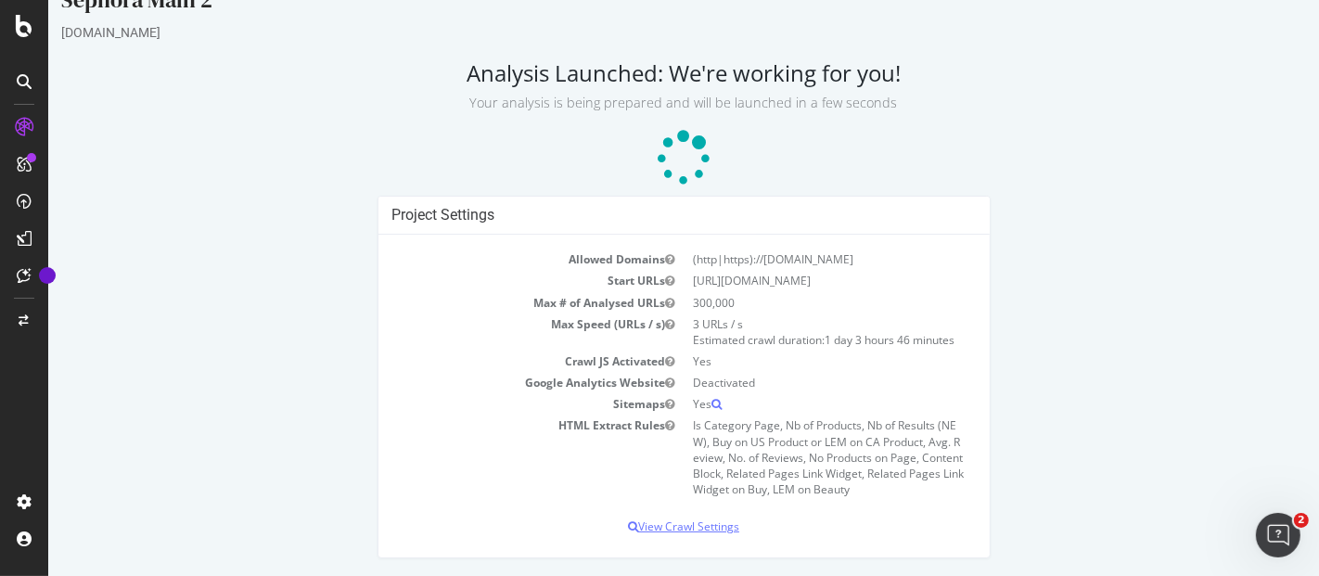
click at [672, 530] on p "View Crawl Settings" at bounding box center [682, 526] width 583 height 16
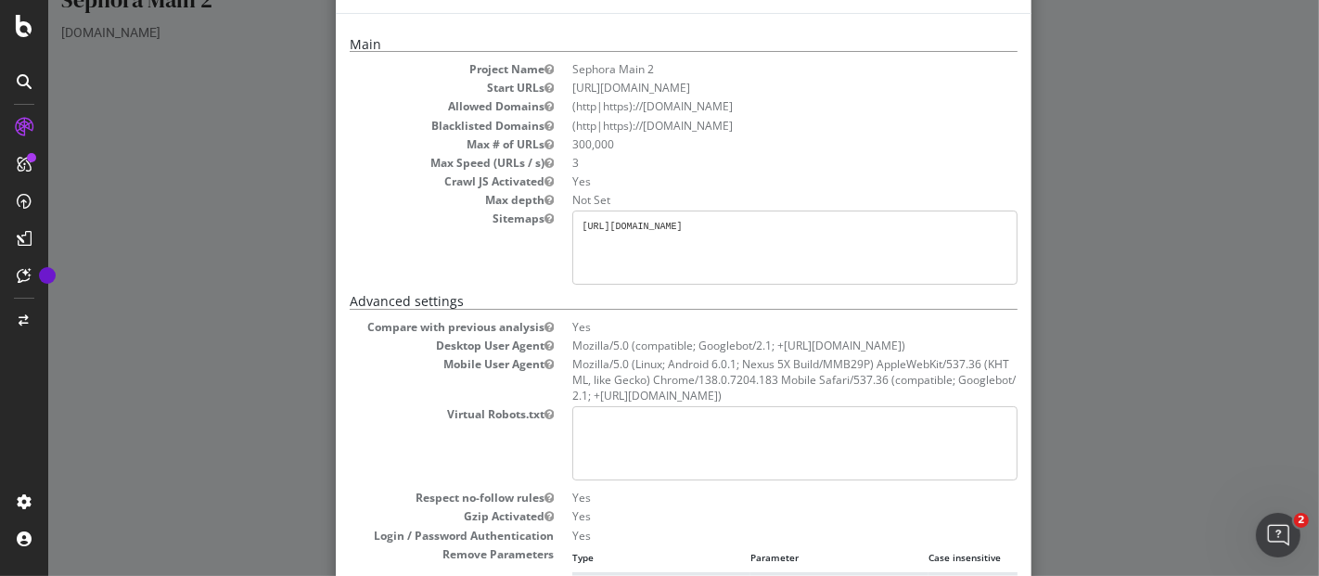
scroll to position [0, 0]
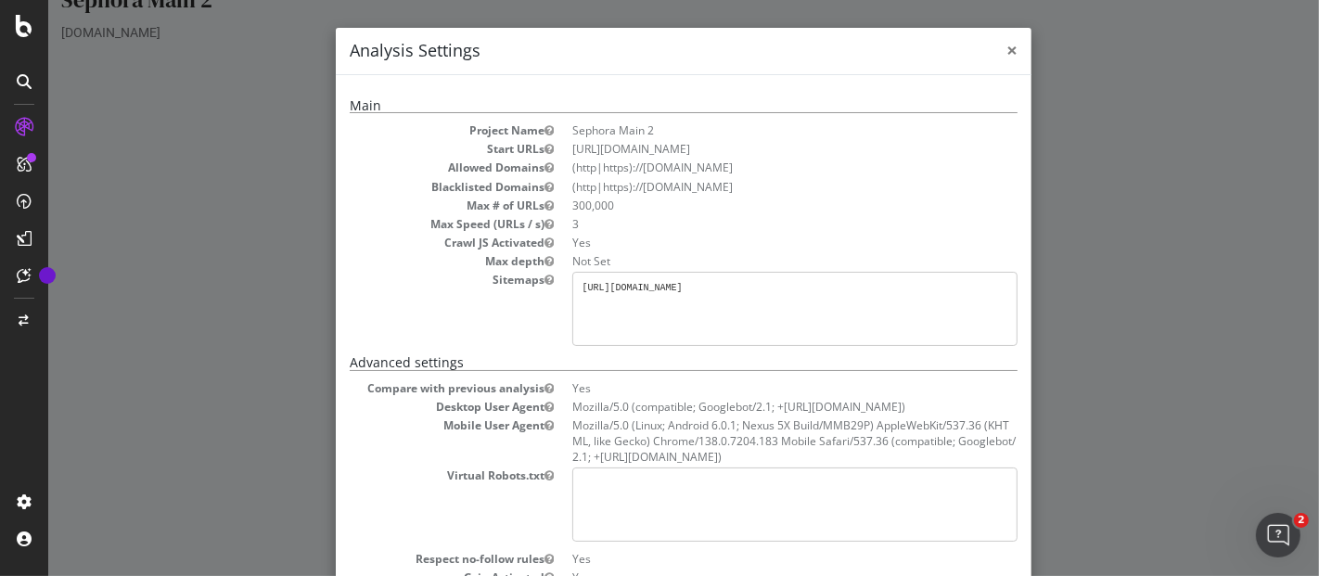
click at [1006, 55] on span "×" at bounding box center [1010, 50] width 11 height 26
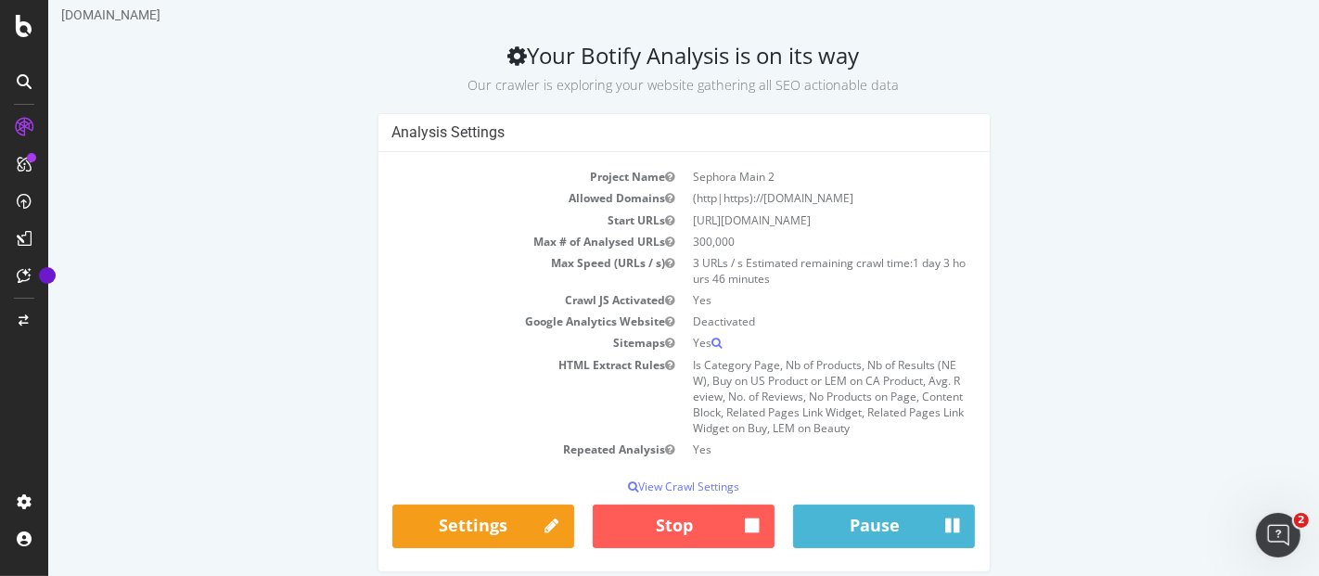
scroll to position [65, 0]
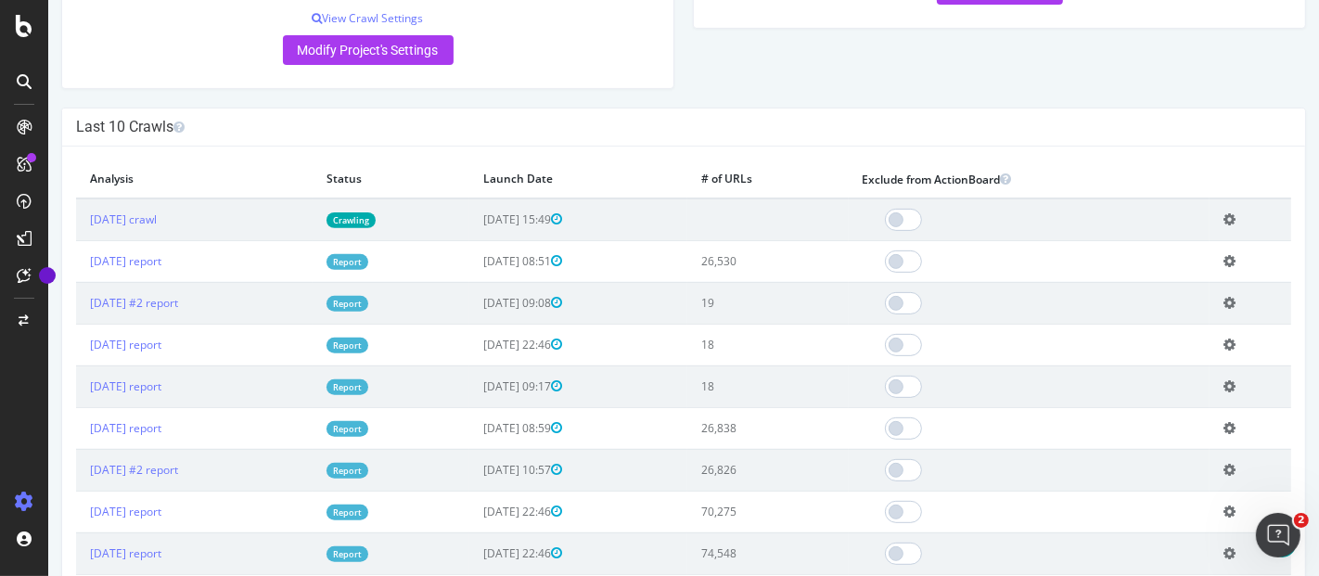
scroll to position [824, 0]
